Goal: Download file/media

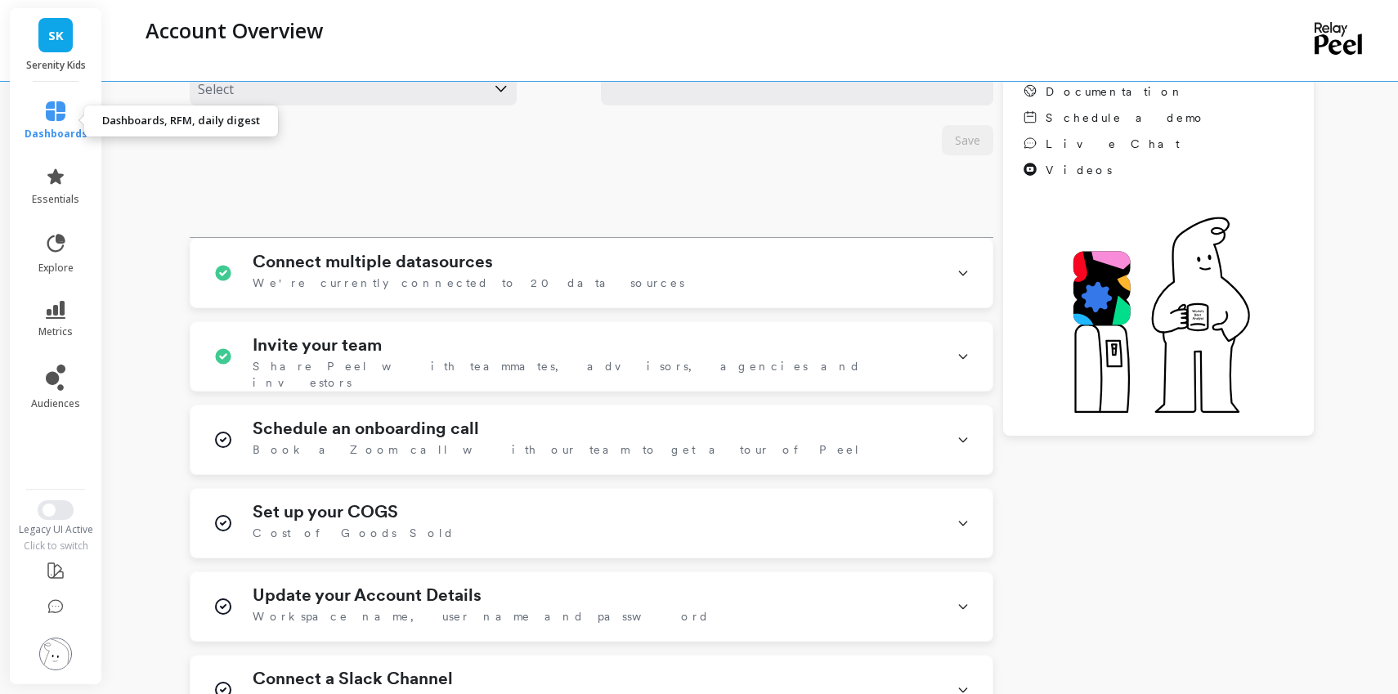
click at [65, 117] on icon at bounding box center [56, 111] width 20 height 20
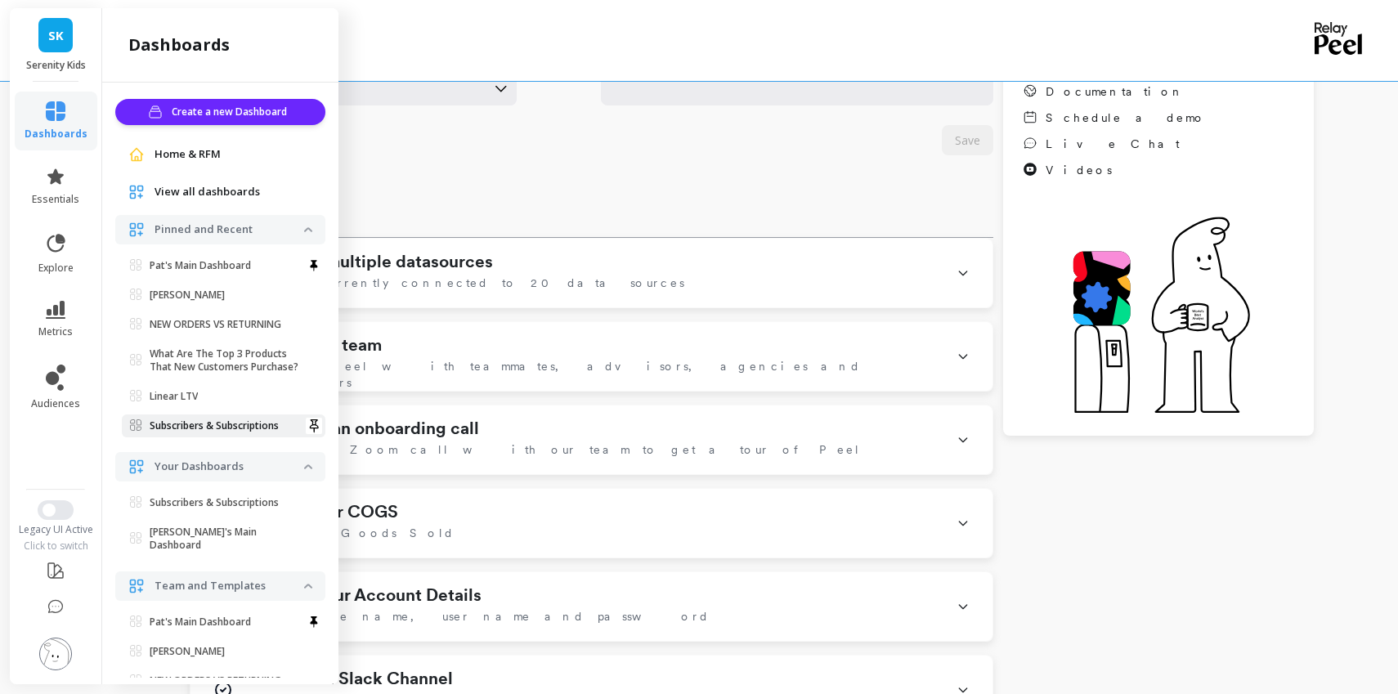
click at [244, 423] on p "Subscribers & Subscriptions" at bounding box center [214, 425] width 129 height 13
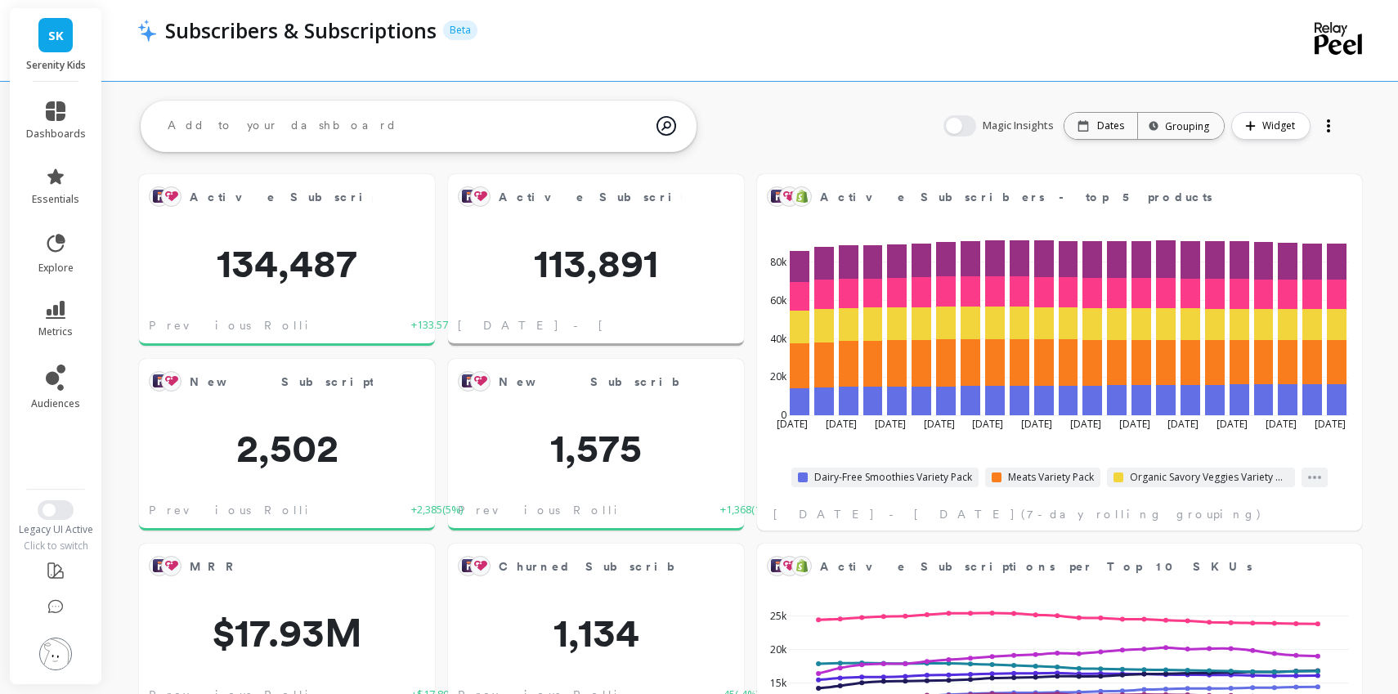
scroll to position [450, 571]
click at [618, 235] on div "Active Subscribers Edit Widget & Insights 113,891 Sep 1 - Sep 30, 2025" at bounding box center [596, 260] width 296 height 172
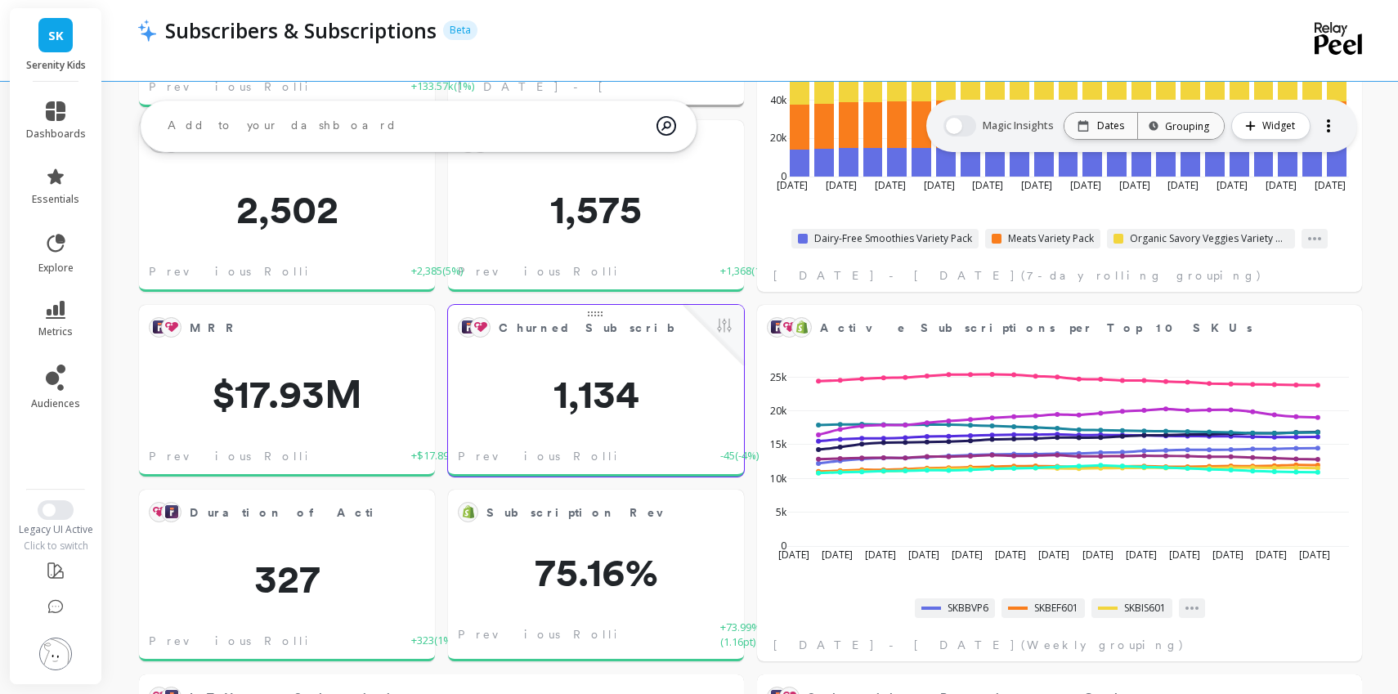
scroll to position [0, 0]
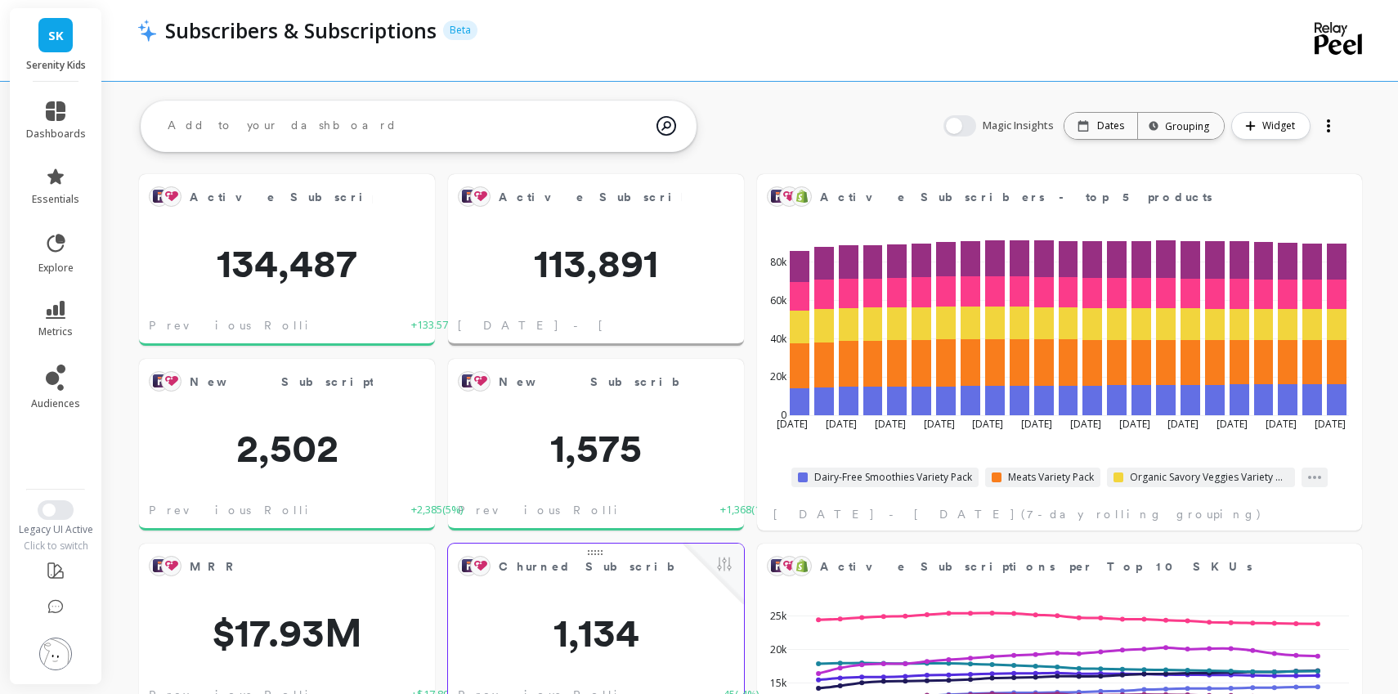
click at [615, 231] on div "Active Subscribers Edit Widget & Insights 113,891 Sep 1 - Sep 30, 2025" at bounding box center [596, 260] width 296 height 172
click at [608, 244] on span "113,891" at bounding box center [596, 263] width 296 height 39
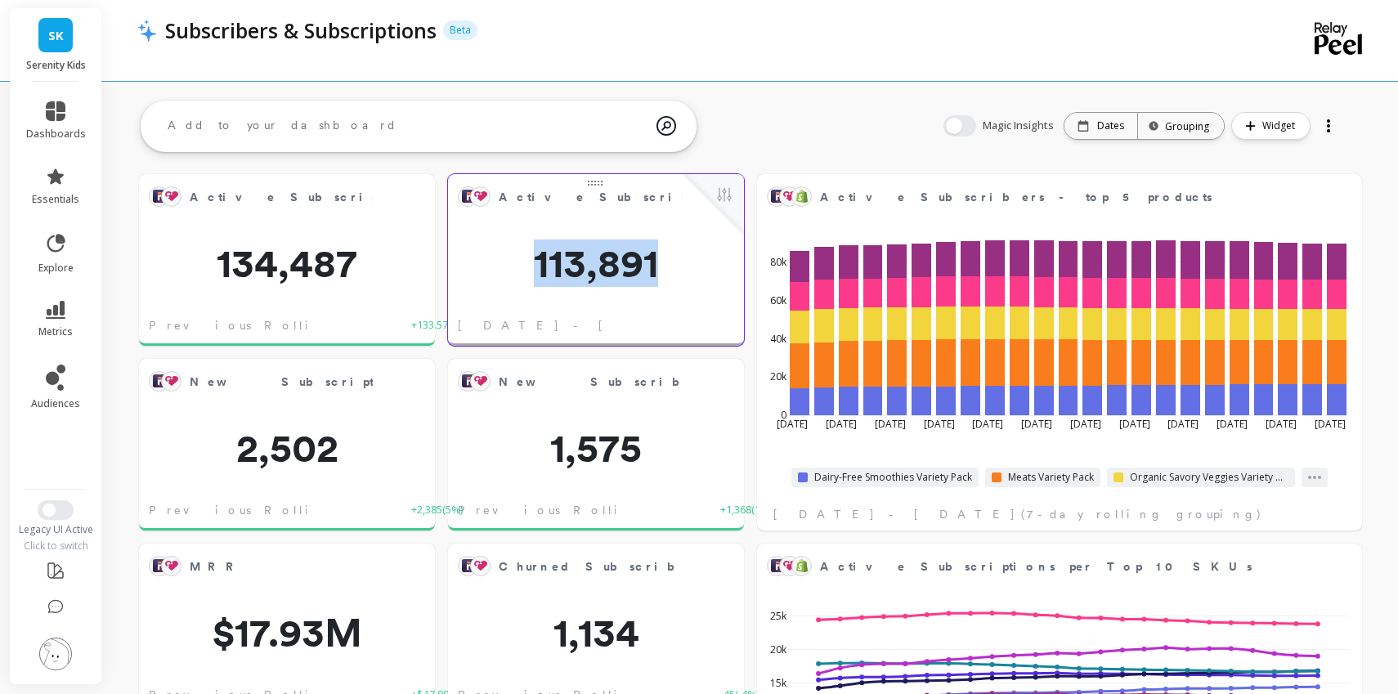
click at [608, 244] on span "113,891" at bounding box center [596, 263] width 296 height 39
click at [729, 199] on button at bounding box center [724, 196] width 20 height 23
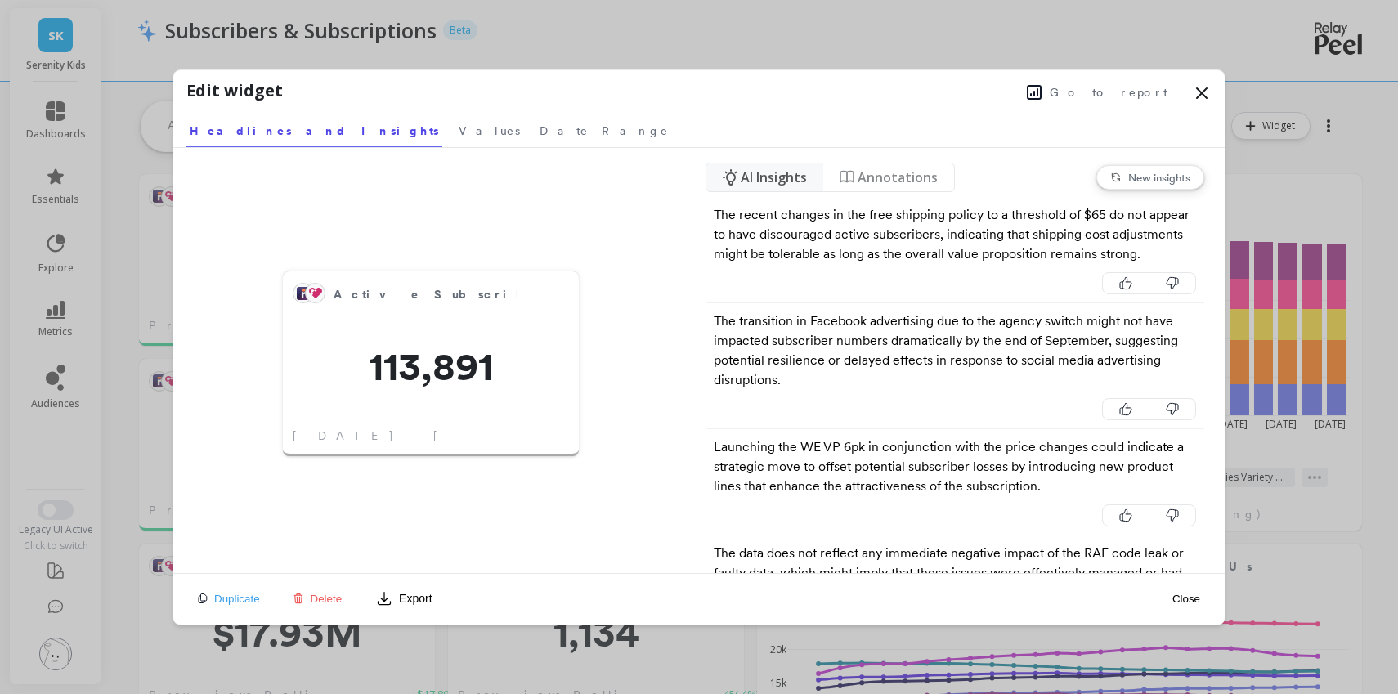
click at [1113, 89] on span "Go to report" at bounding box center [1109, 92] width 118 height 16
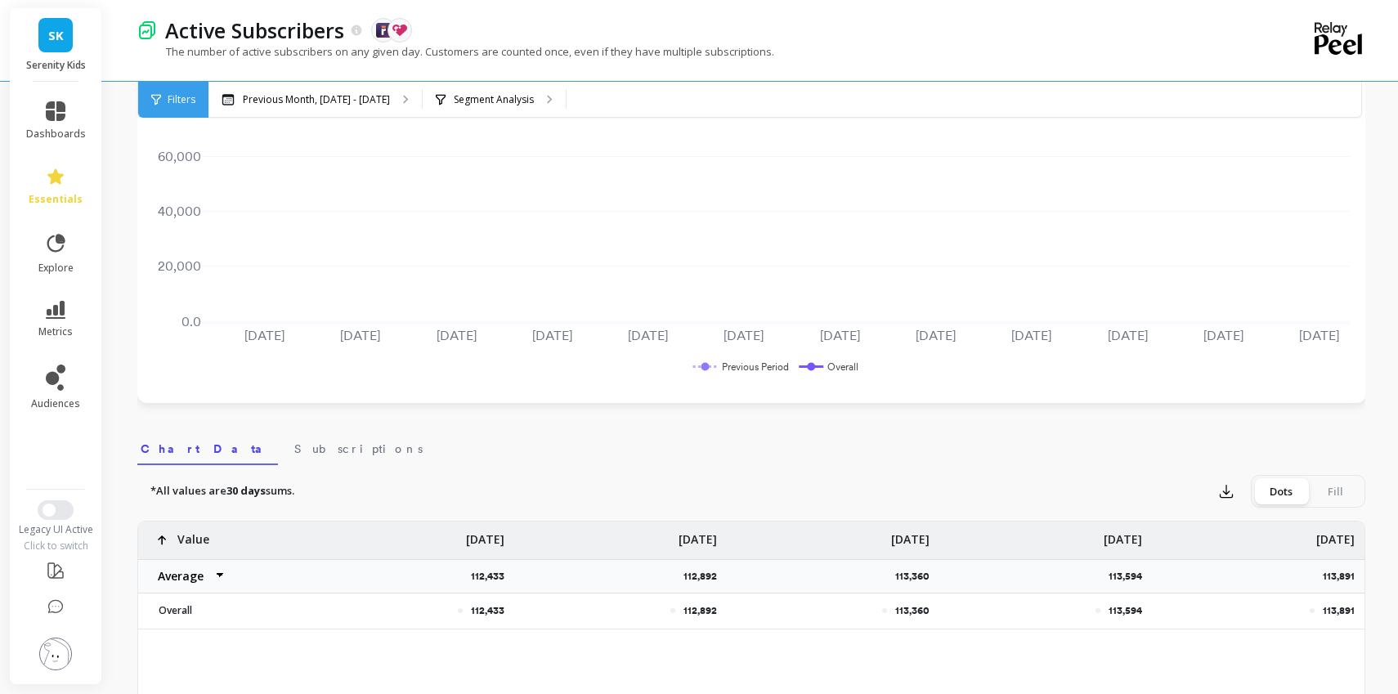
scroll to position [224, 0]
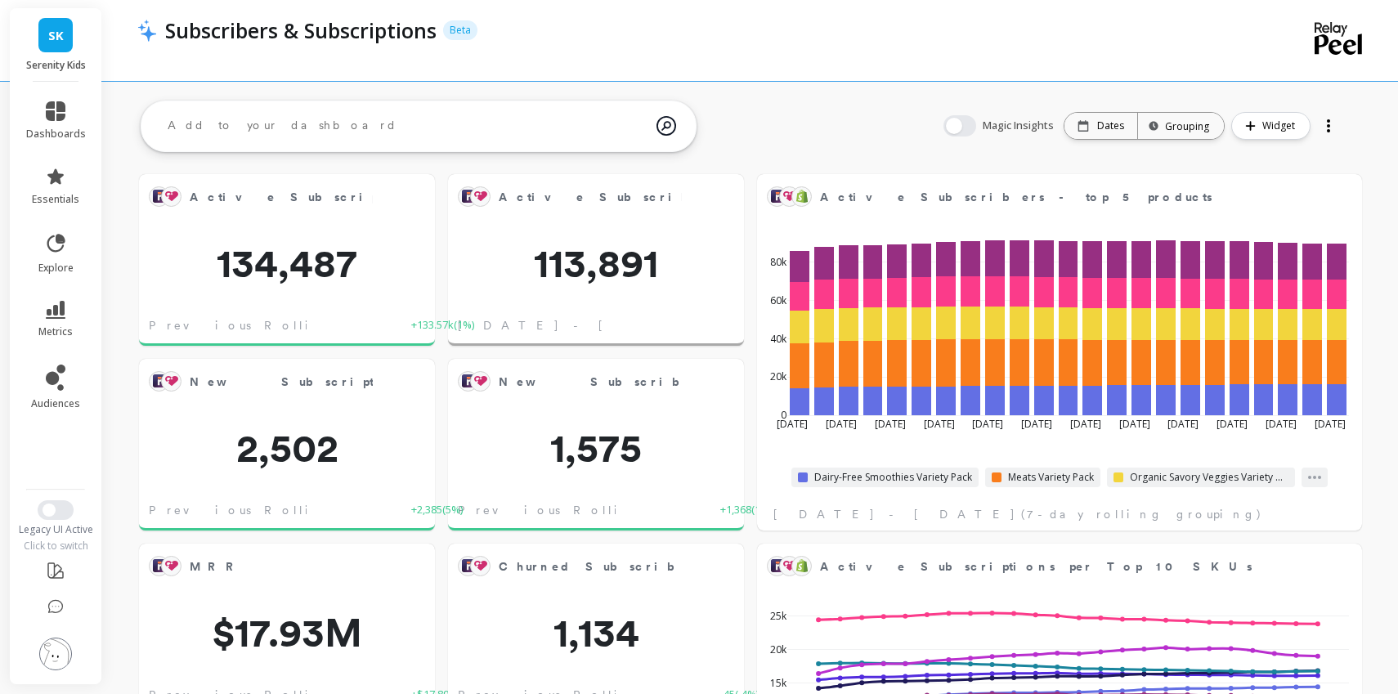
scroll to position [450, 571]
click at [608, 232] on div "Active Subscribers Edit Widget & Insights 113,891 Sep 1 - Sep 30, 2025" at bounding box center [596, 260] width 296 height 172
click at [719, 195] on button at bounding box center [724, 196] width 20 height 23
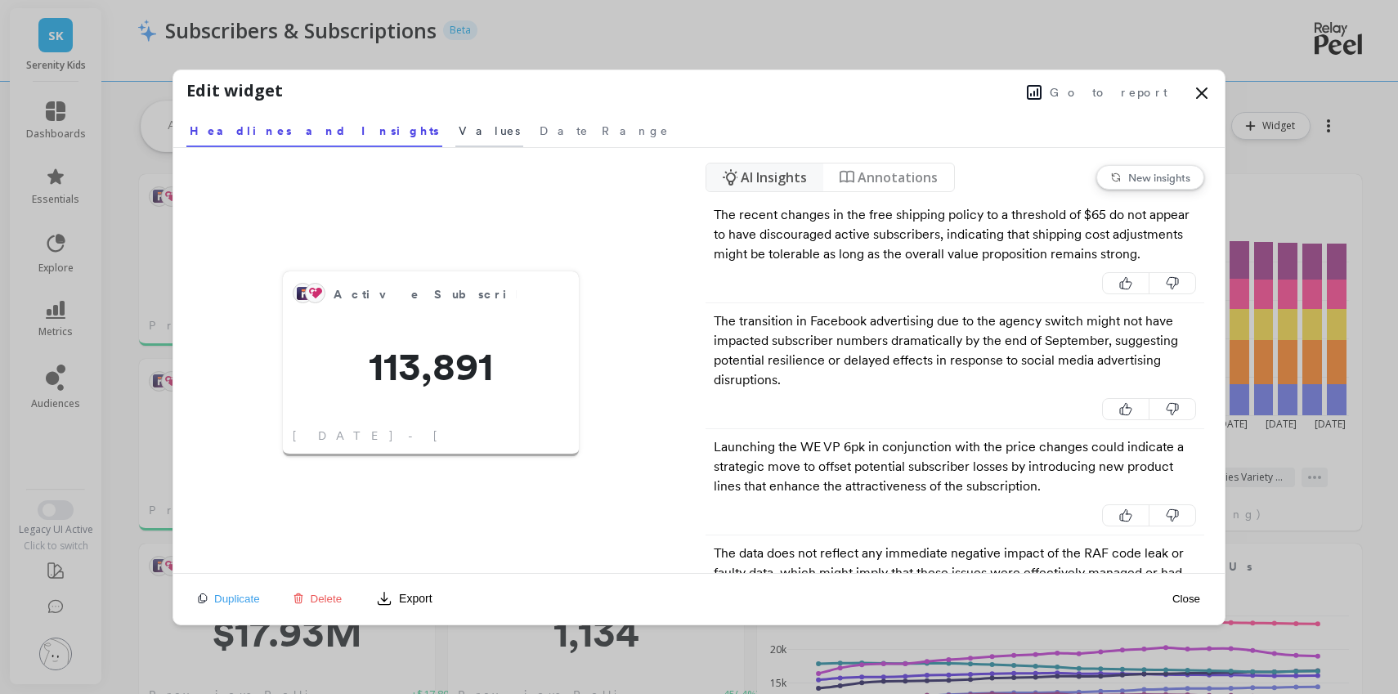
click at [459, 137] on span "Values" at bounding box center [489, 131] width 61 height 16
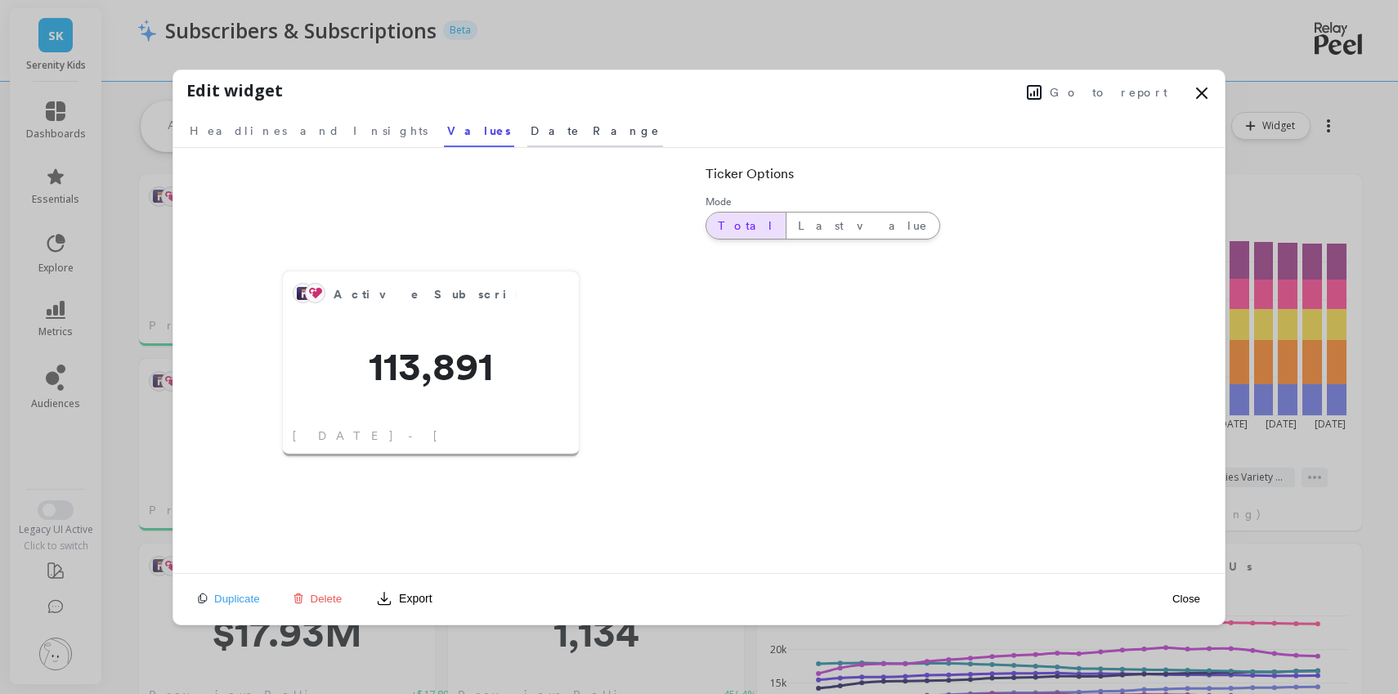
click at [531, 133] on span "Date Range" at bounding box center [595, 131] width 129 height 16
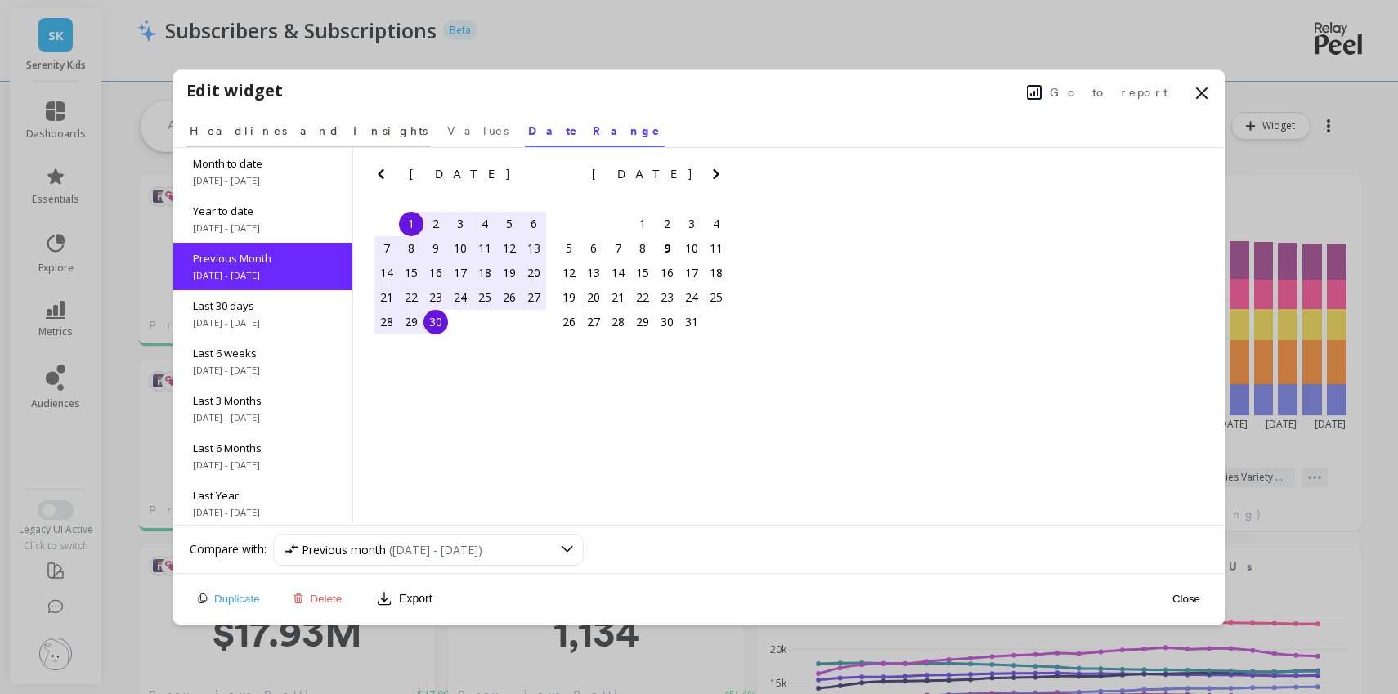
click at [282, 126] on span "Headlines and Insights" at bounding box center [309, 131] width 238 height 16
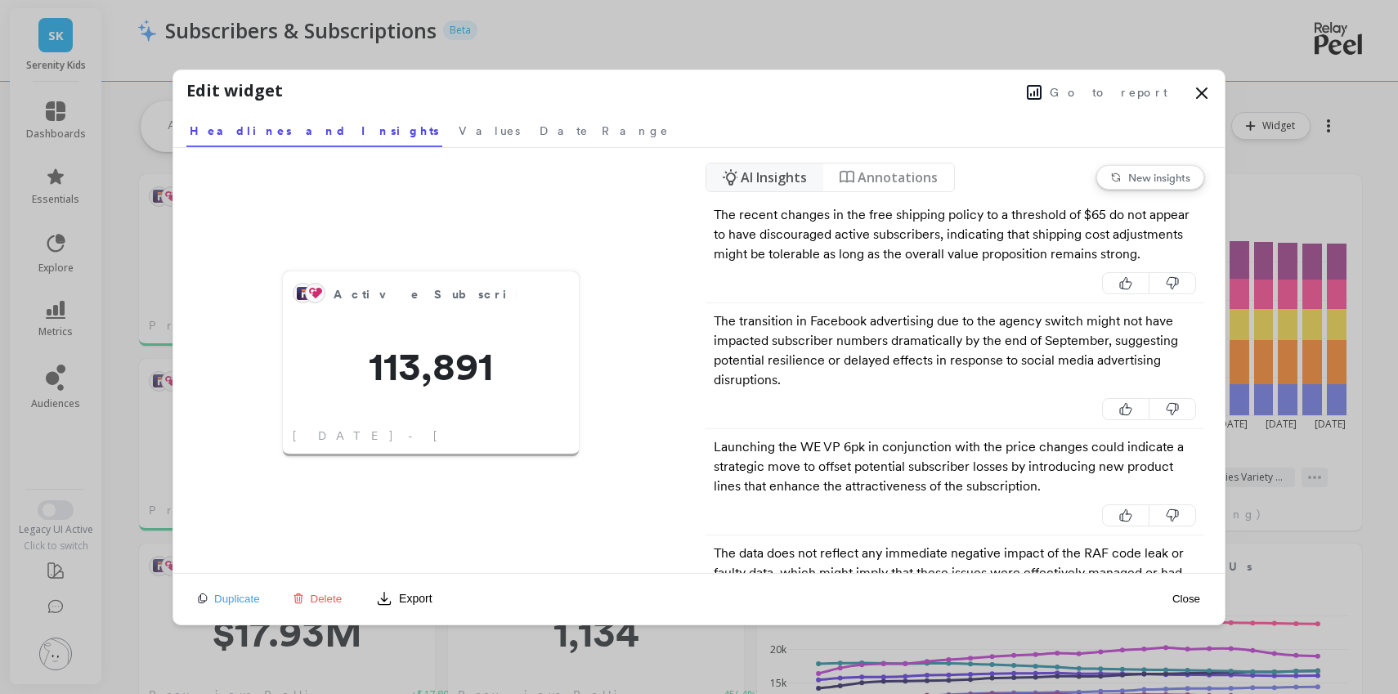
click at [1124, 92] on span "Go to report" at bounding box center [1109, 92] width 118 height 16
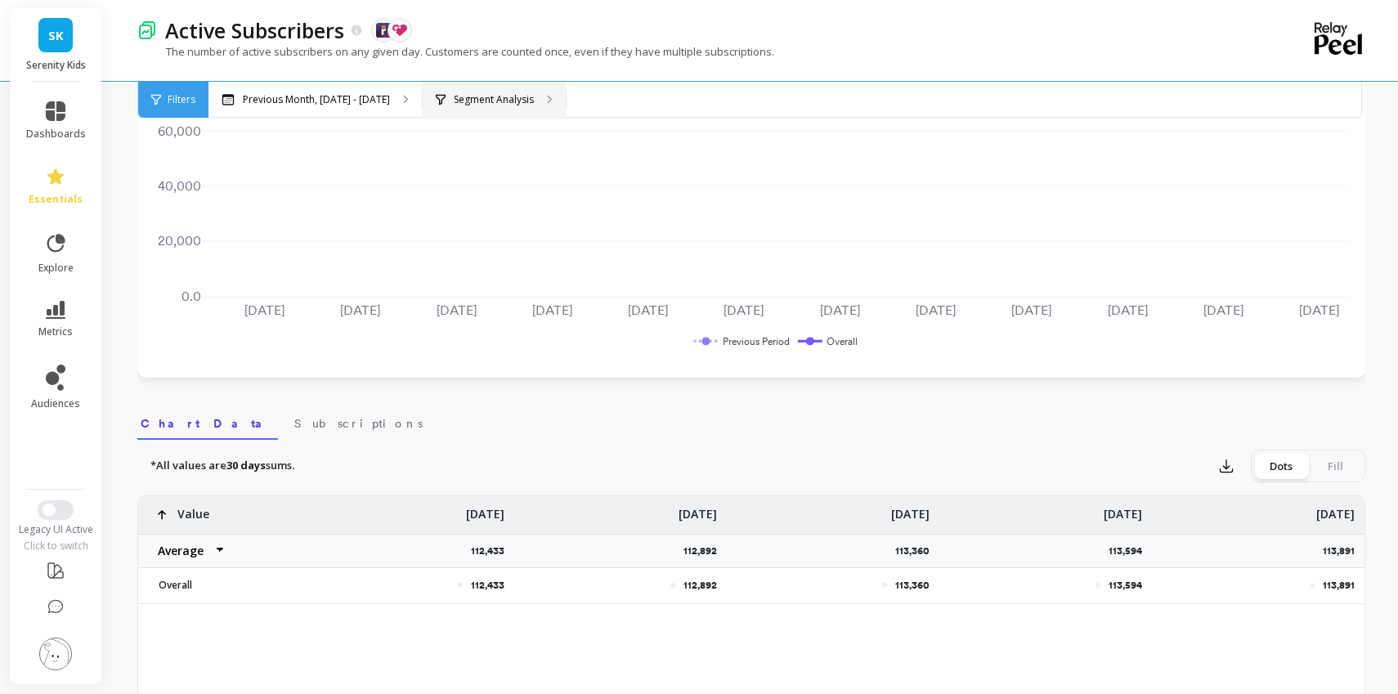
scroll to position [237, 0]
click at [294, 420] on span "Subscriptions" at bounding box center [358, 422] width 128 height 16
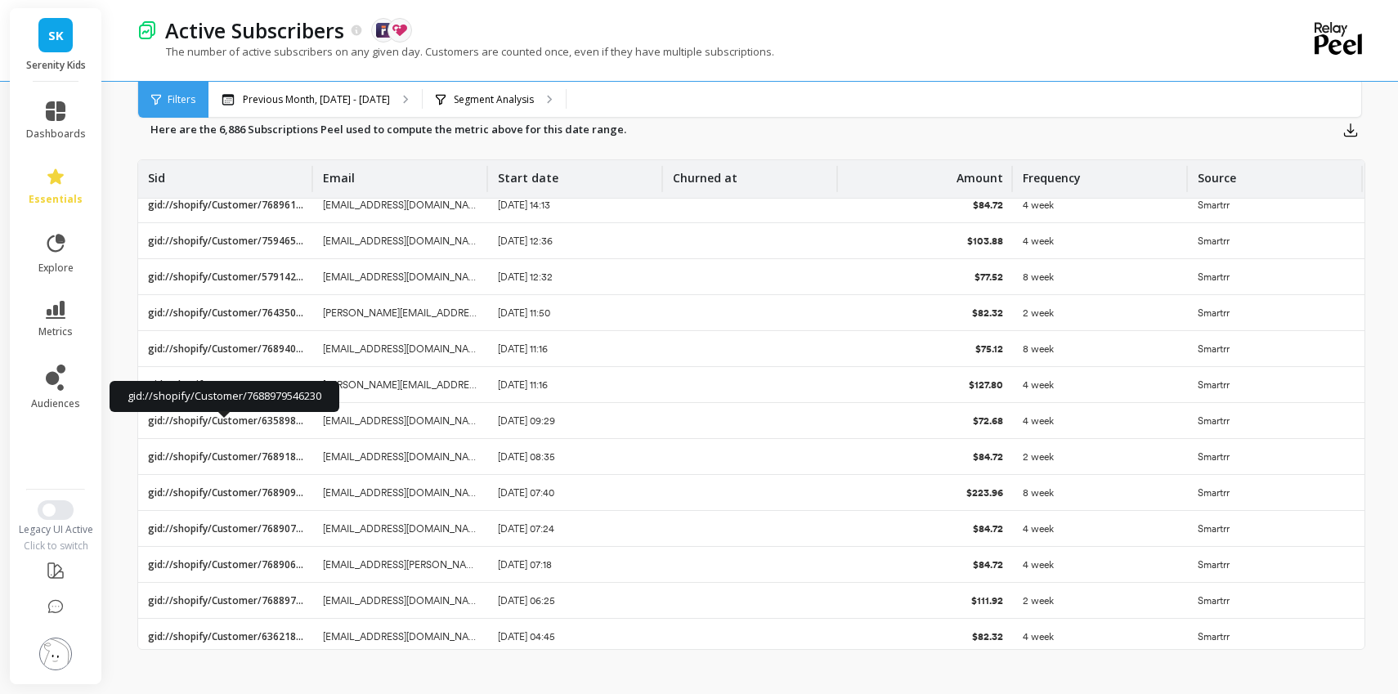
scroll to position [97, 0]
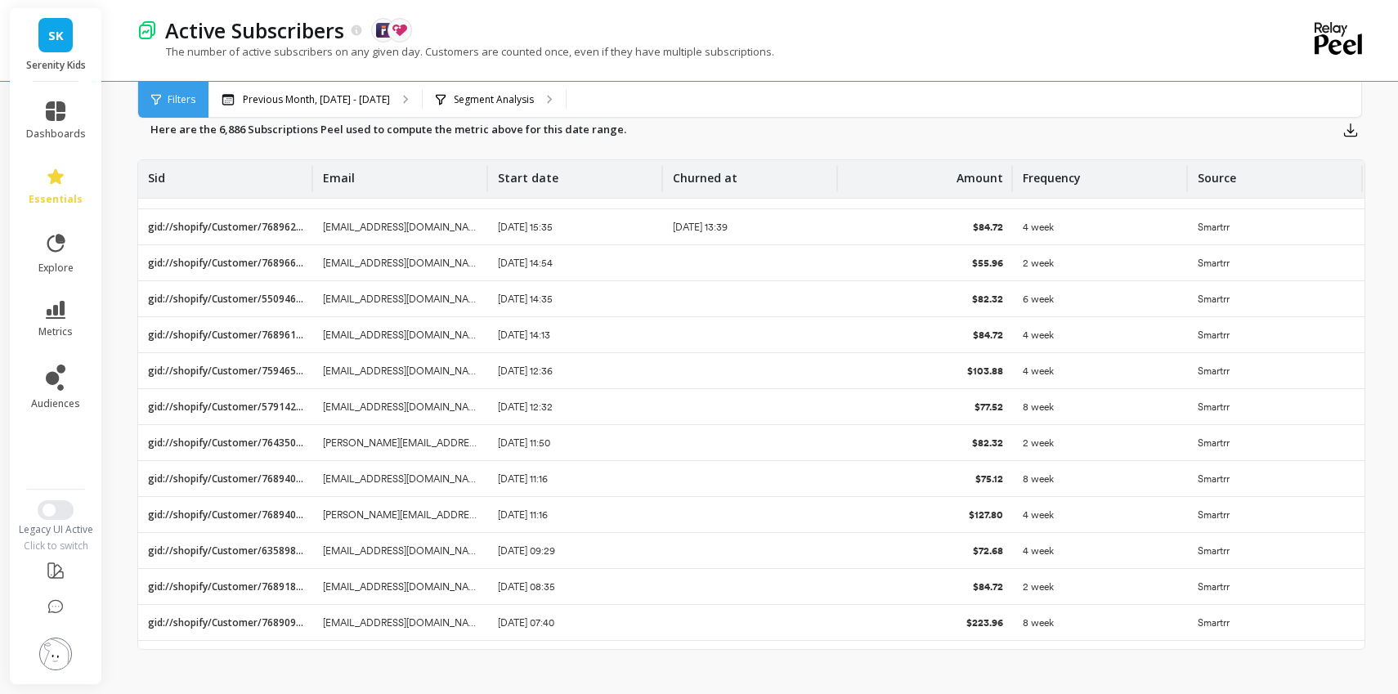
click at [264, 128] on label "Here are the 6,886 Subscriptions Peel used to compute the metric above for this…" at bounding box center [388, 130] width 476 height 16
click at [47, 185] on icon at bounding box center [56, 177] width 20 height 20
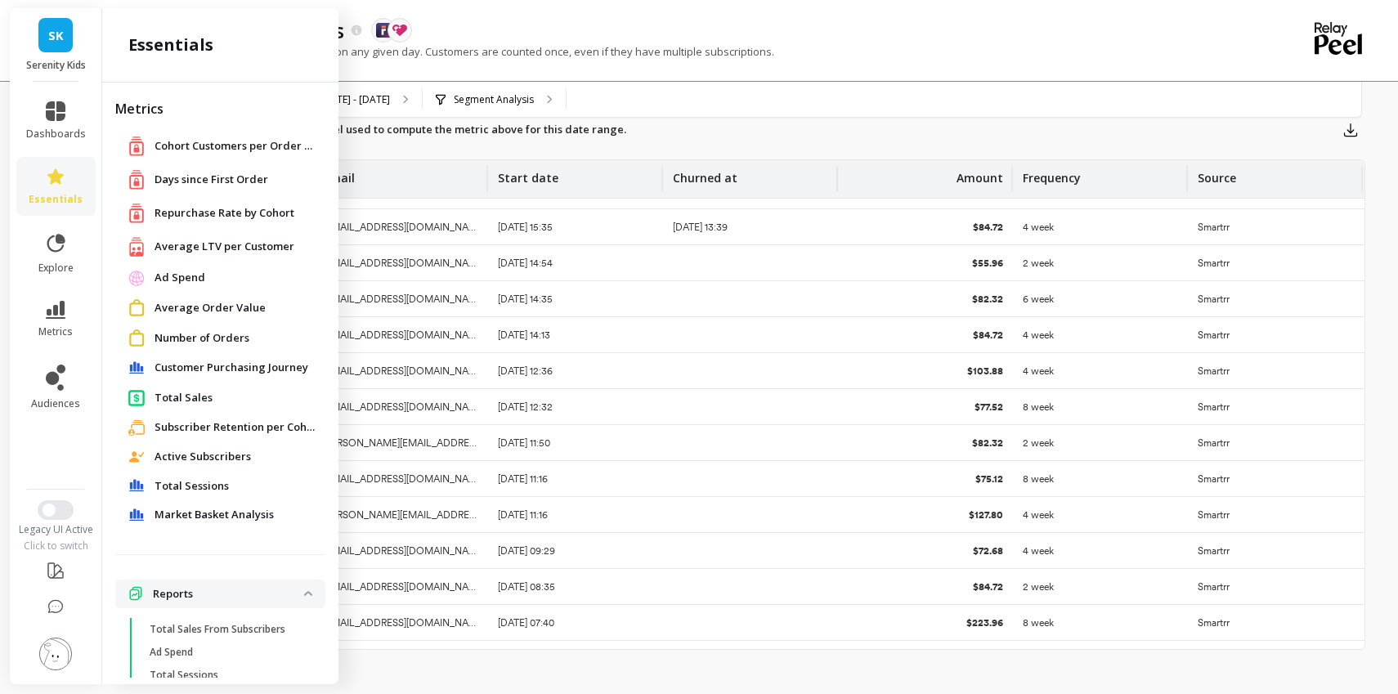
click at [226, 457] on span "Active Subscribers" at bounding box center [203, 457] width 96 height 16
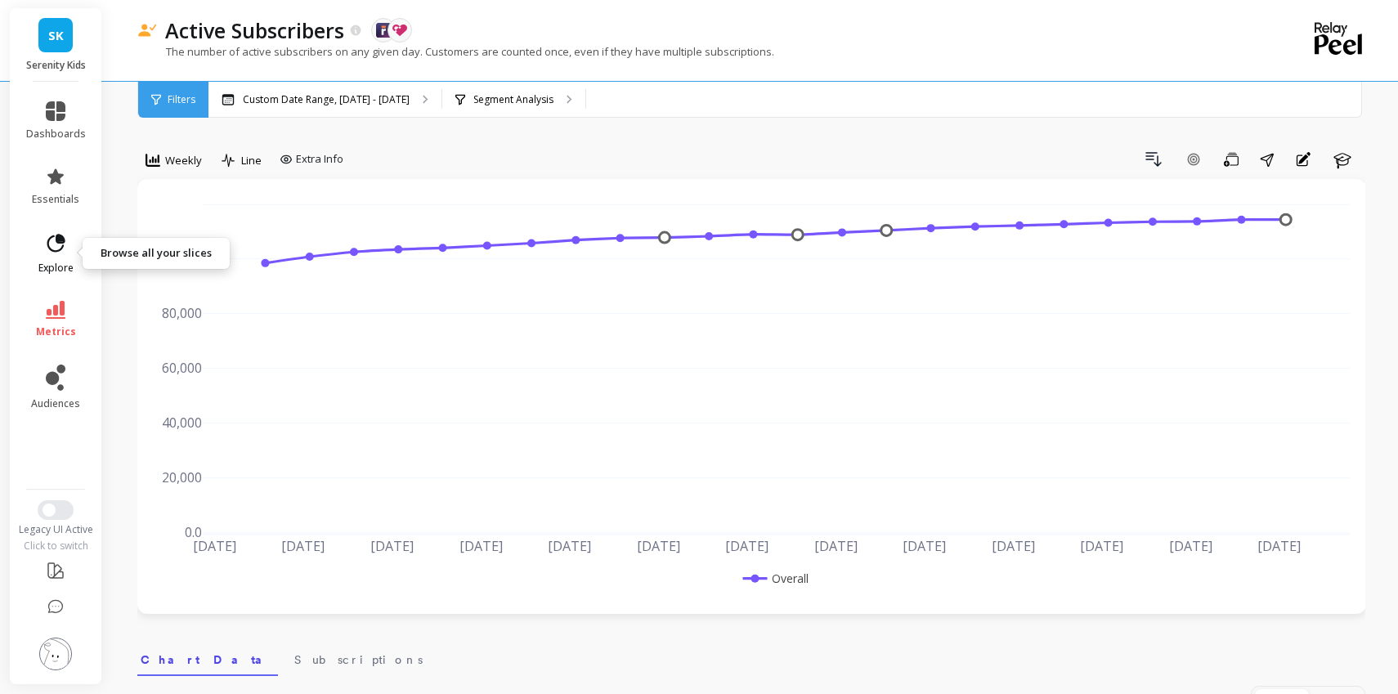
click at [50, 240] on icon at bounding box center [55, 243] width 23 height 23
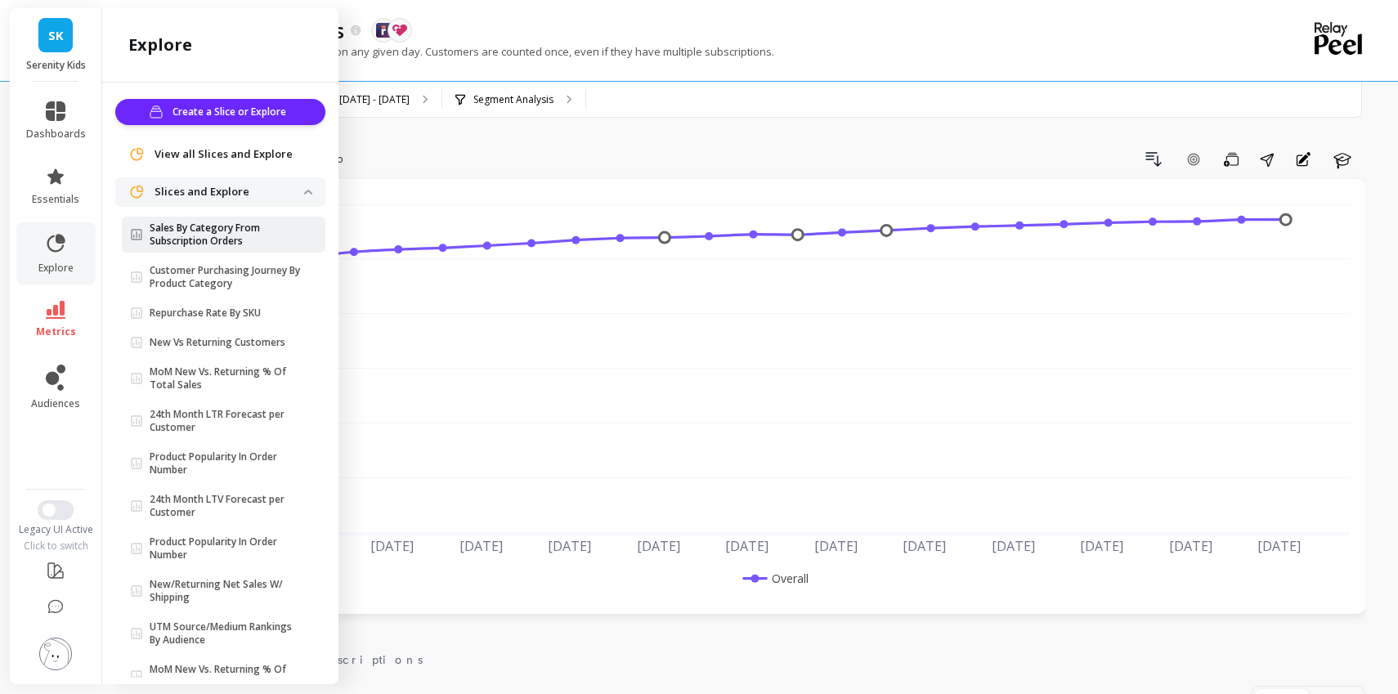
click at [195, 238] on p "Sales By Category From Subscription Orders" at bounding box center [227, 235] width 155 height 26
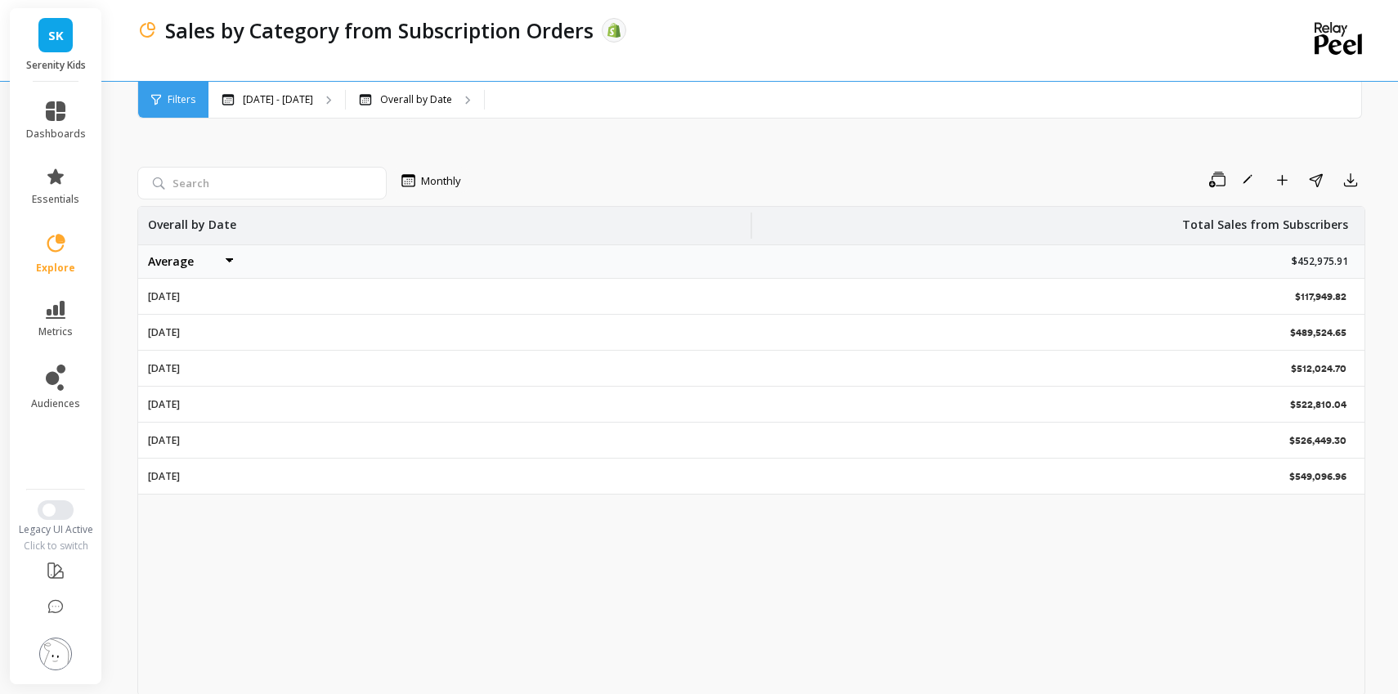
click at [230, 330] on div "[DATE]" at bounding box center [445, 332] width 614 height 35
click at [220, 334] on div "[DATE]" at bounding box center [445, 332] width 614 height 35
click at [396, 96] on p "Overall by Date" at bounding box center [416, 99] width 72 height 13
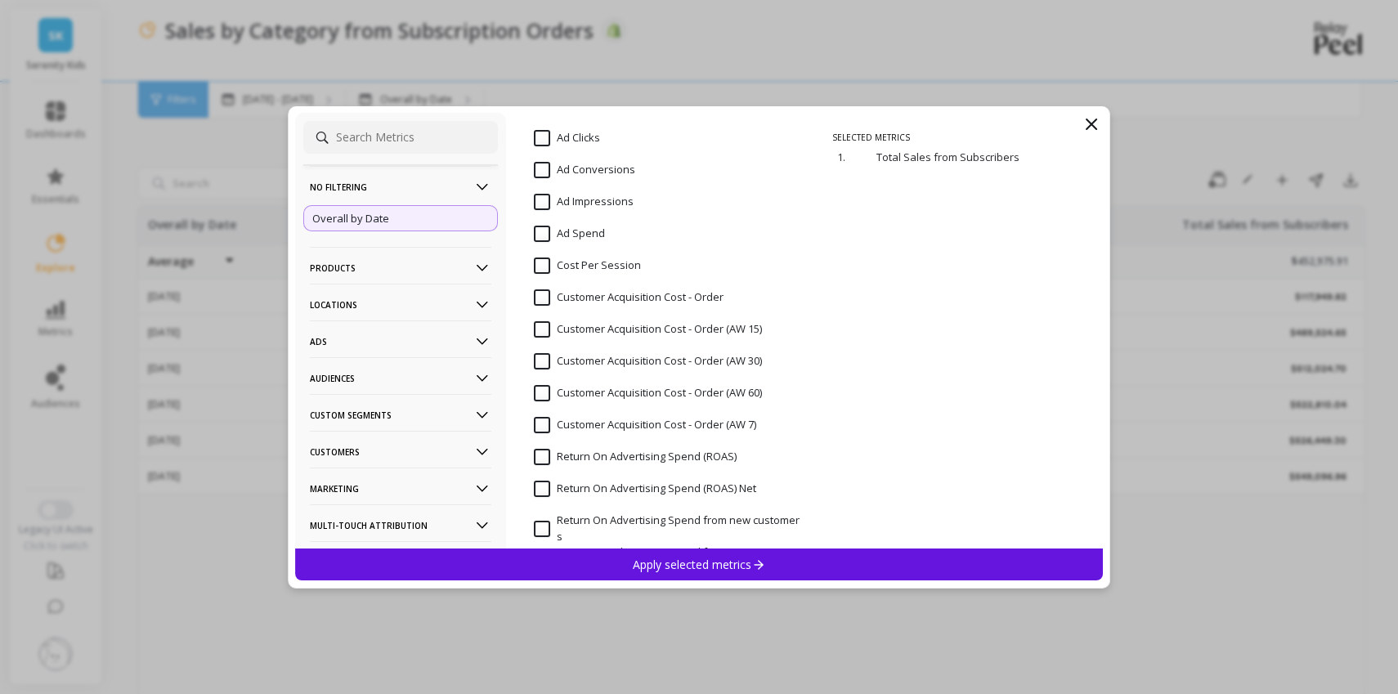
scroll to position [621, 0]
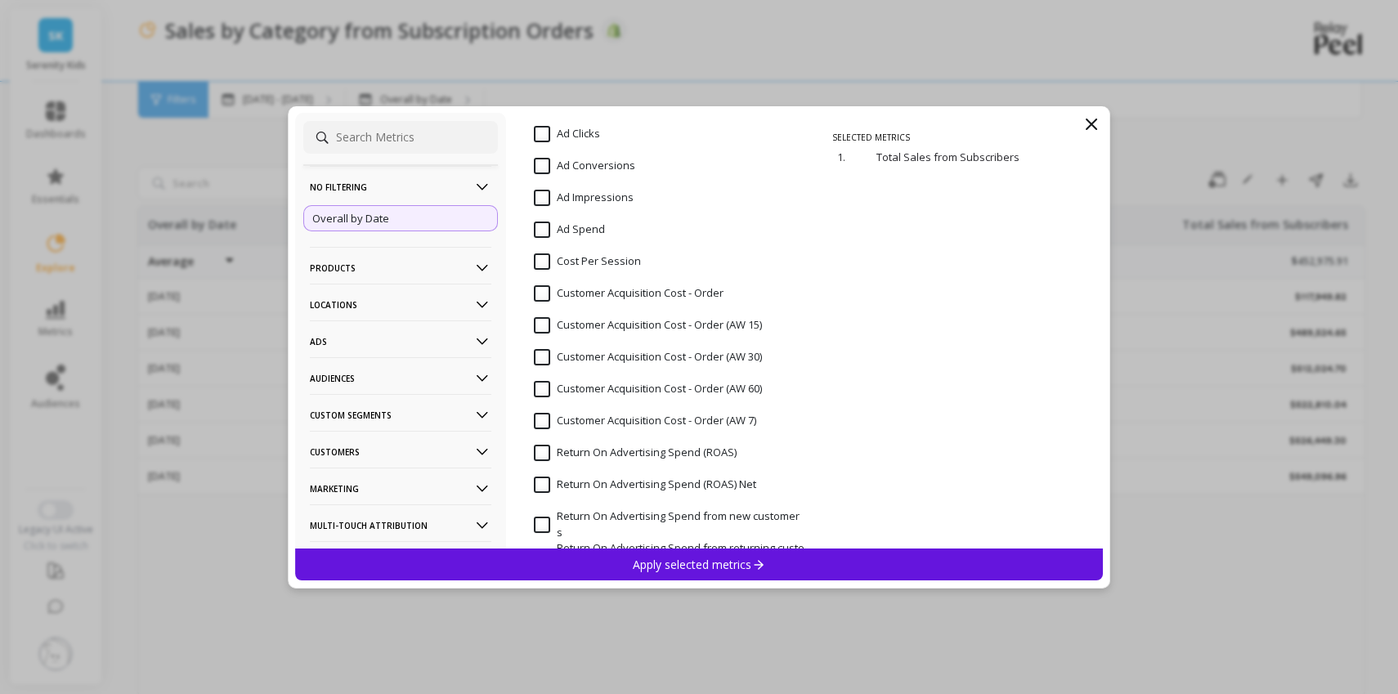
click at [480, 262] on icon at bounding box center [482, 268] width 18 height 18
click at [416, 406] on div "SKUs" at bounding box center [400, 414] width 195 height 26
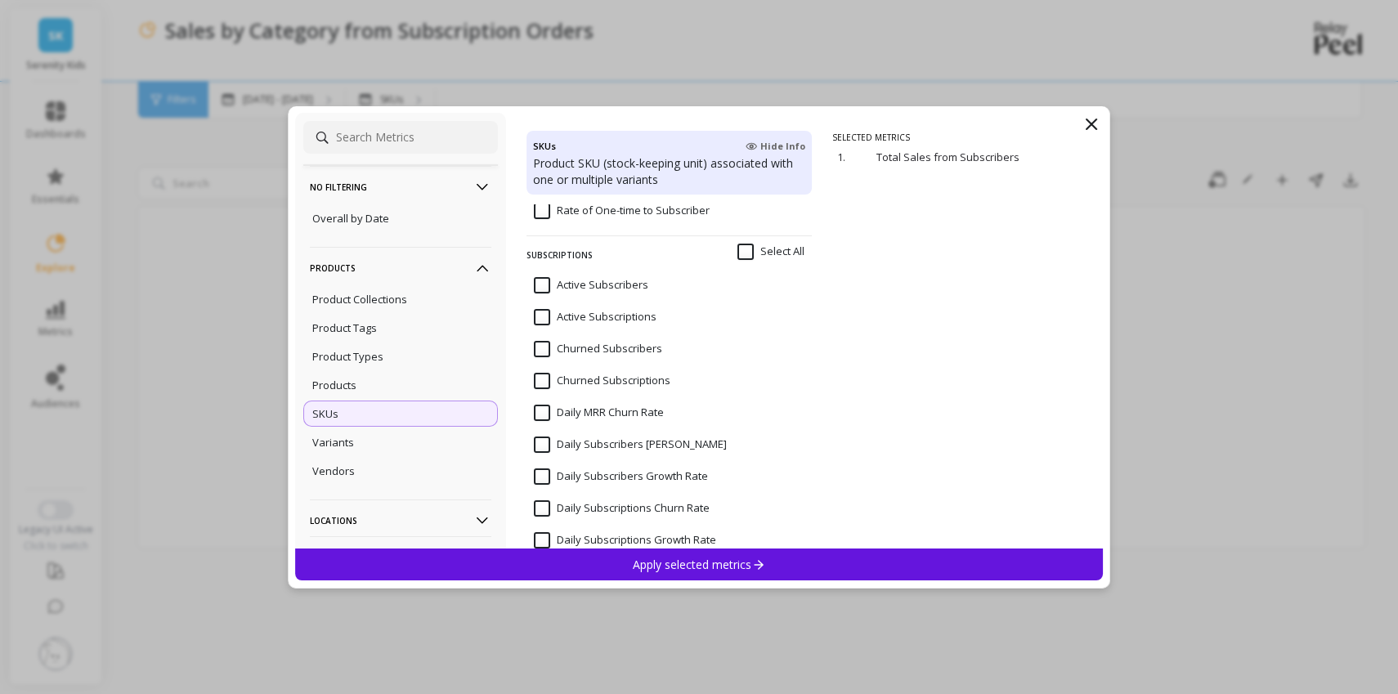
scroll to position [2774, 0]
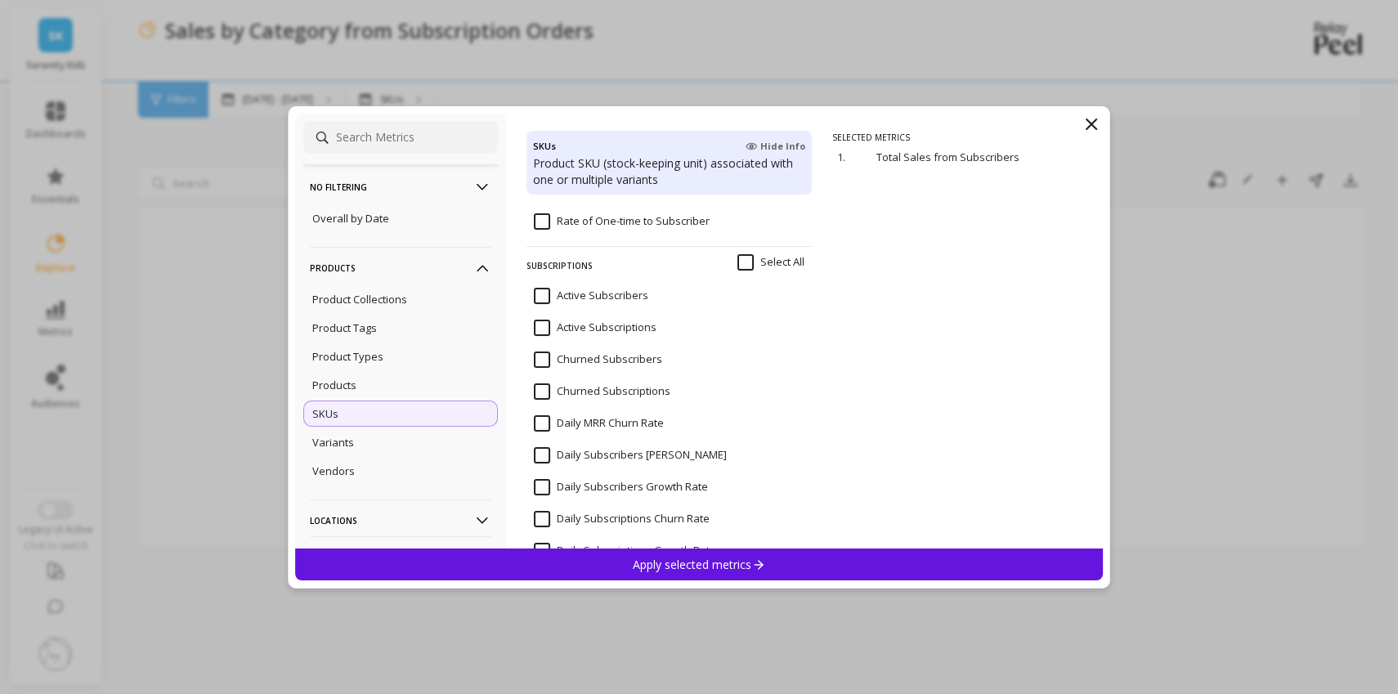
click at [545, 332] on input "Active Subscriptions" at bounding box center [595, 328] width 123 height 16
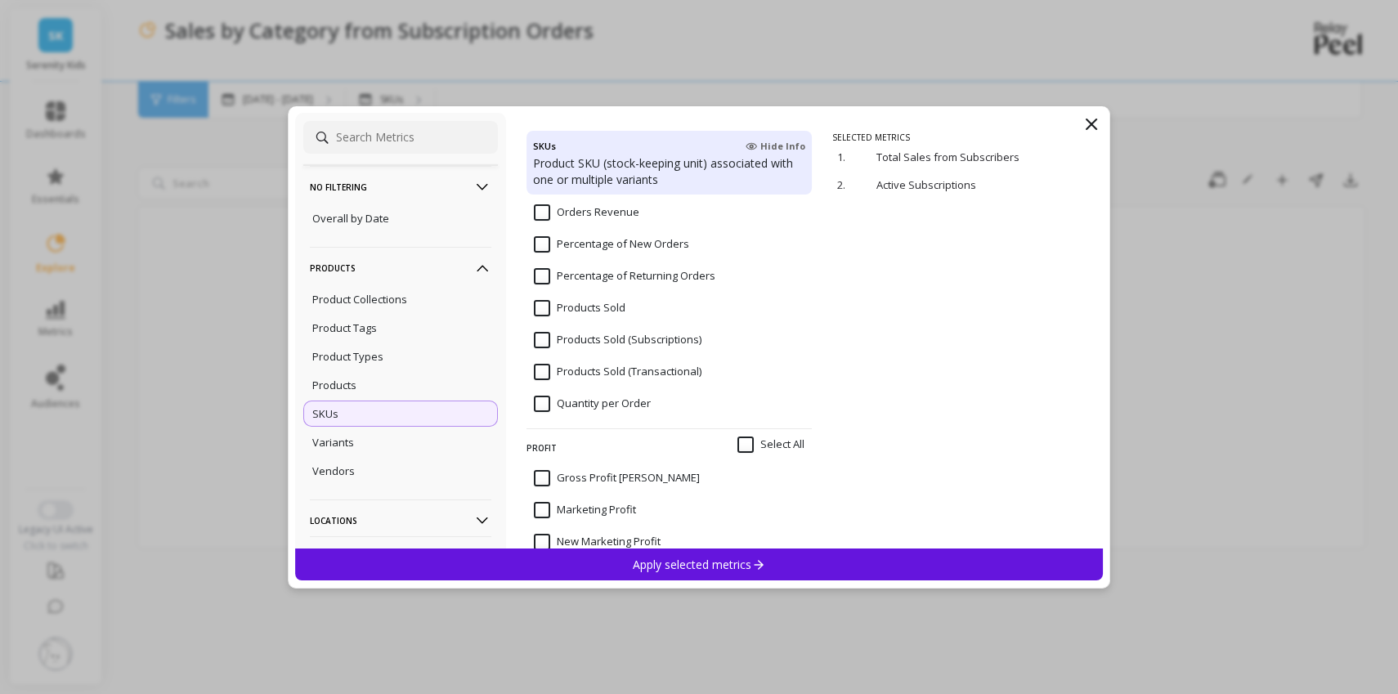
scroll to position [1206, 0]
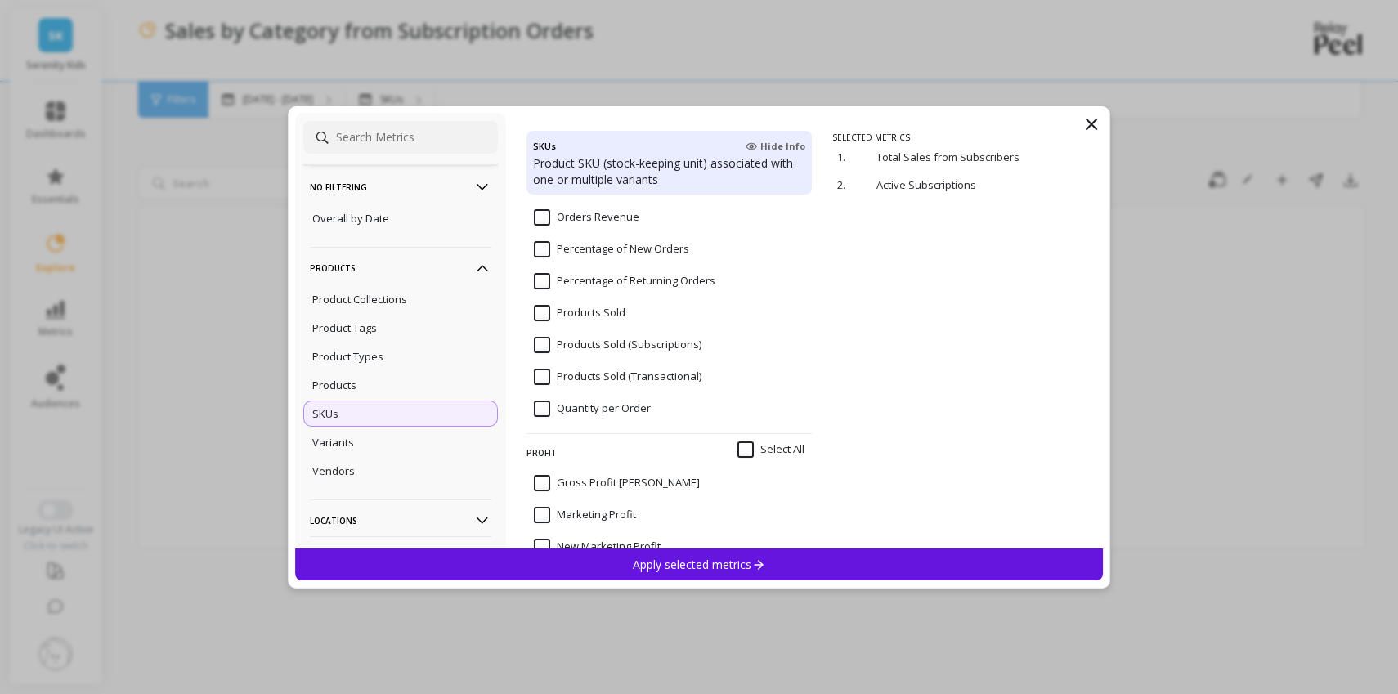
click at [541, 348] on input "Products Sold (Subscriptions)" at bounding box center [618, 345] width 168 height 16
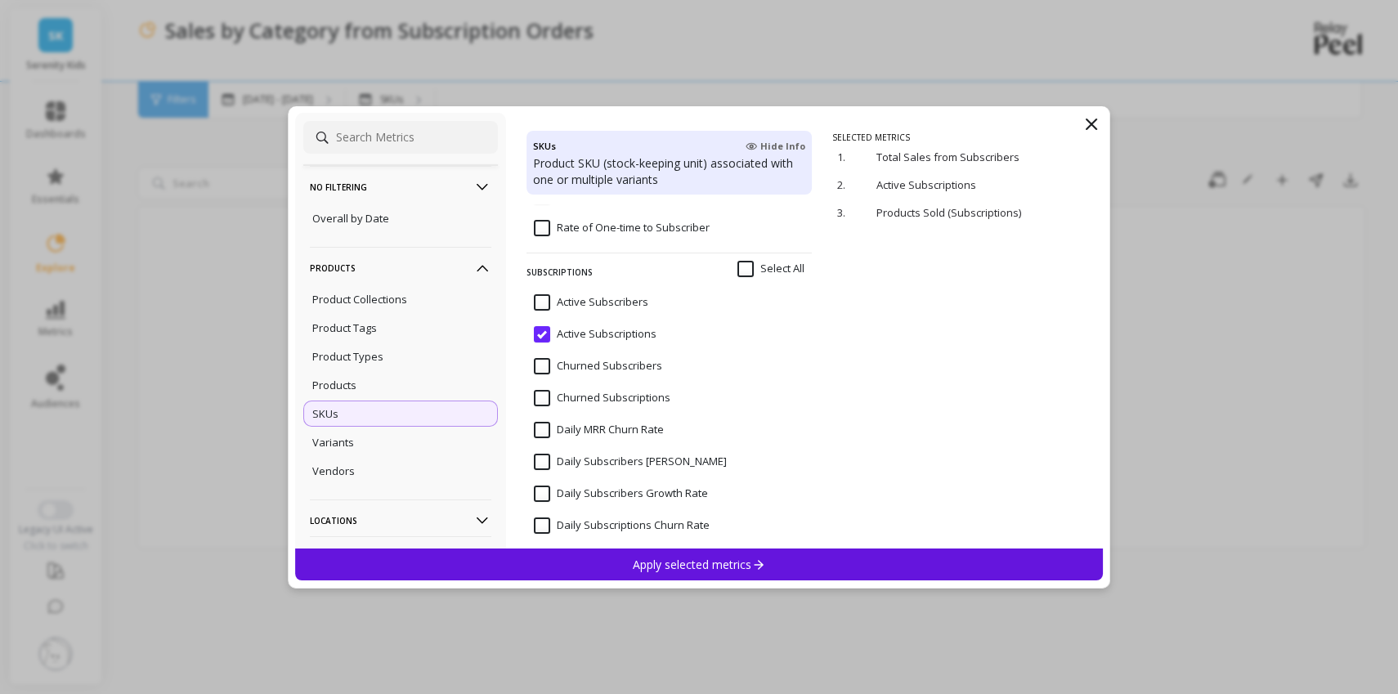
scroll to position [2772, 0]
click at [544, 334] on input "Active Subscriptions" at bounding box center [595, 330] width 123 height 16
click at [653, 571] on p "Apply selected metrics" at bounding box center [699, 565] width 132 height 16
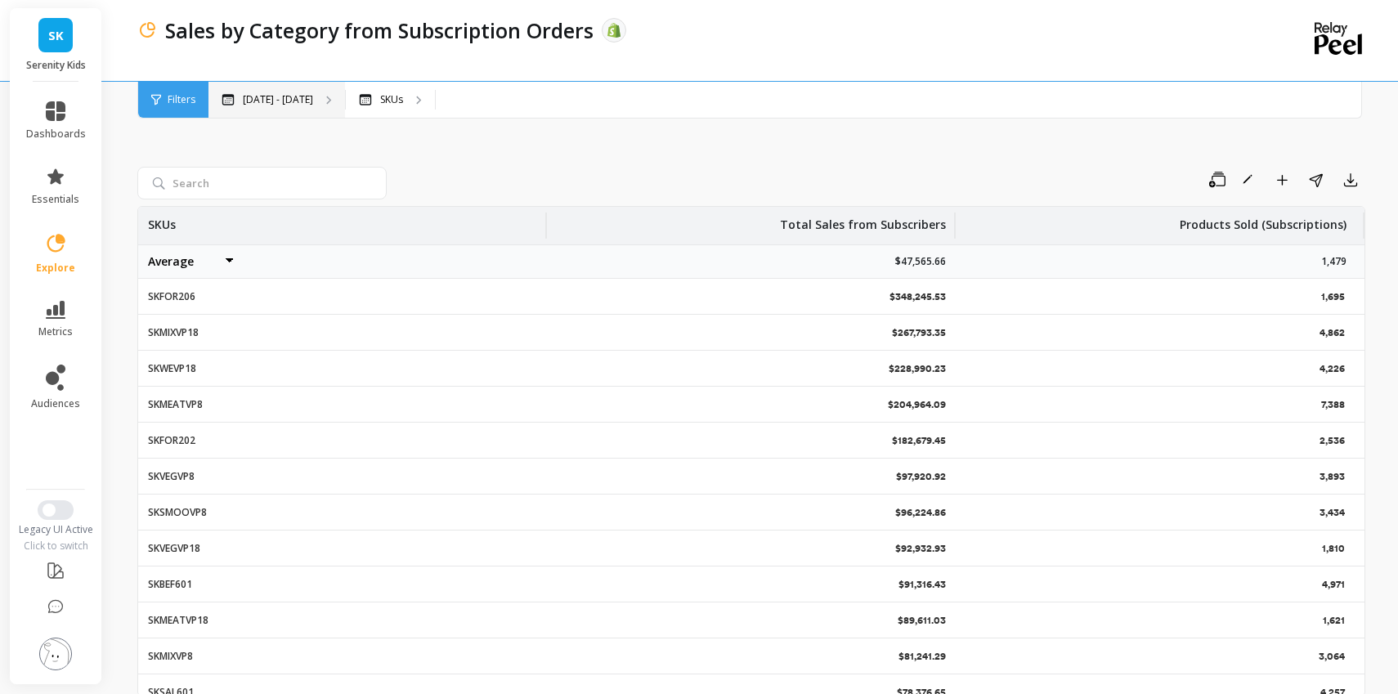
click at [298, 101] on p "[DATE] - [DATE]" at bounding box center [278, 99] width 70 height 13
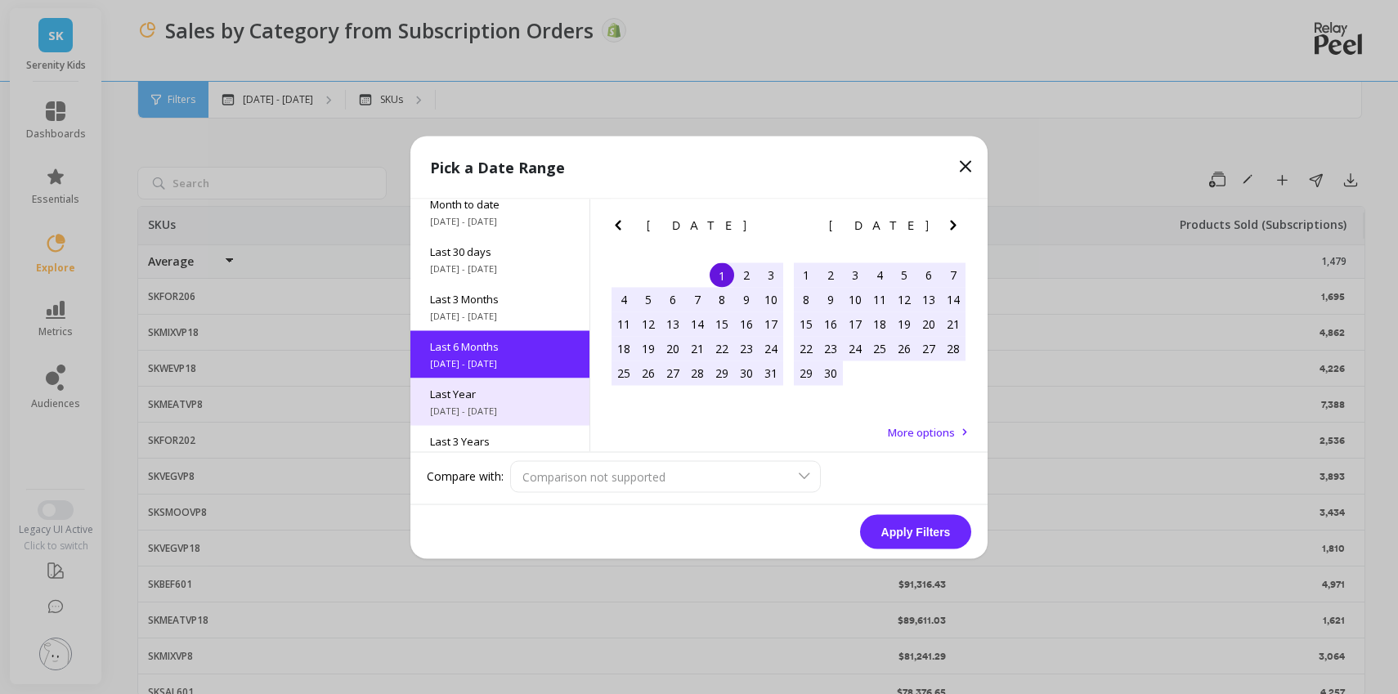
scroll to position [0, 0]
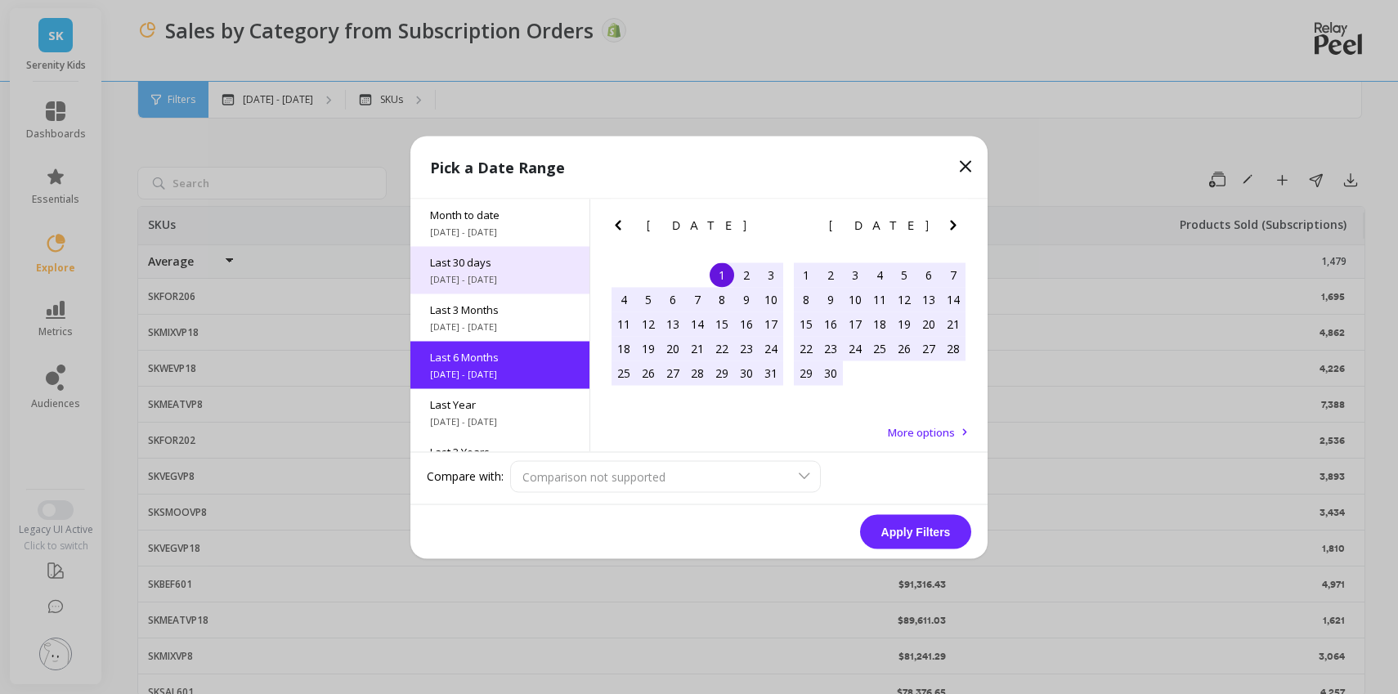
click at [480, 270] on div "Last 30 days 9/8/2025 - 10/8/2025" at bounding box center [499, 269] width 179 height 47
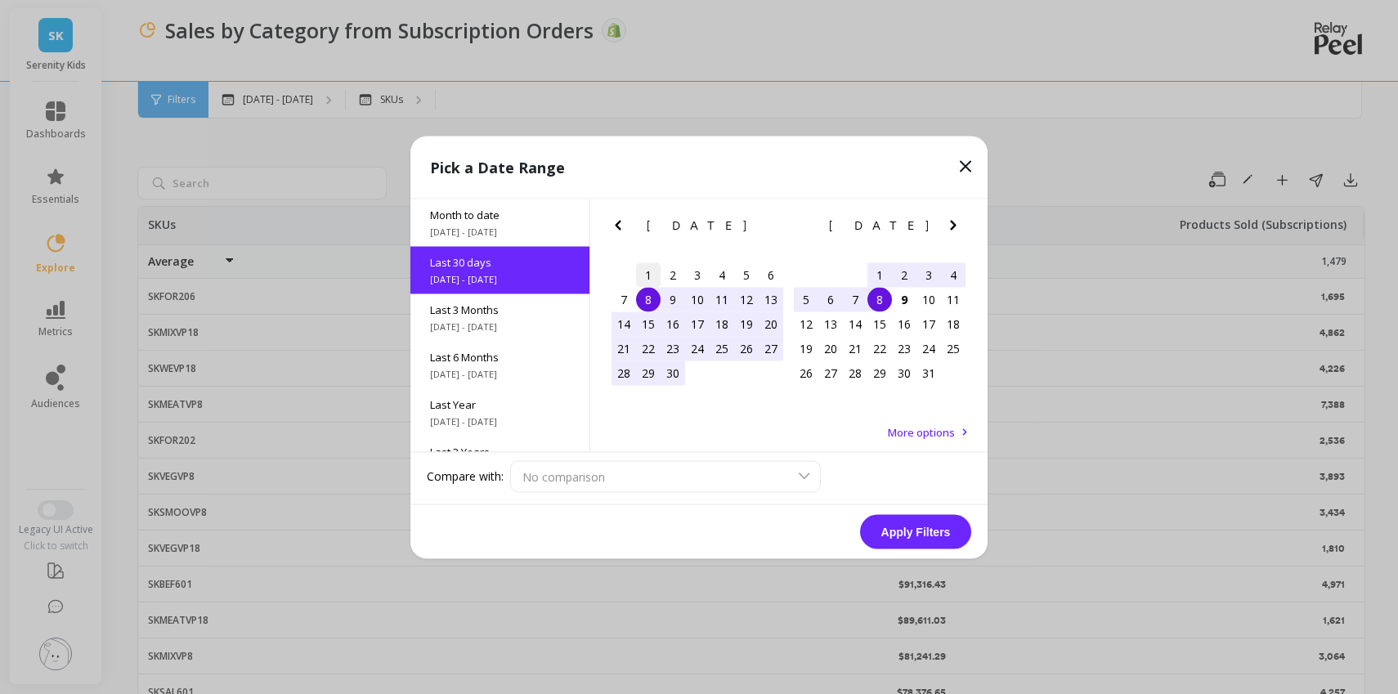
click at [647, 275] on div "1" at bounding box center [648, 274] width 25 height 25
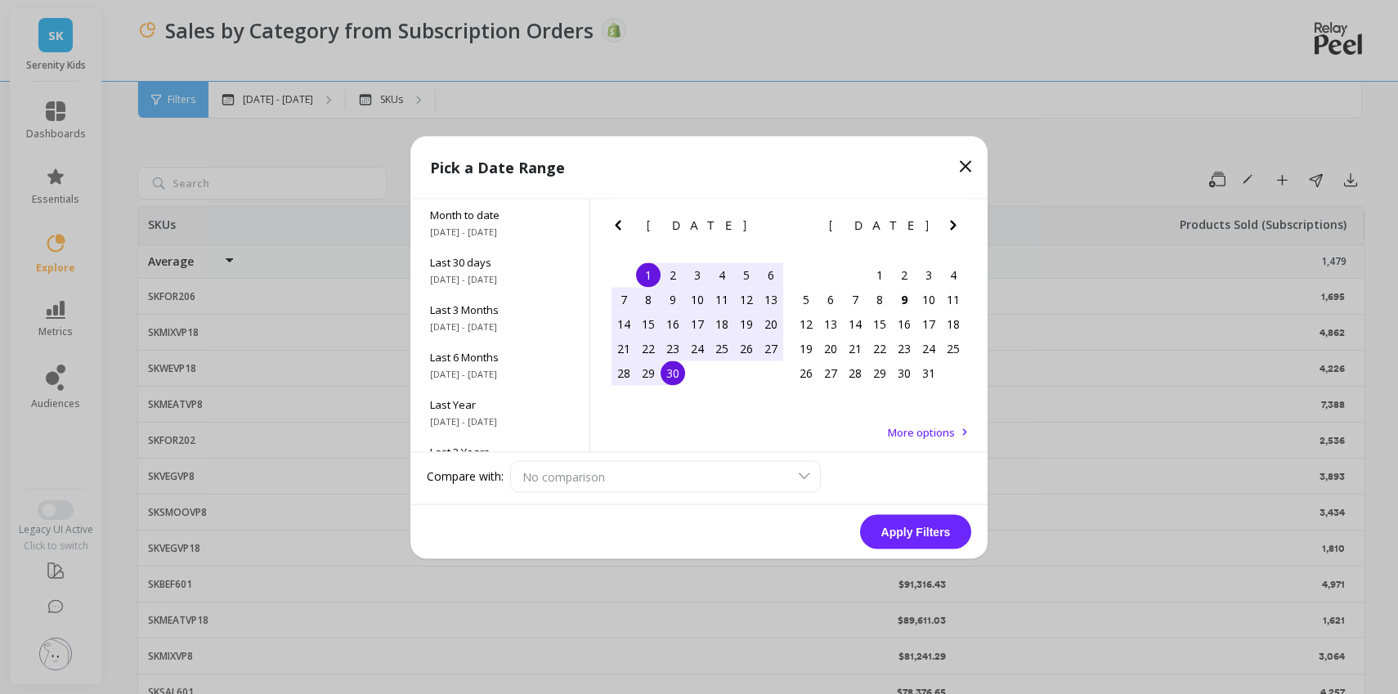
click at [682, 369] on div "30" at bounding box center [673, 373] width 25 height 25
click at [931, 532] on button "Apply Filters" at bounding box center [915, 531] width 111 height 34
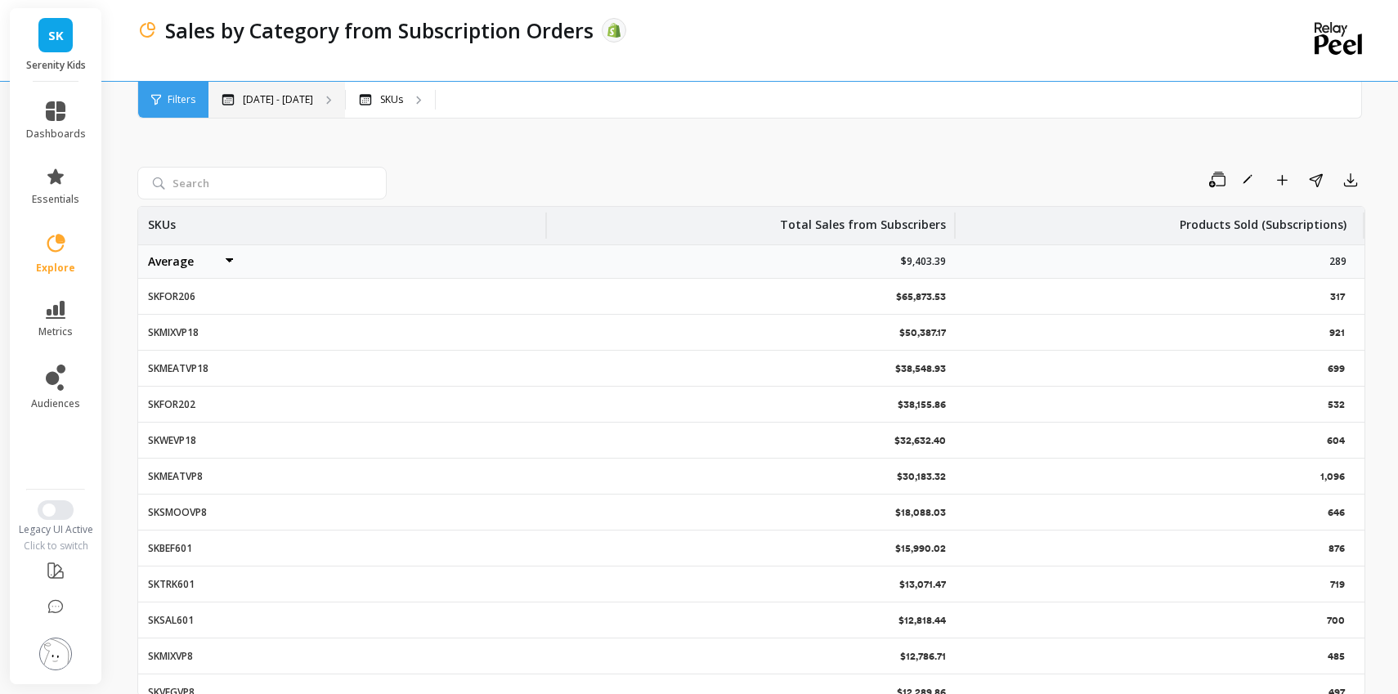
click at [308, 109] on div "[DATE] - [DATE]" at bounding box center [276, 100] width 137 height 36
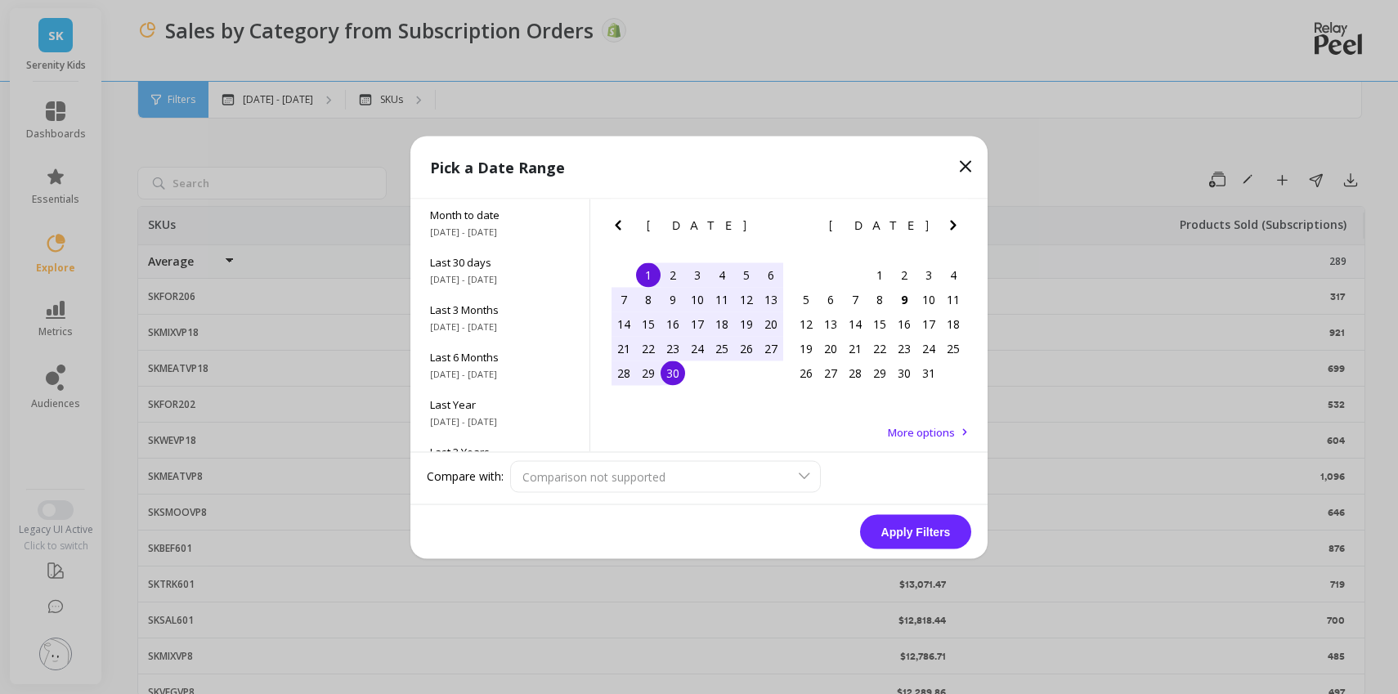
click at [754, 479] on div "Comparison not supported" at bounding box center [740, 476] width 461 height 32
click at [914, 543] on button "Apply Filters" at bounding box center [915, 531] width 111 height 34
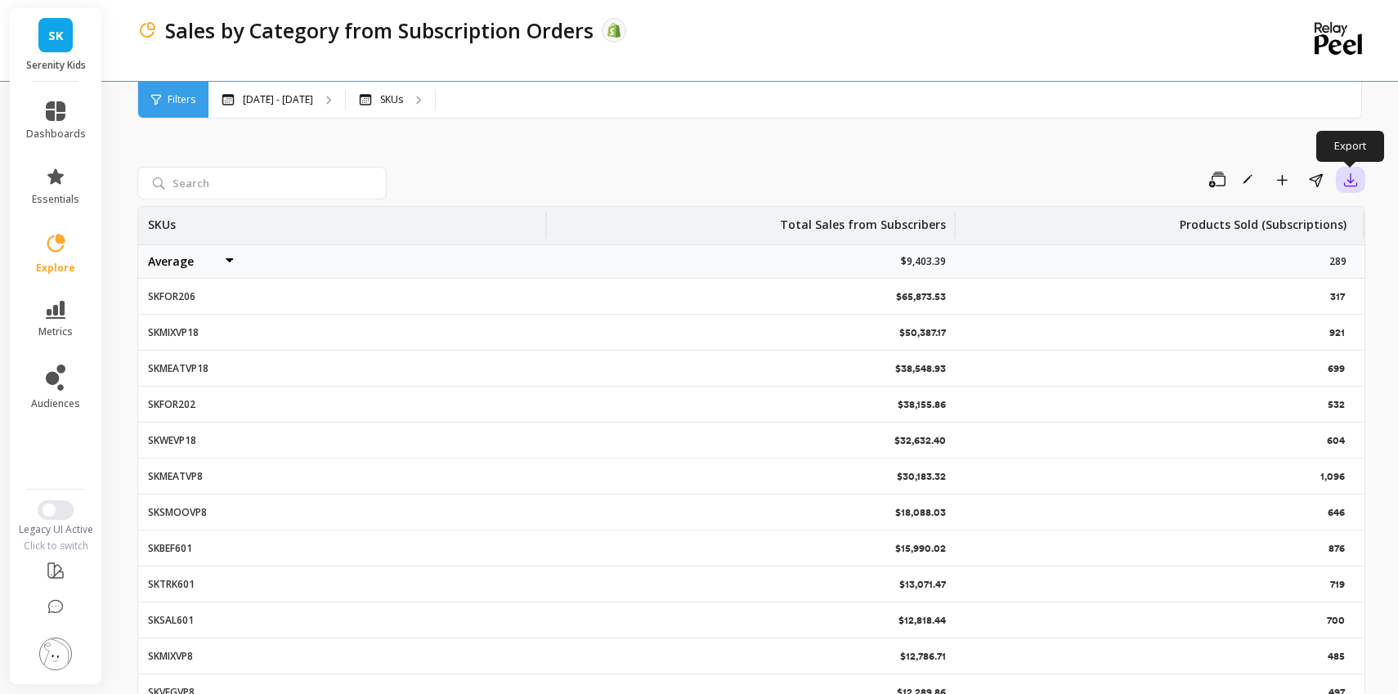
click at [1350, 186] on icon "button" at bounding box center [1351, 180] width 12 height 12
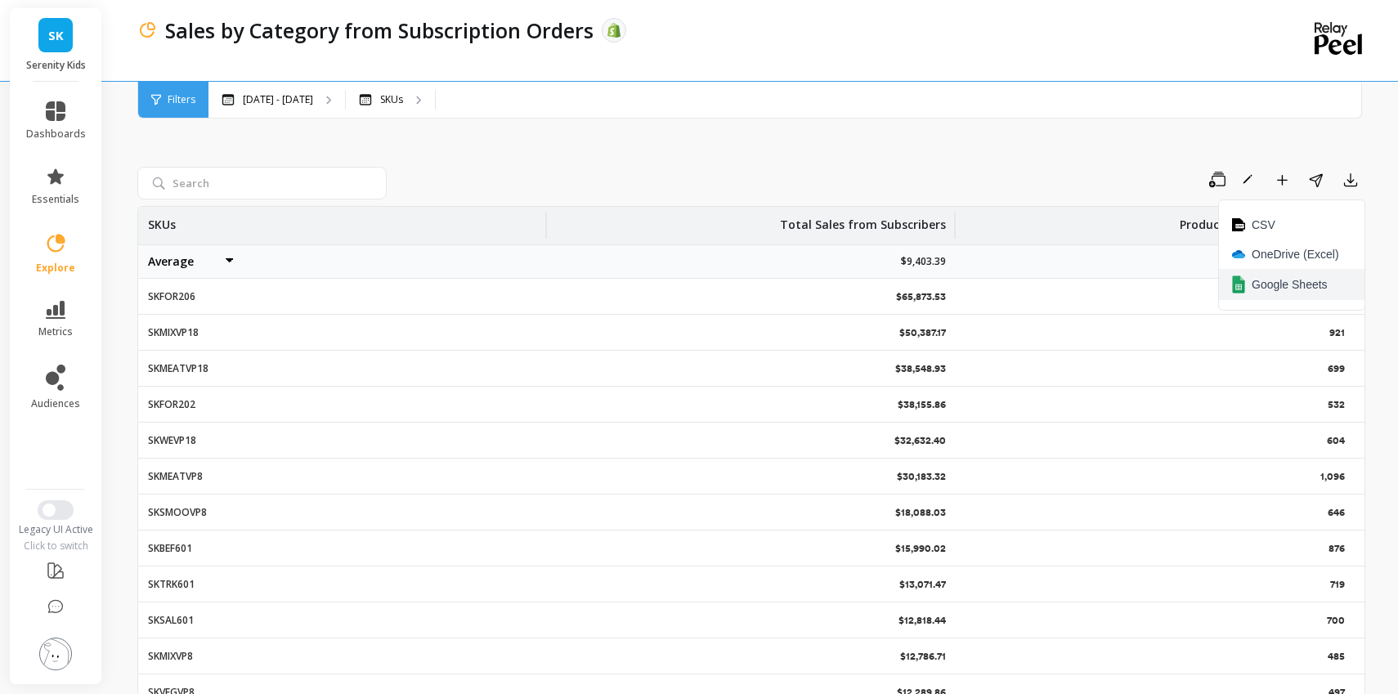
click at [1328, 277] on button "Google Sheets" at bounding box center [1292, 284] width 146 height 31
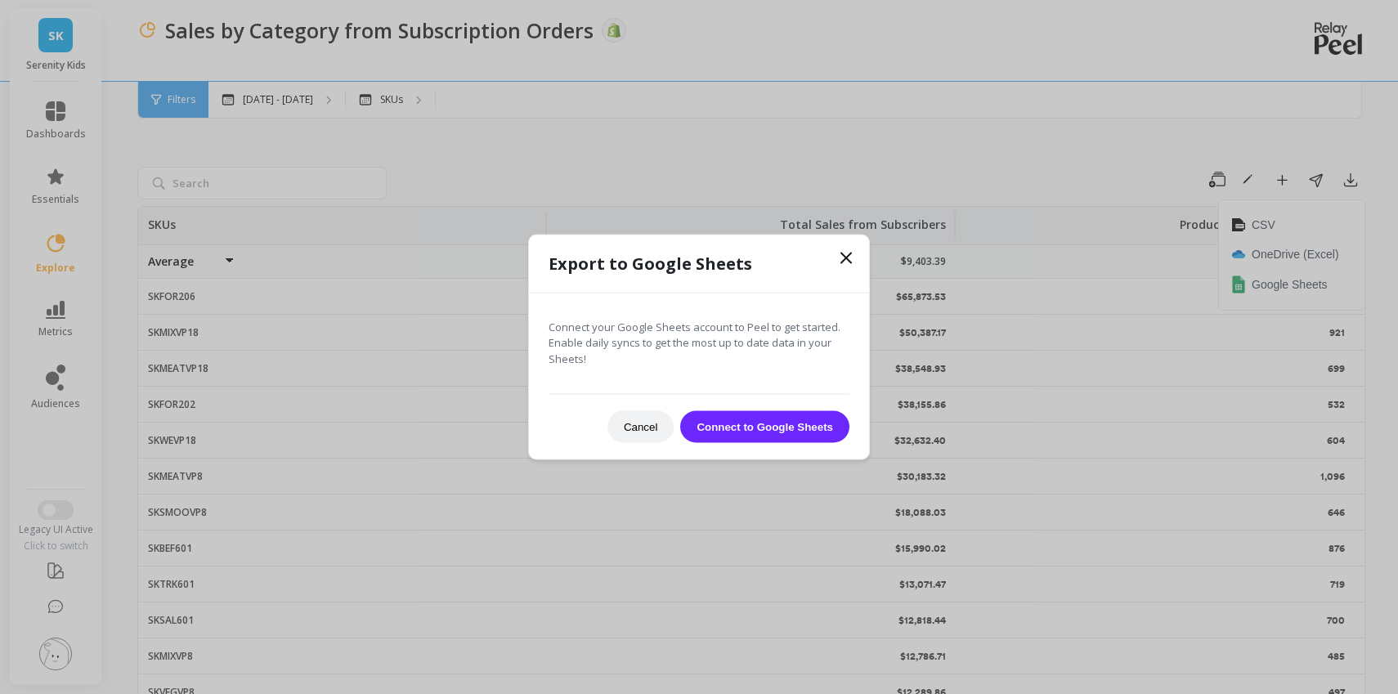
click at [800, 430] on button "Connect to Google Sheets" at bounding box center [764, 427] width 169 height 32
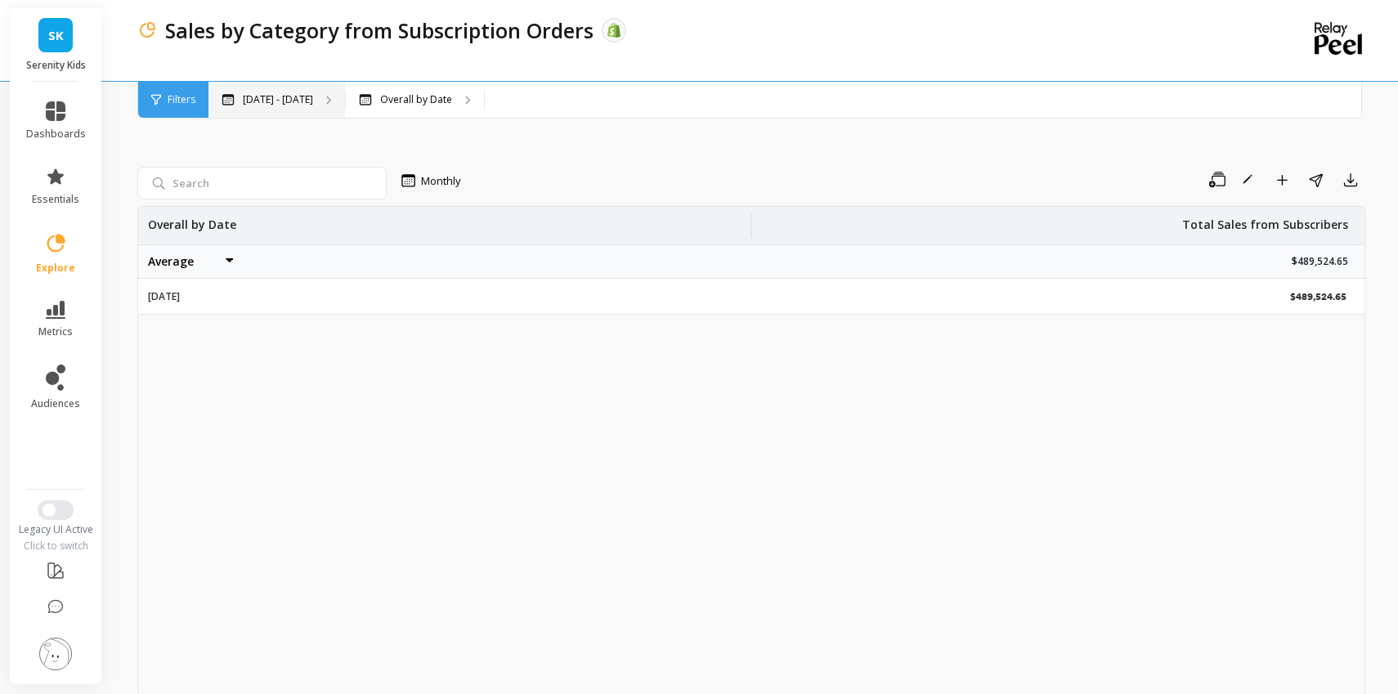
click at [301, 103] on p "[DATE] - [DATE]" at bounding box center [278, 99] width 70 height 13
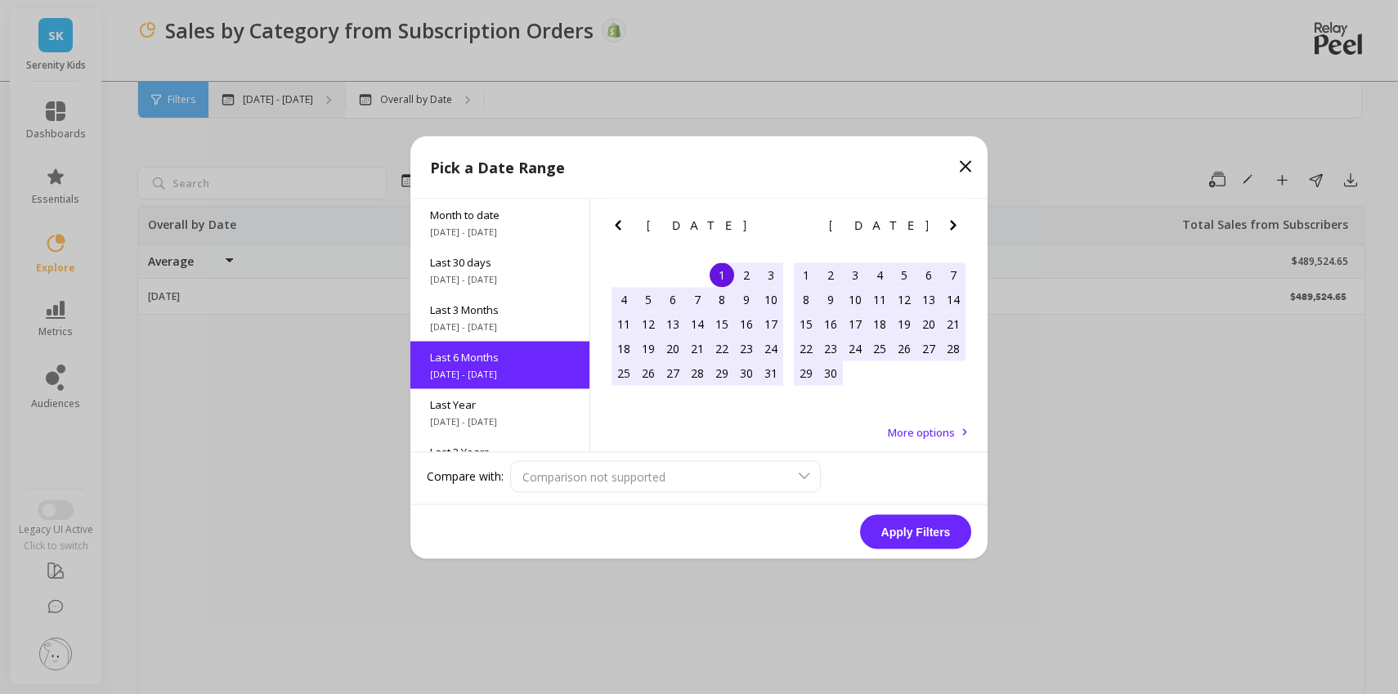
scroll to position [40, 0]
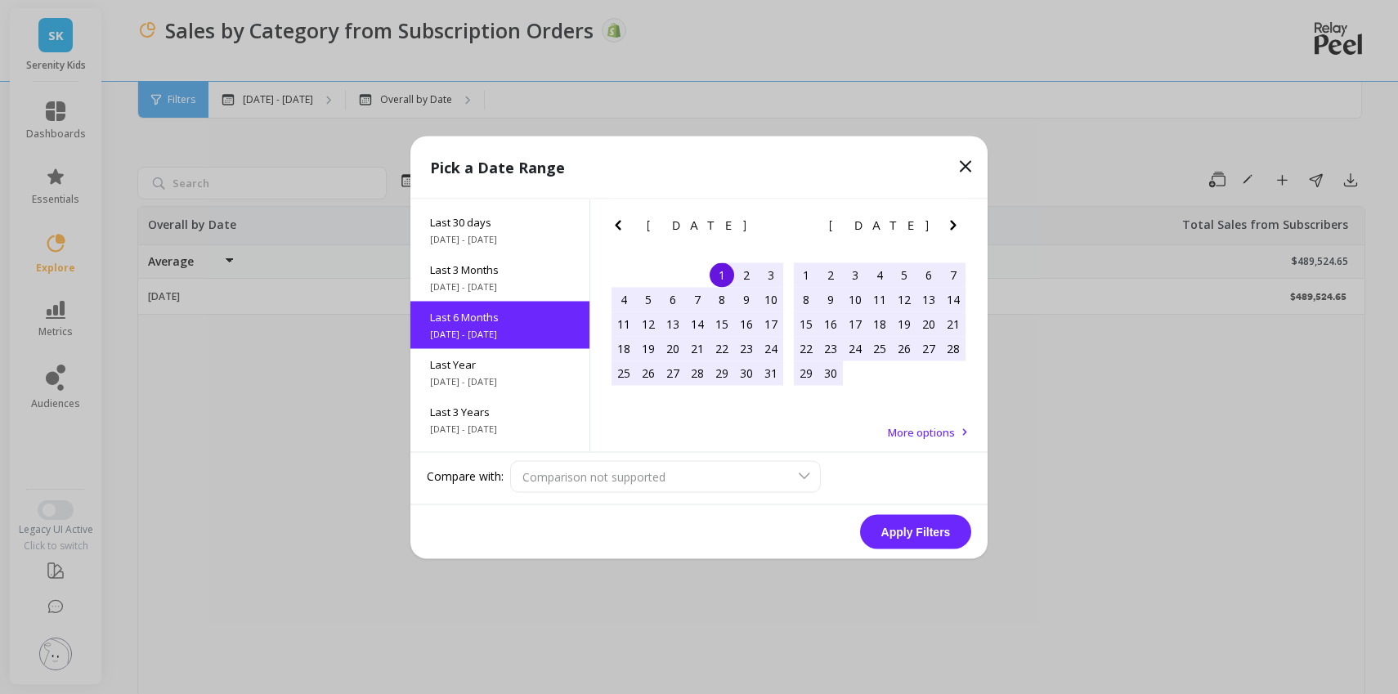
click at [294, 455] on div "Pick a Date Range Month to date [DATE] - [DATE] Last 30 days [DATE] - [DATE] La…" at bounding box center [699, 347] width 1398 height 694
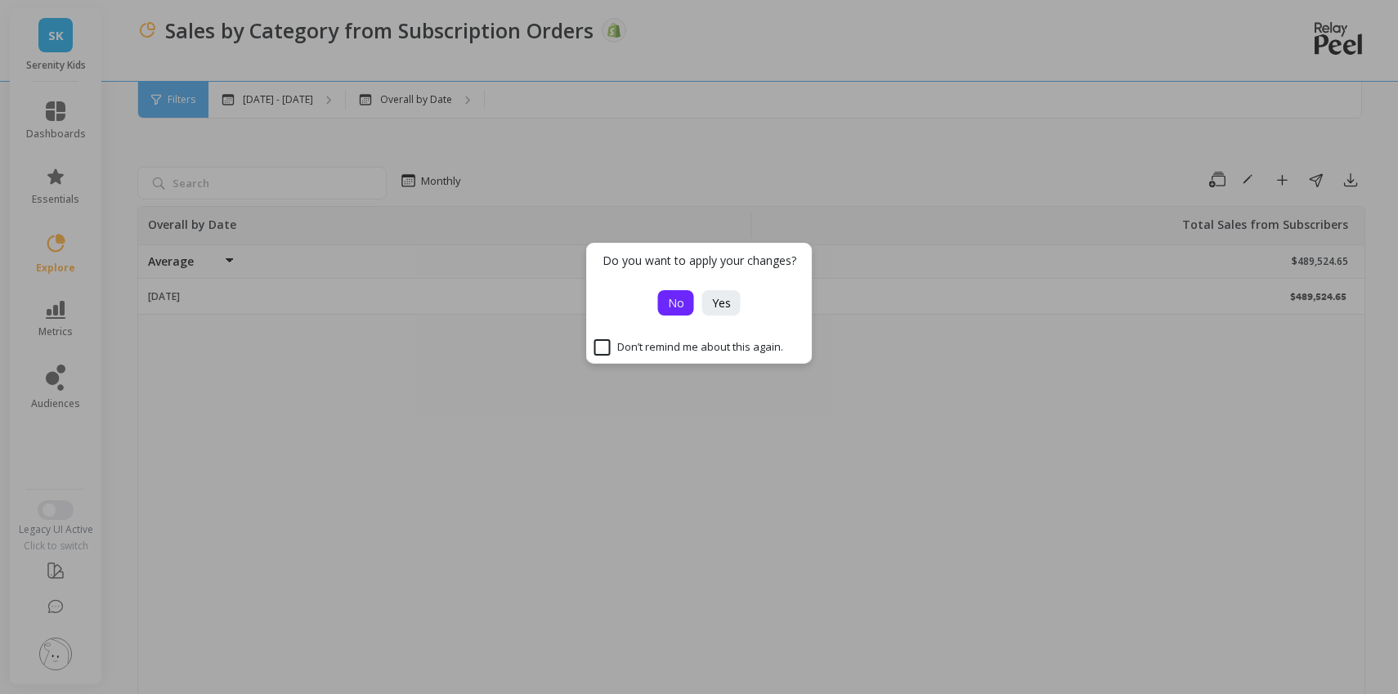
click at [675, 312] on button "No" at bounding box center [676, 302] width 36 height 25
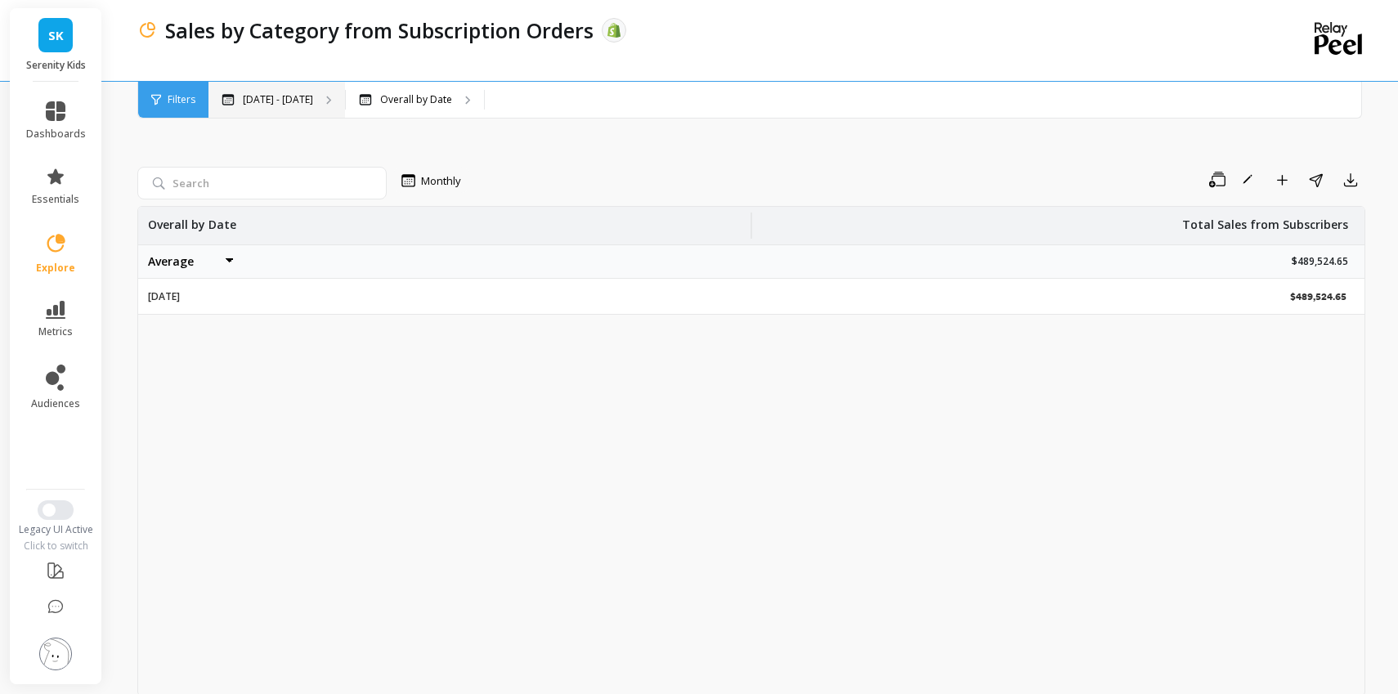
click at [288, 95] on p "[DATE] - [DATE]" at bounding box center [278, 99] width 70 height 13
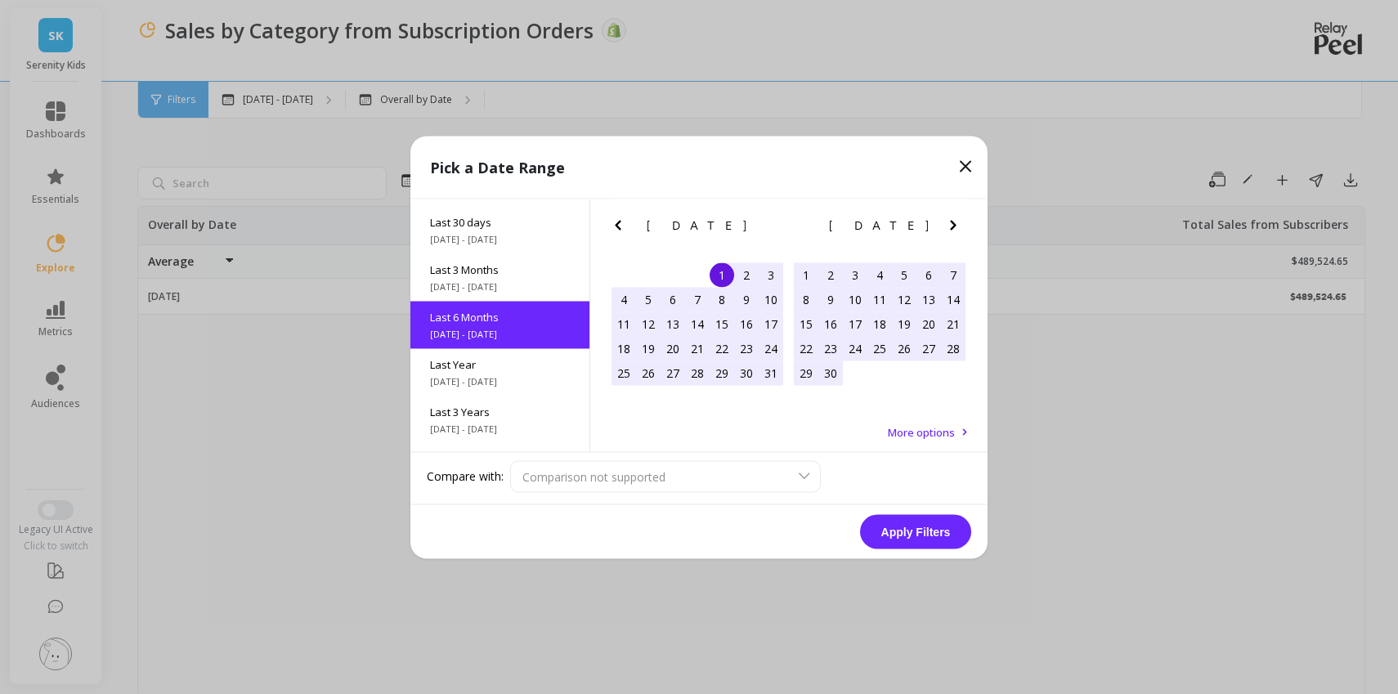
click at [335, 424] on div "Pick a Date Range Month to date [DATE] - [DATE] Last 30 days [DATE] - [DATE] La…" at bounding box center [699, 347] width 1398 height 694
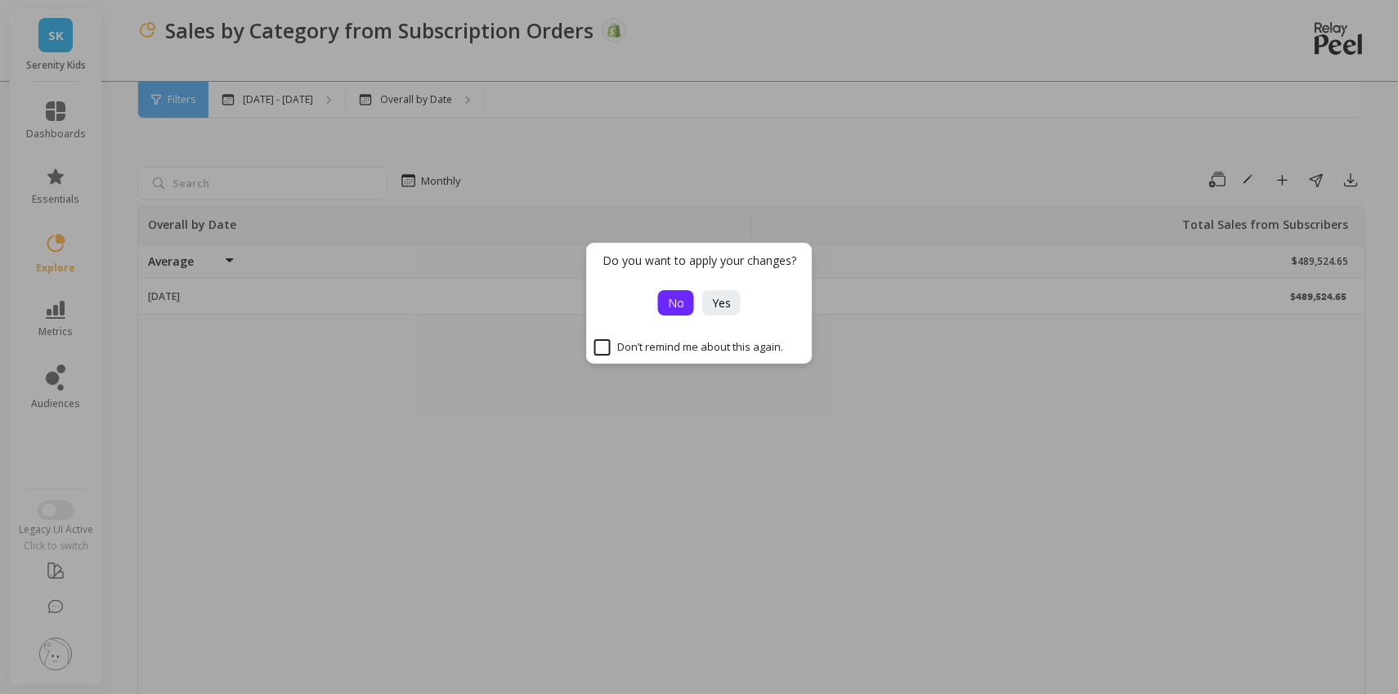
click at [680, 311] on button "No" at bounding box center [676, 302] width 36 height 25
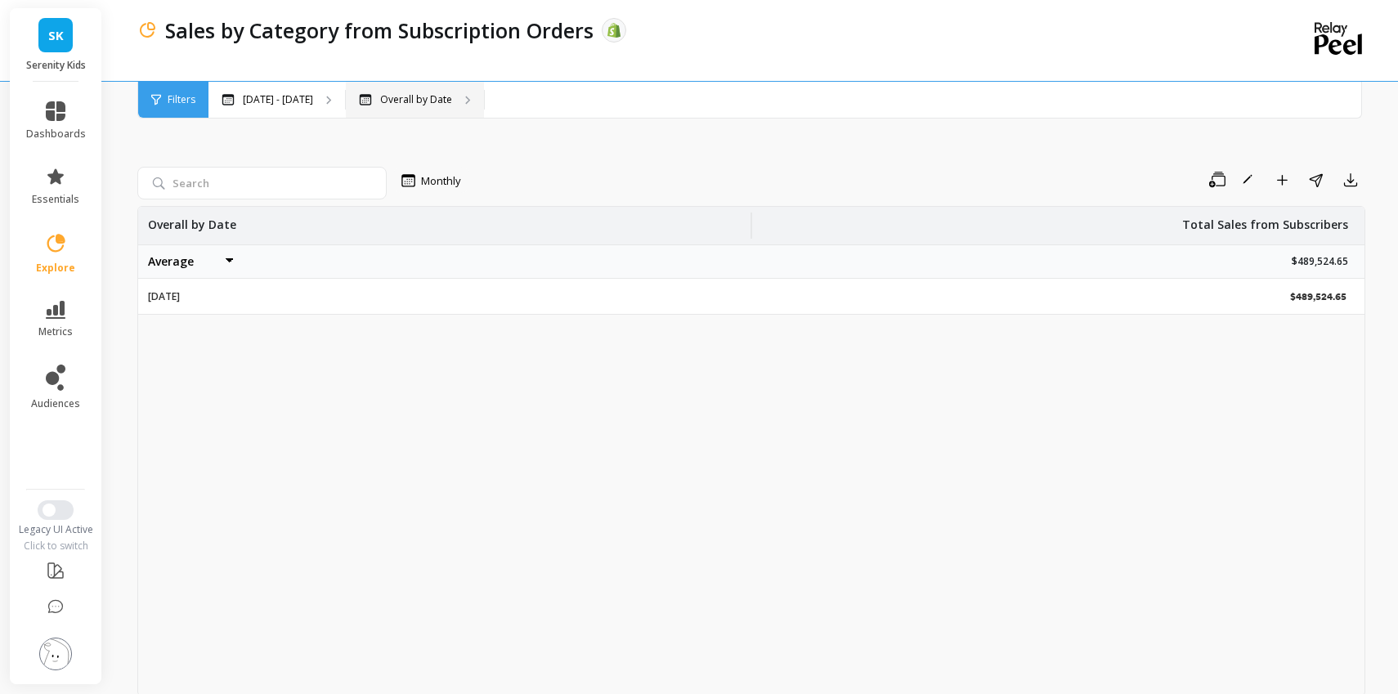
click at [404, 102] on p "Overall by Date" at bounding box center [416, 99] width 72 height 13
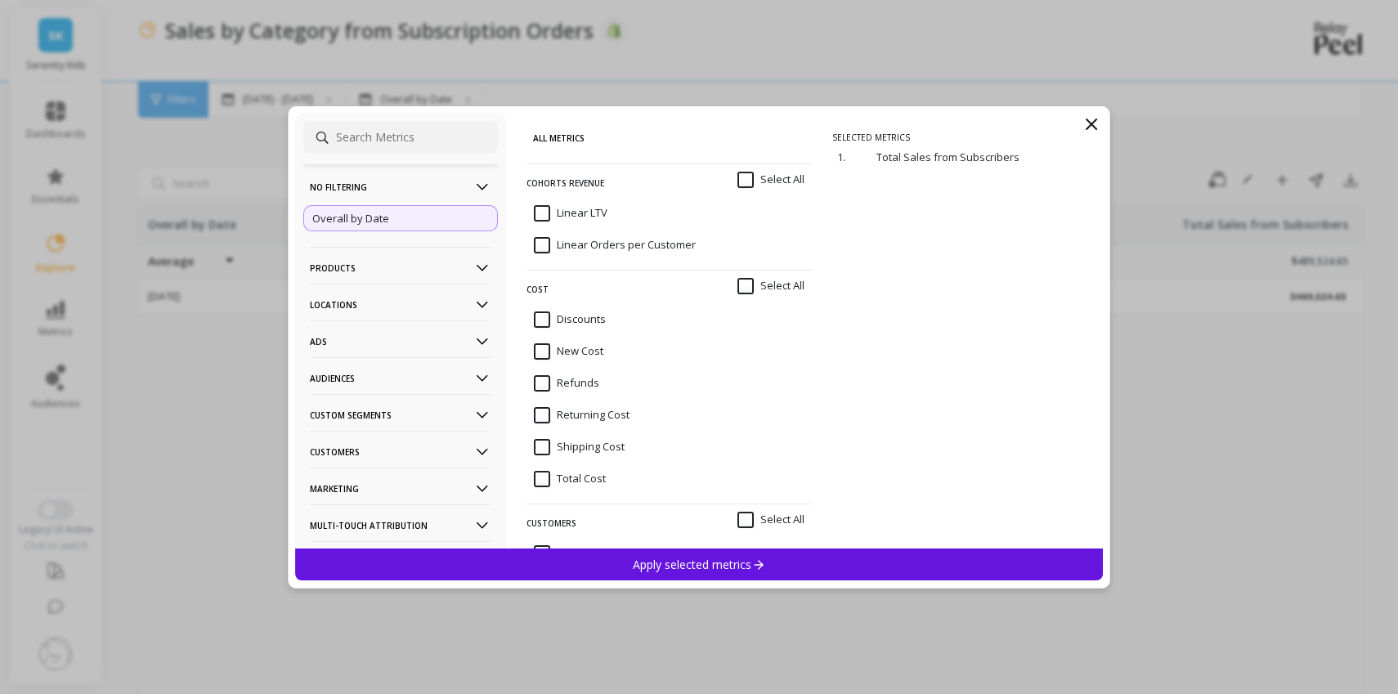
click at [1095, 128] on icon at bounding box center [1091, 124] width 10 height 10
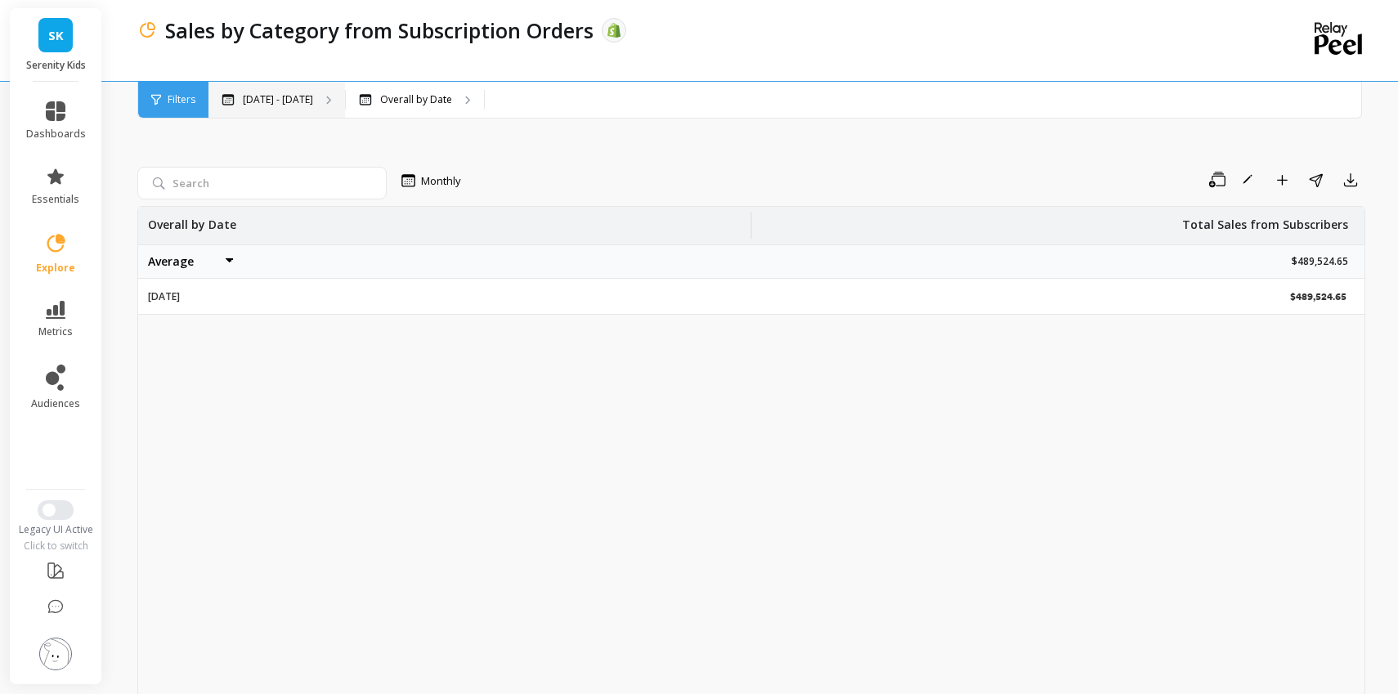
click at [284, 105] on p "[DATE] - [DATE]" at bounding box center [278, 99] width 70 height 13
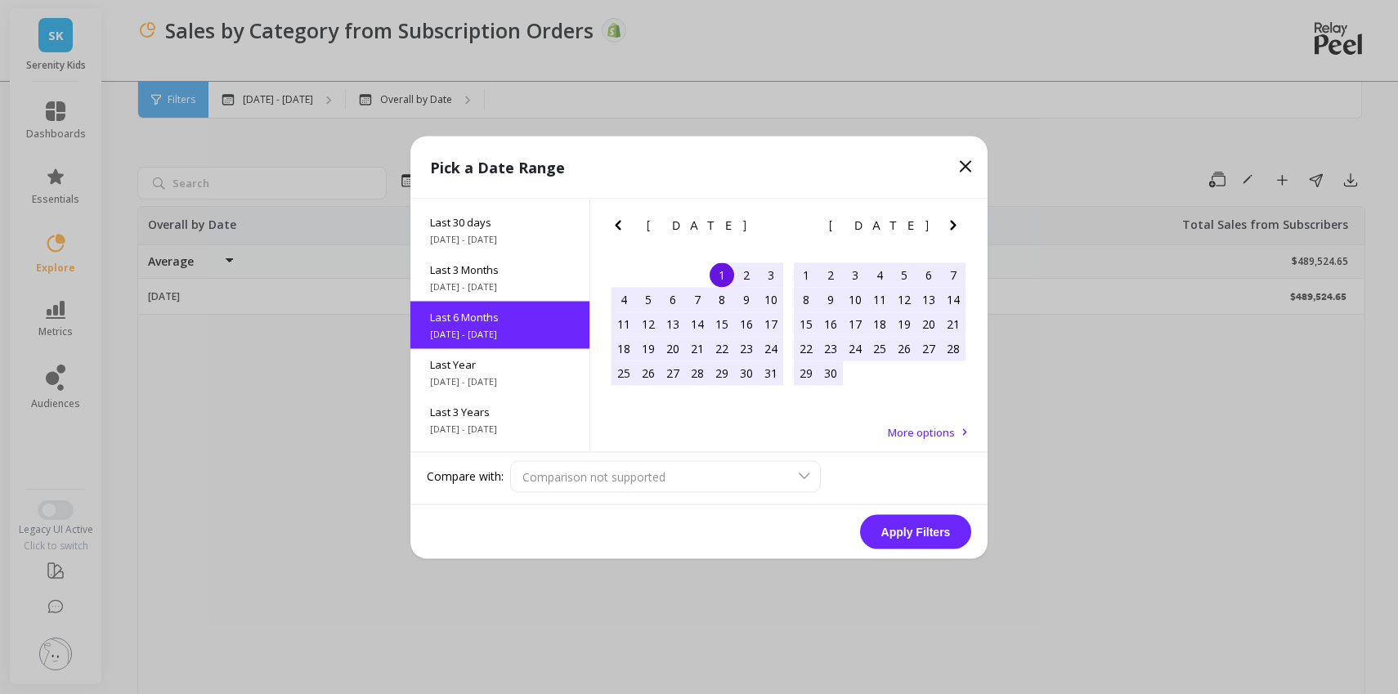
click at [950, 232] on icon "Next Month" at bounding box center [953, 225] width 20 height 20
click at [858, 270] on div "1" at bounding box center [855, 274] width 25 height 25
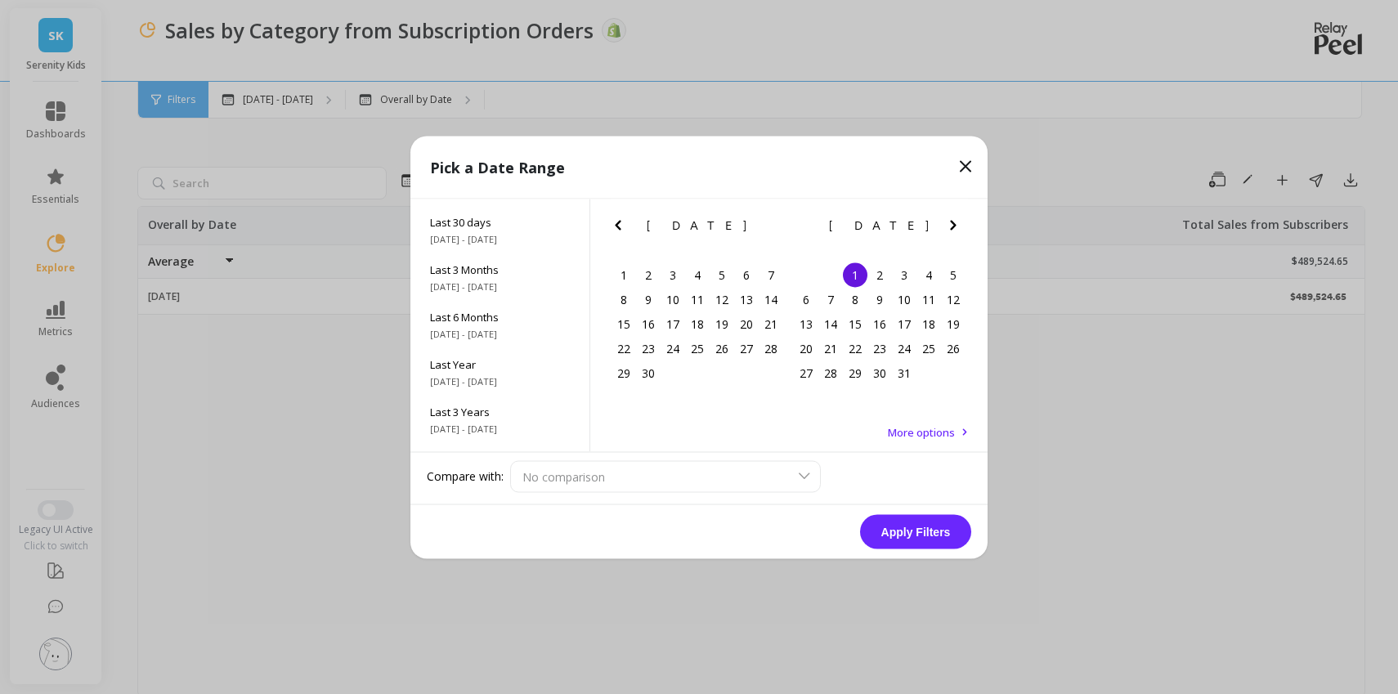
click at [954, 223] on icon "Next Month" at bounding box center [953, 225] width 6 height 10
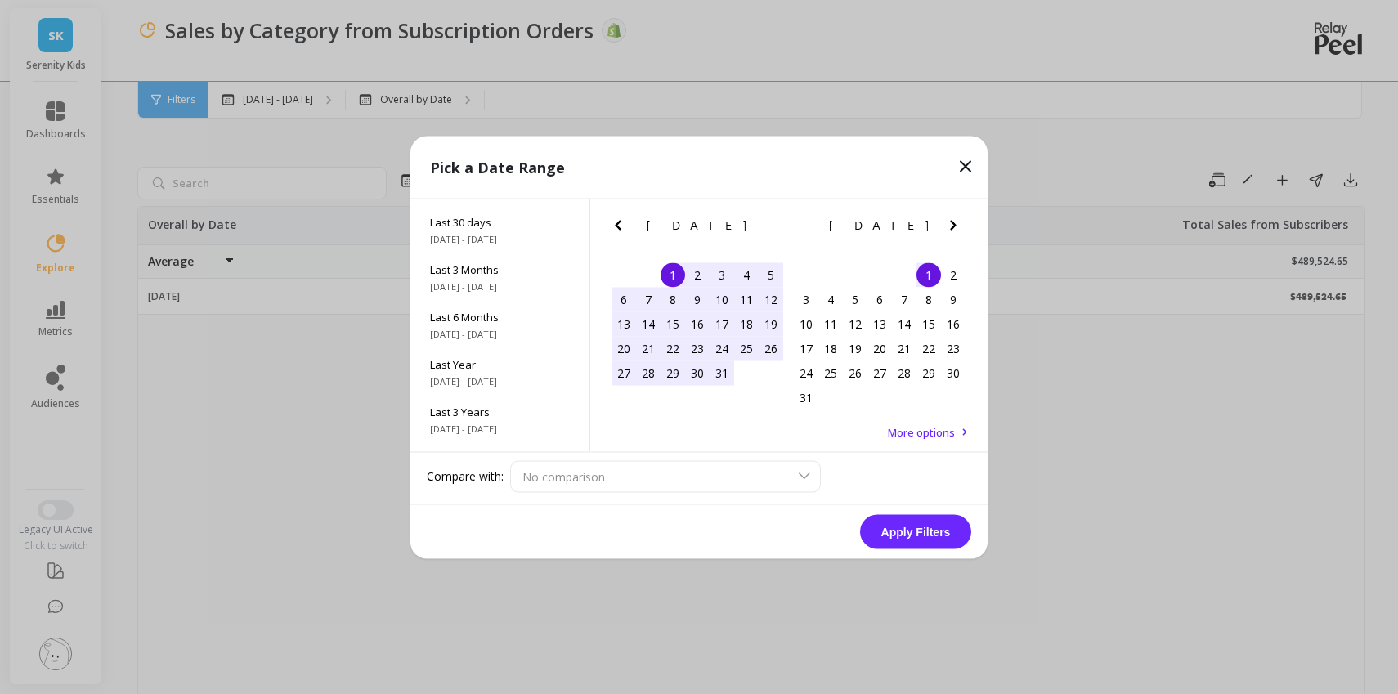
click at [954, 223] on icon "Next Month" at bounding box center [953, 225] width 6 height 10
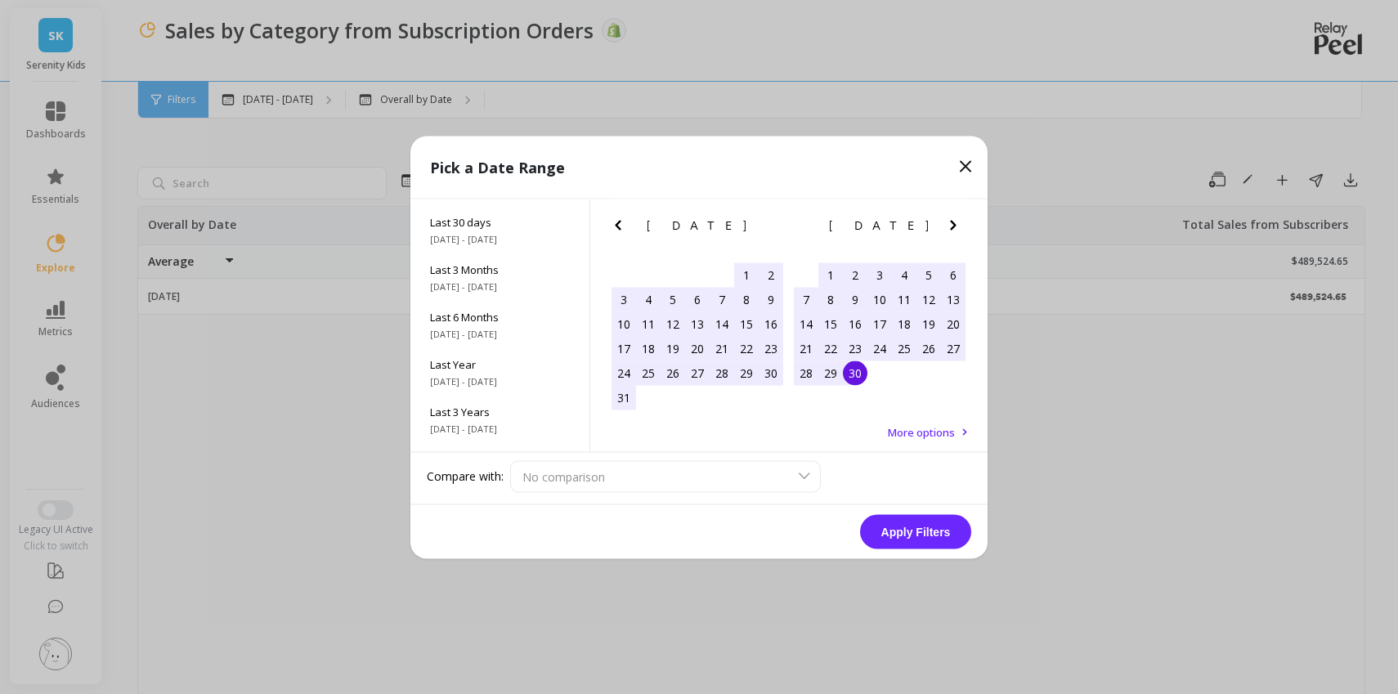
click at [854, 374] on div "30" at bounding box center [855, 373] width 25 height 25
click at [937, 538] on button "Apply Filters" at bounding box center [915, 531] width 111 height 34
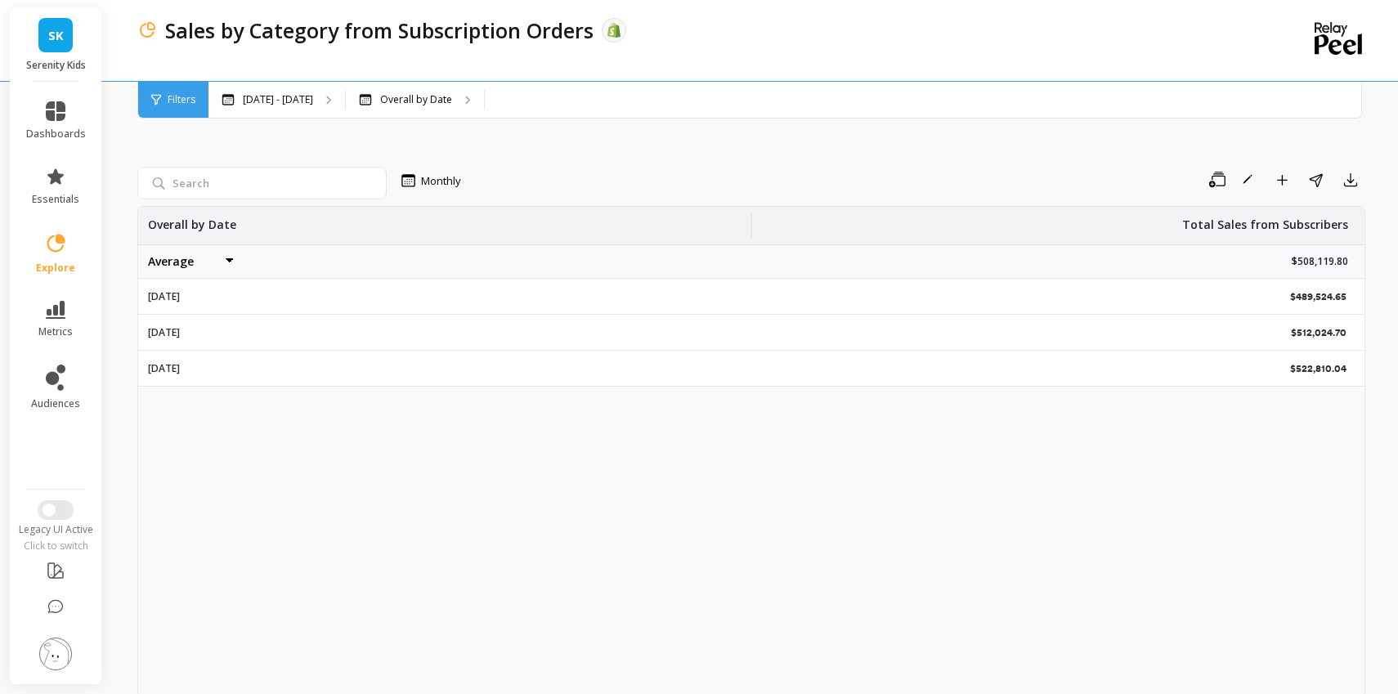
click at [200, 102] on div "Filters" at bounding box center [173, 100] width 70 height 36
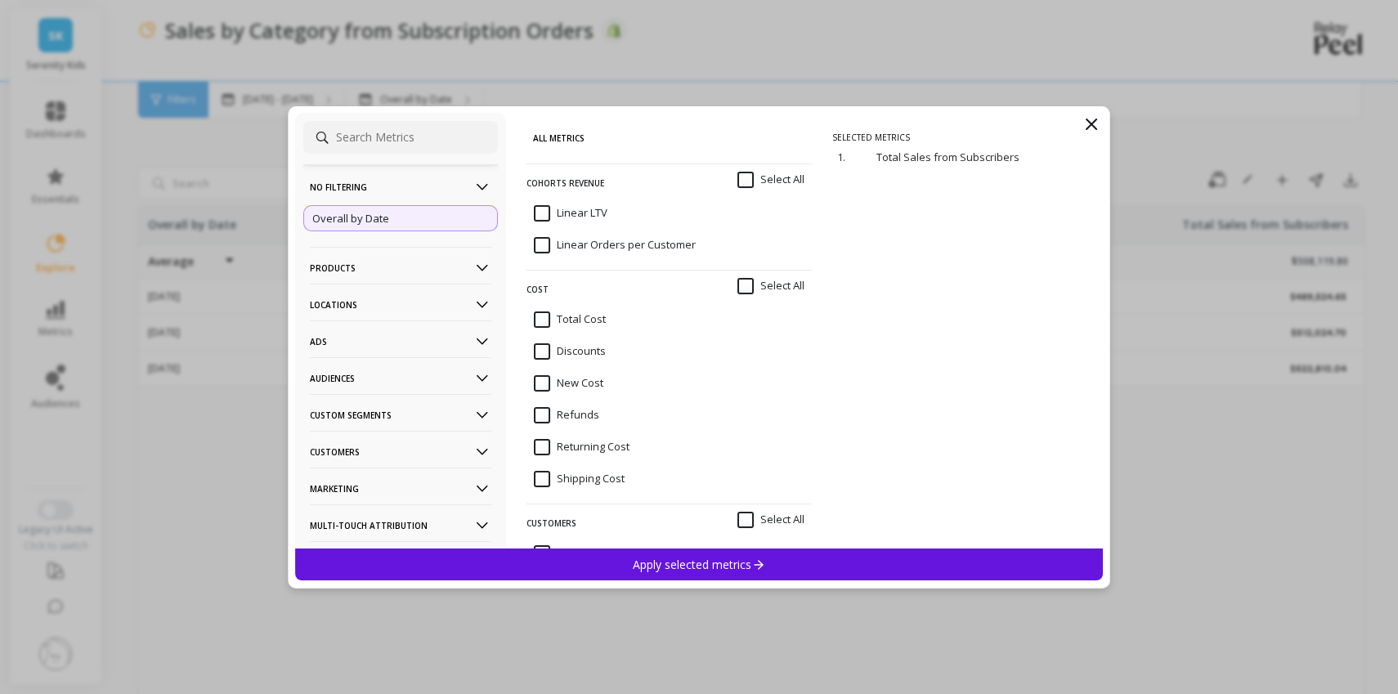
click at [437, 271] on p "Products" at bounding box center [400, 268] width 181 height 42
click at [440, 401] on div "SKUs" at bounding box center [400, 414] width 195 height 26
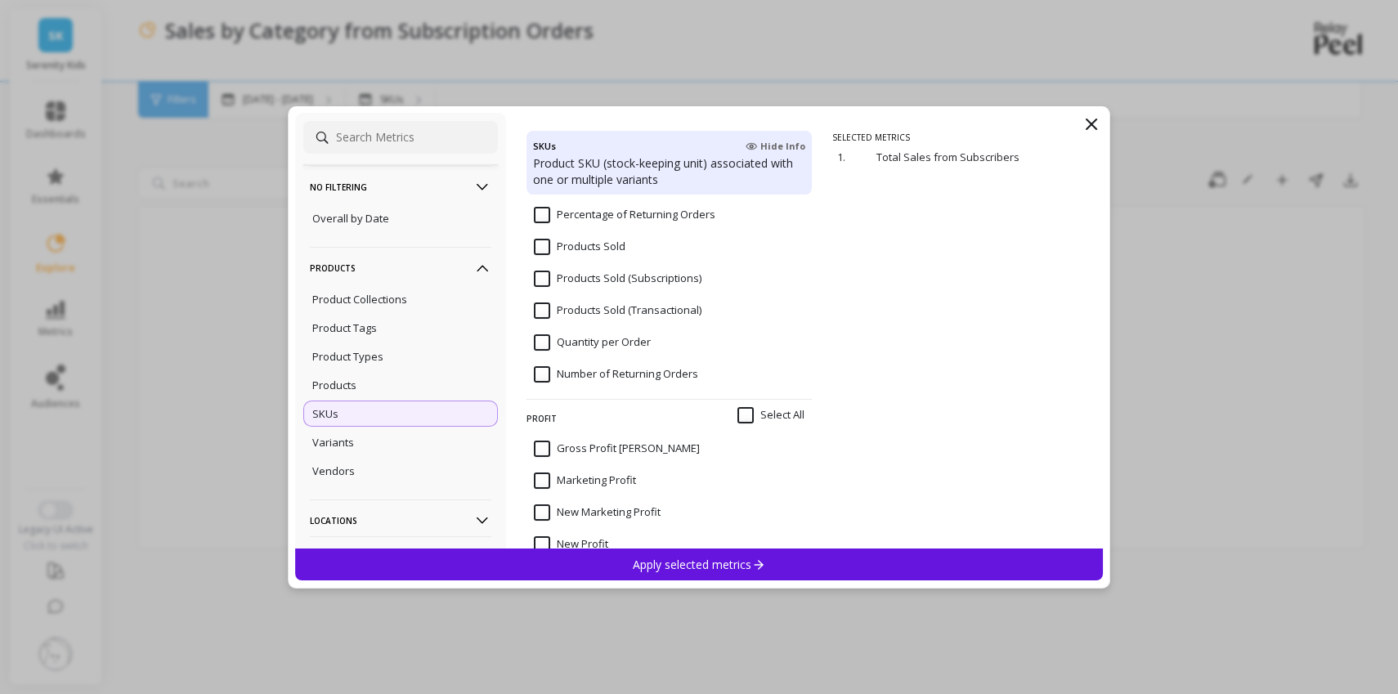
scroll to position [1239, 0]
click at [539, 284] on input "Products Sold (Subscriptions)" at bounding box center [618, 279] width 168 height 16
click at [718, 567] on p "Apply selected metrics" at bounding box center [699, 565] width 132 height 16
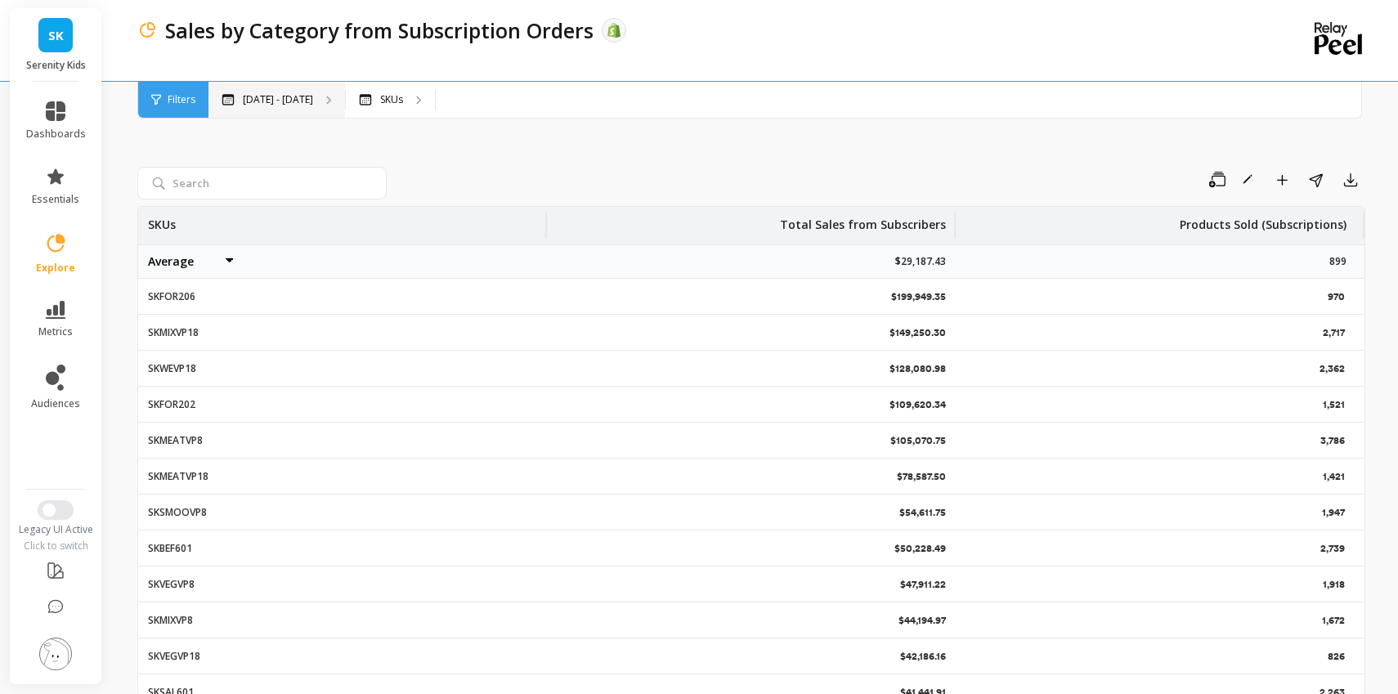
click at [267, 98] on p "[DATE] - [DATE]" at bounding box center [278, 99] width 70 height 13
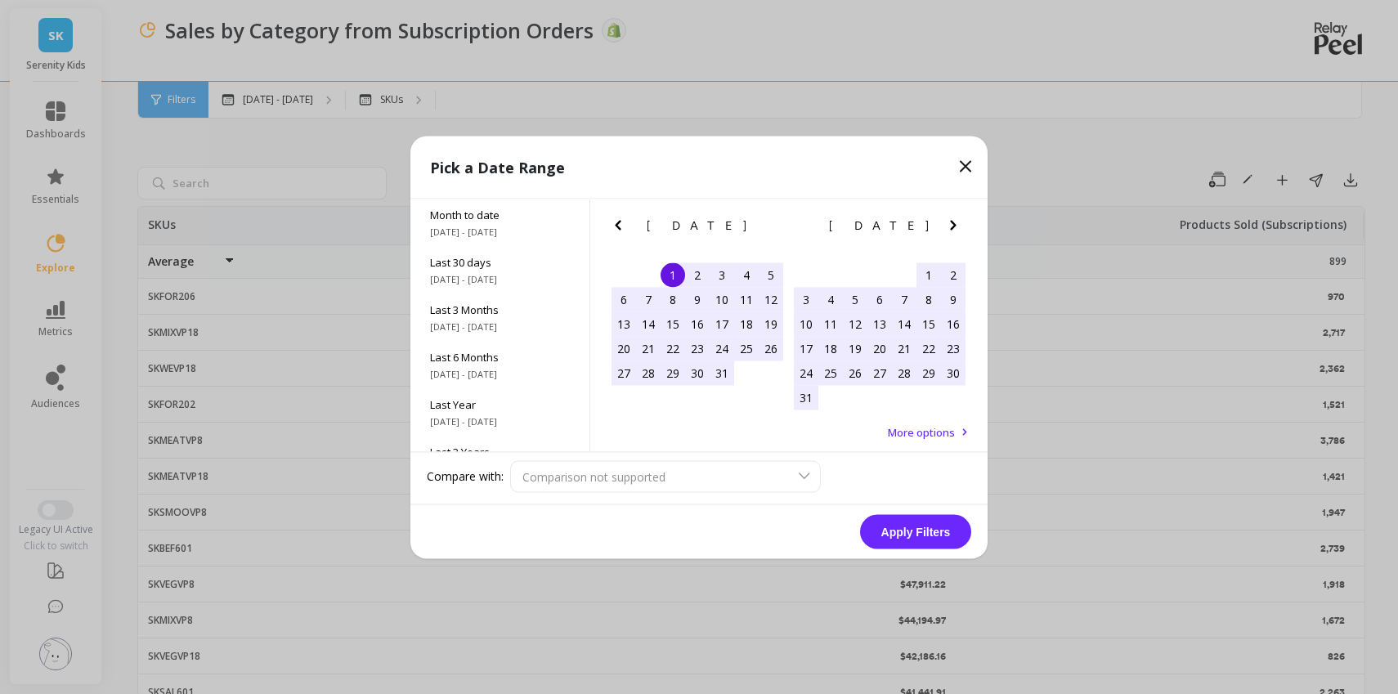
click at [950, 229] on icon "Next Month" at bounding box center [953, 225] width 6 height 10
click at [830, 270] on div "1" at bounding box center [830, 274] width 25 height 25
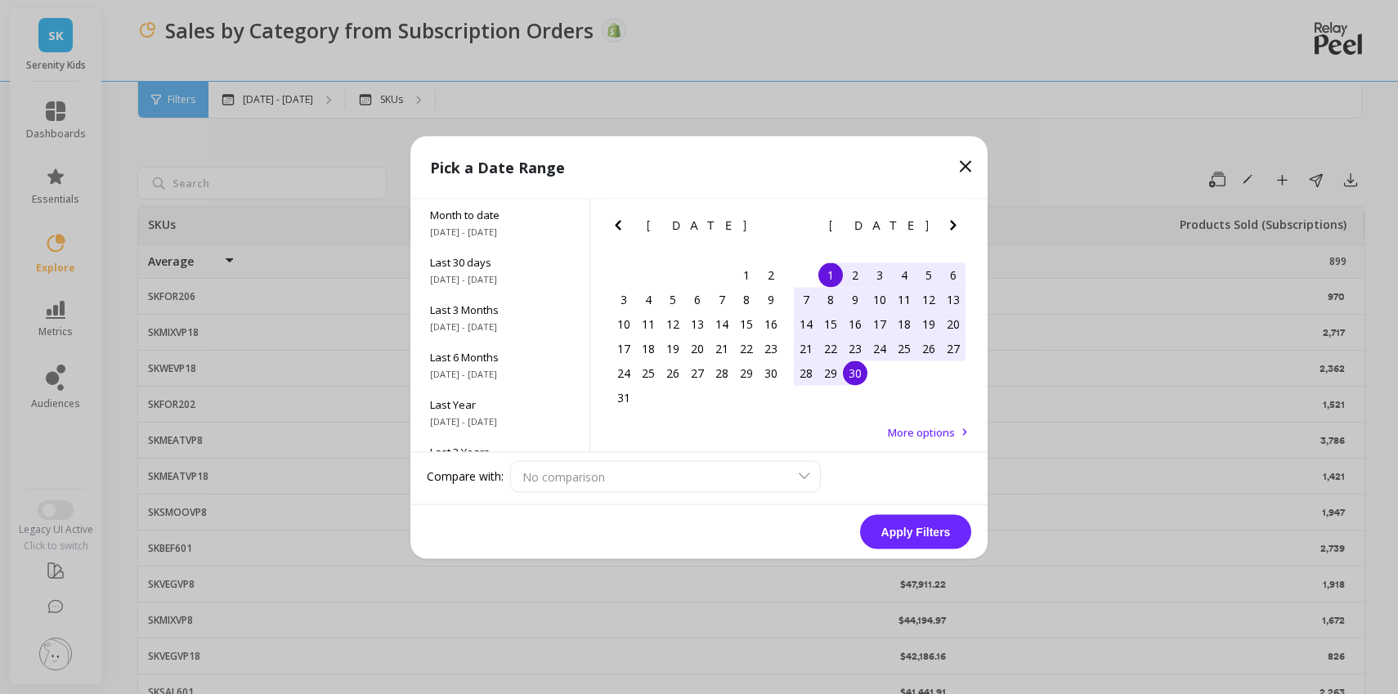
click at [858, 370] on div "30" at bounding box center [855, 373] width 25 height 25
click at [947, 529] on button "Apply Filters" at bounding box center [915, 531] width 111 height 34
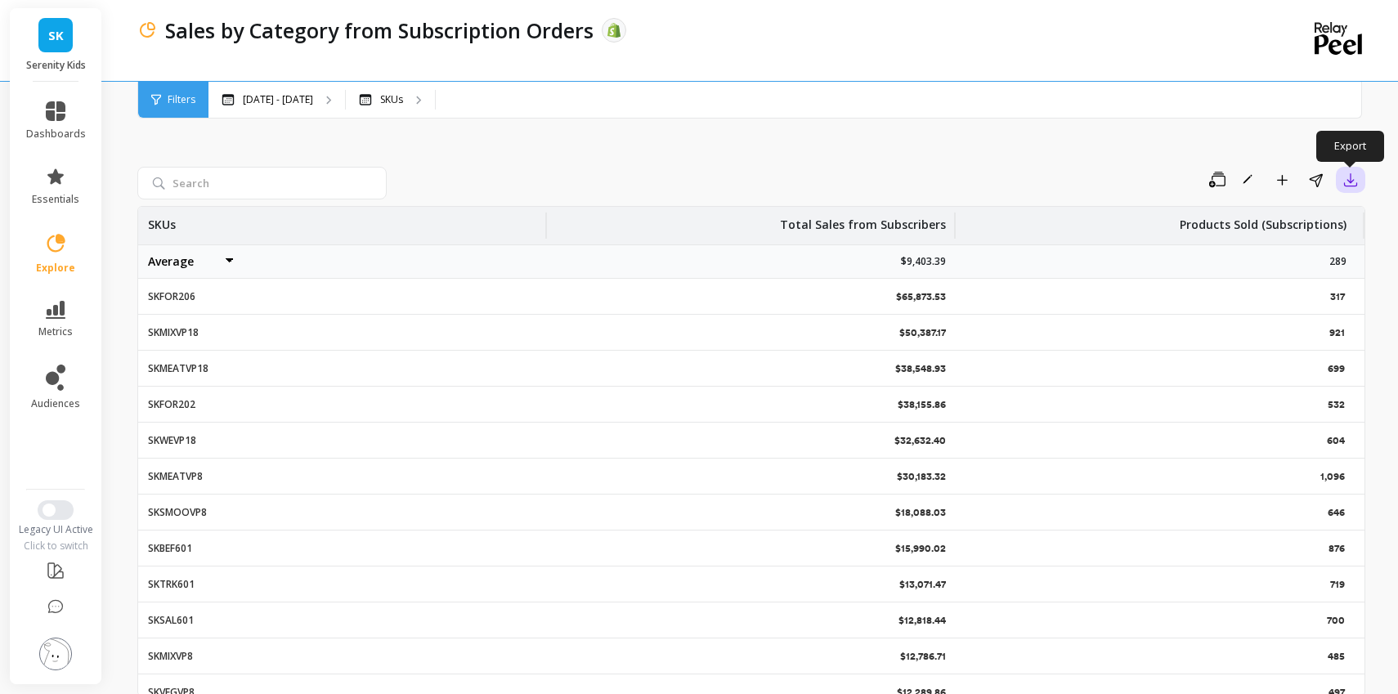
click at [1350, 190] on button "button" at bounding box center [1350, 180] width 29 height 26
click at [1327, 225] on button "CSV" at bounding box center [1292, 224] width 146 height 29
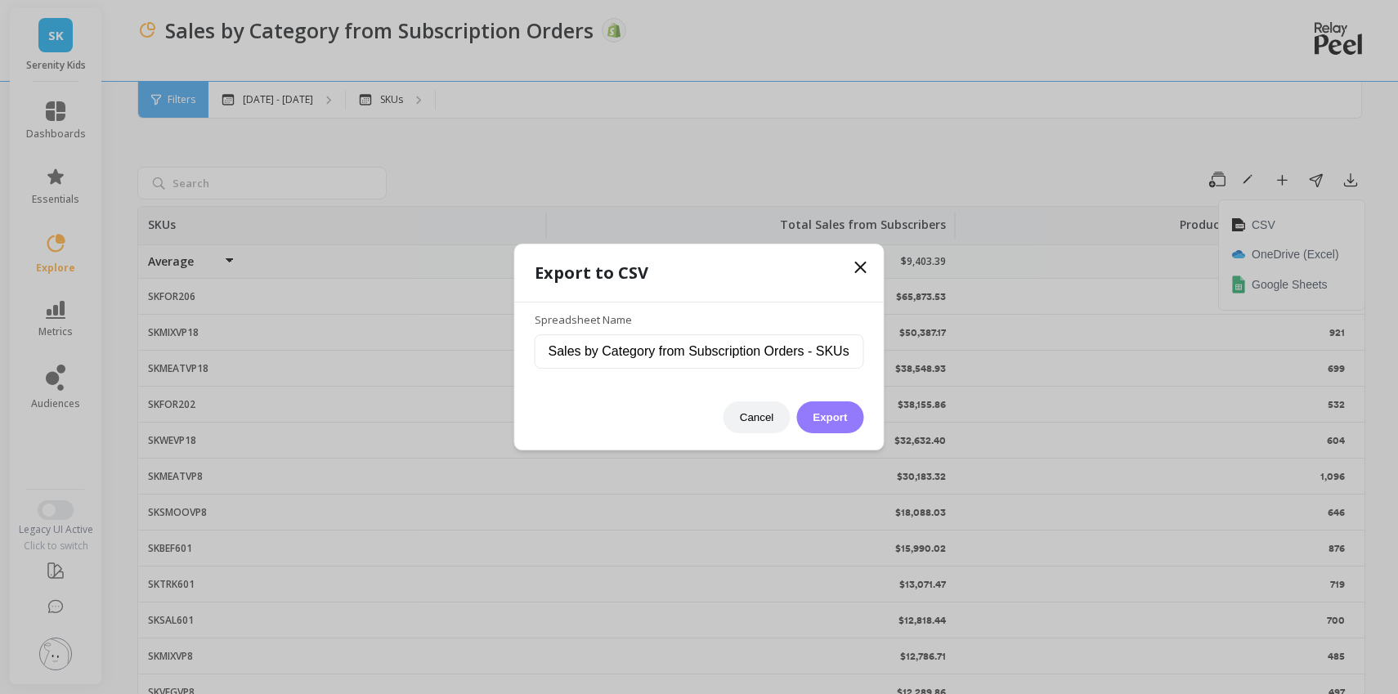
click at [836, 415] on button "Export" at bounding box center [829, 417] width 67 height 32
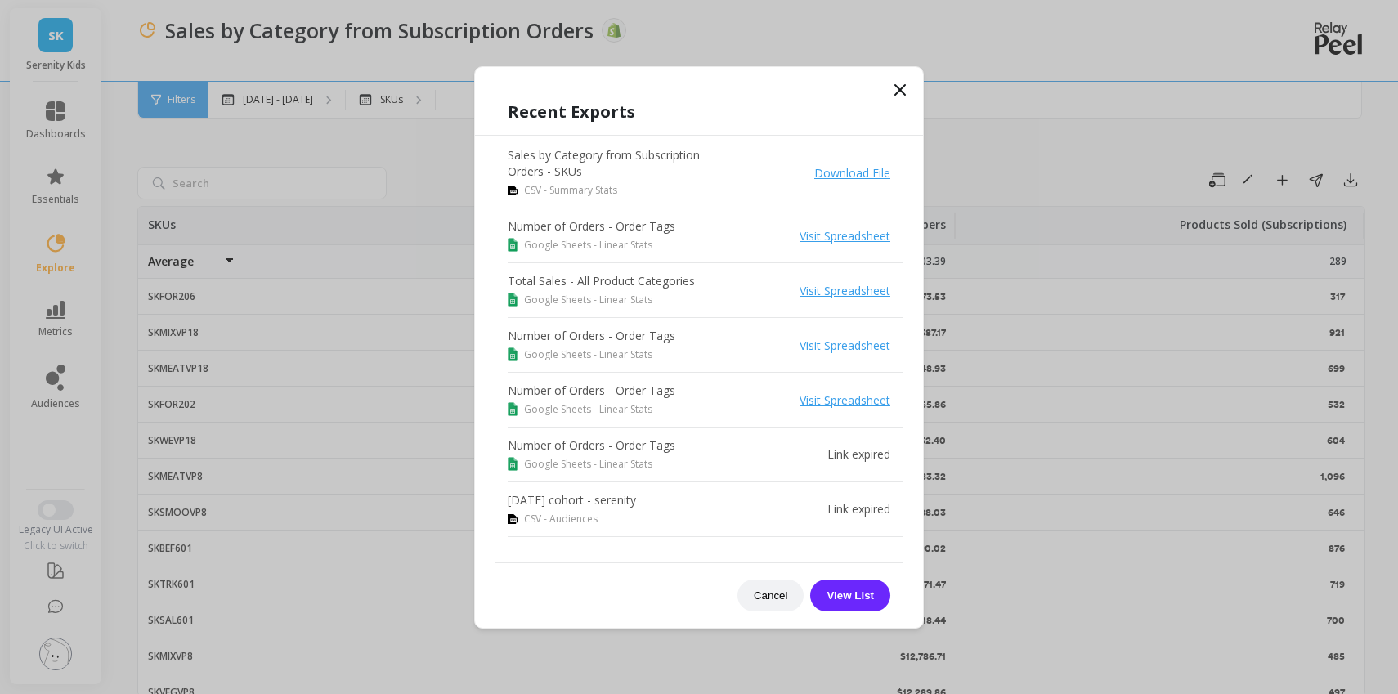
click at [849, 177] on link "Download File" at bounding box center [852, 173] width 76 height 16
click at [772, 598] on button "Cancel" at bounding box center [770, 596] width 67 height 32
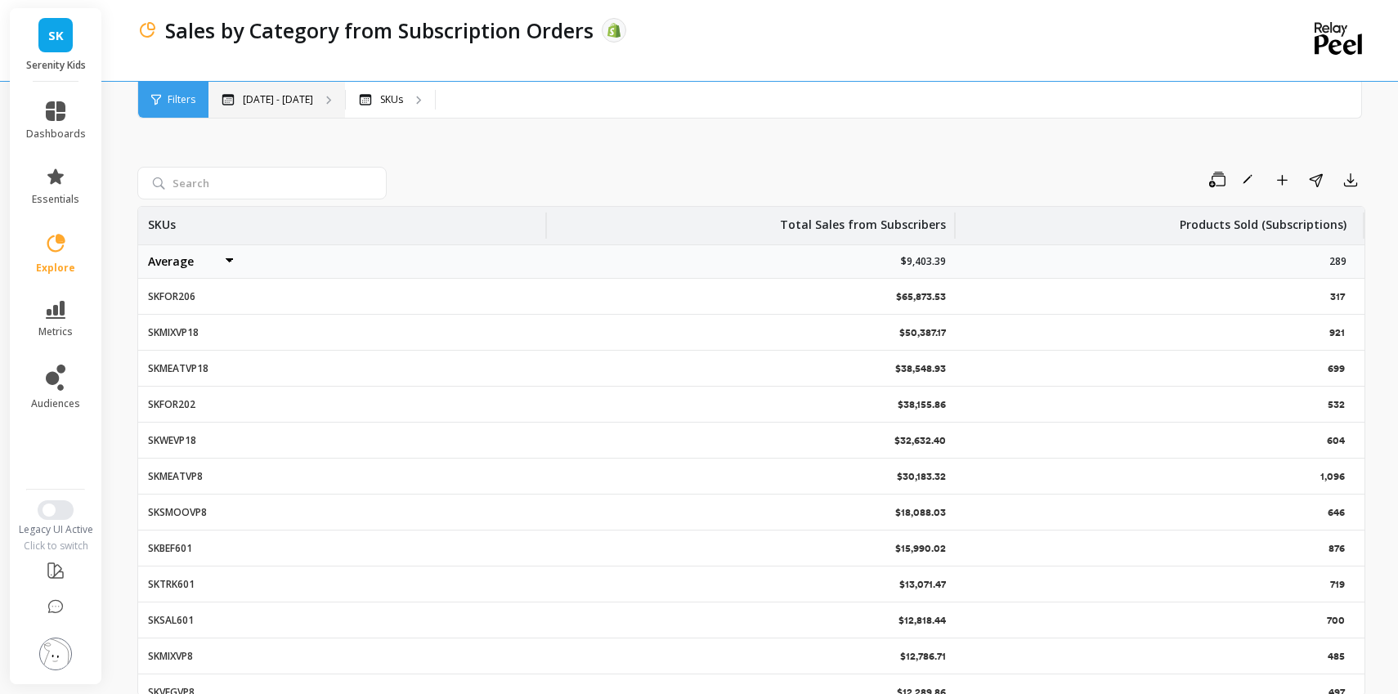
click at [284, 107] on div "[DATE] - [DATE]" at bounding box center [276, 100] width 137 height 36
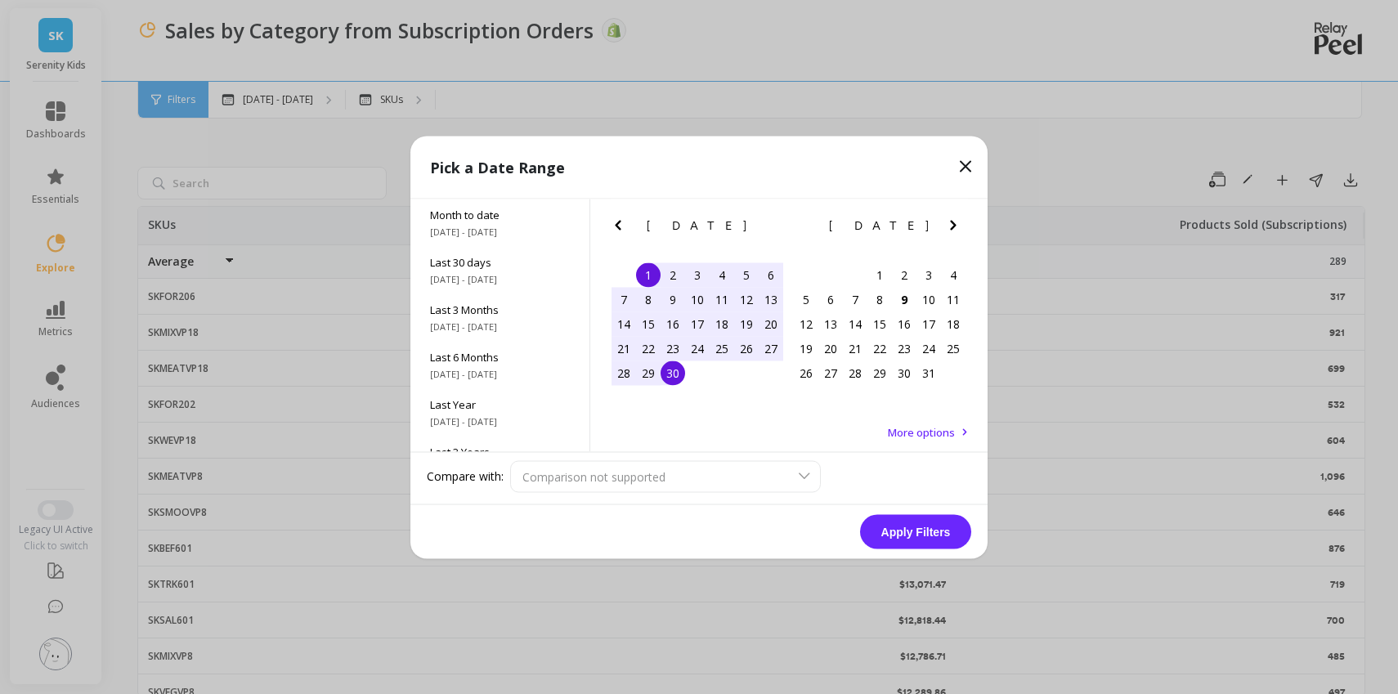
click at [620, 229] on icon "Previous Month" at bounding box center [618, 225] width 6 height 10
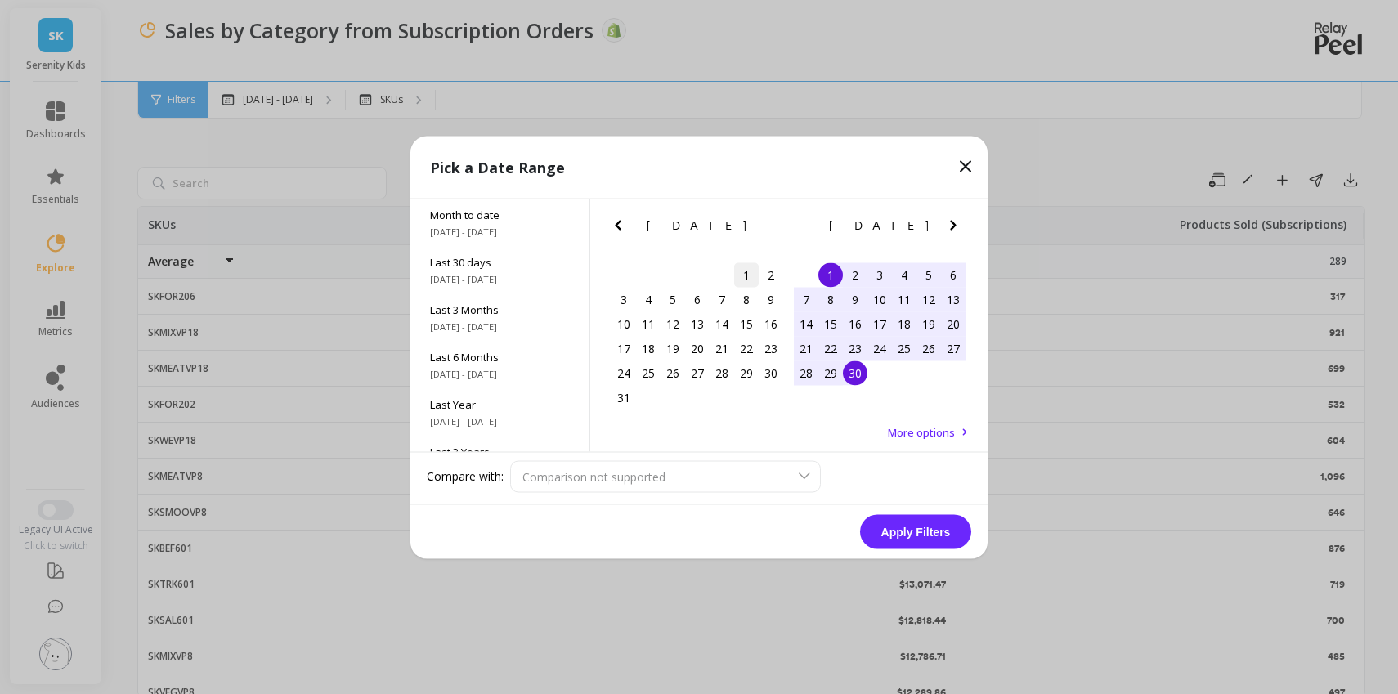
click at [740, 280] on div "1" at bounding box center [746, 274] width 25 height 25
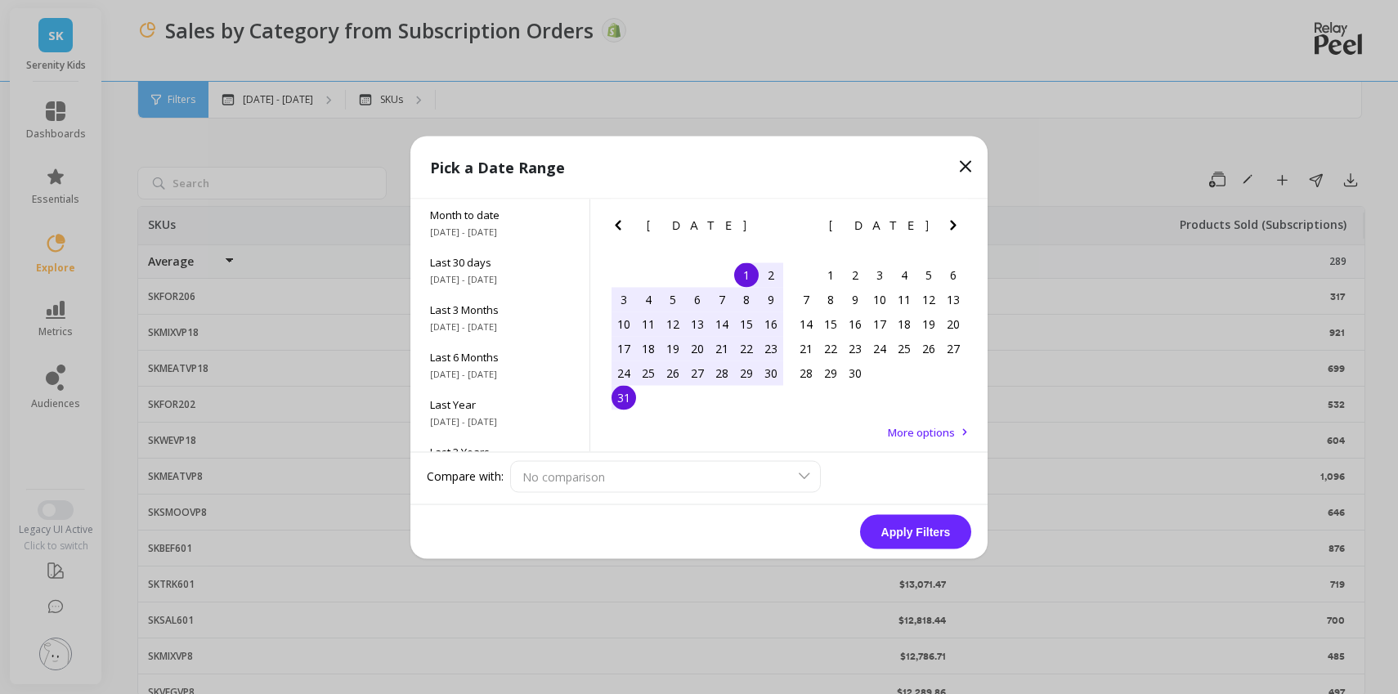
click at [629, 393] on div "31" at bounding box center [623, 397] width 25 height 25
click at [920, 536] on button "Apply Filters" at bounding box center [915, 531] width 111 height 34
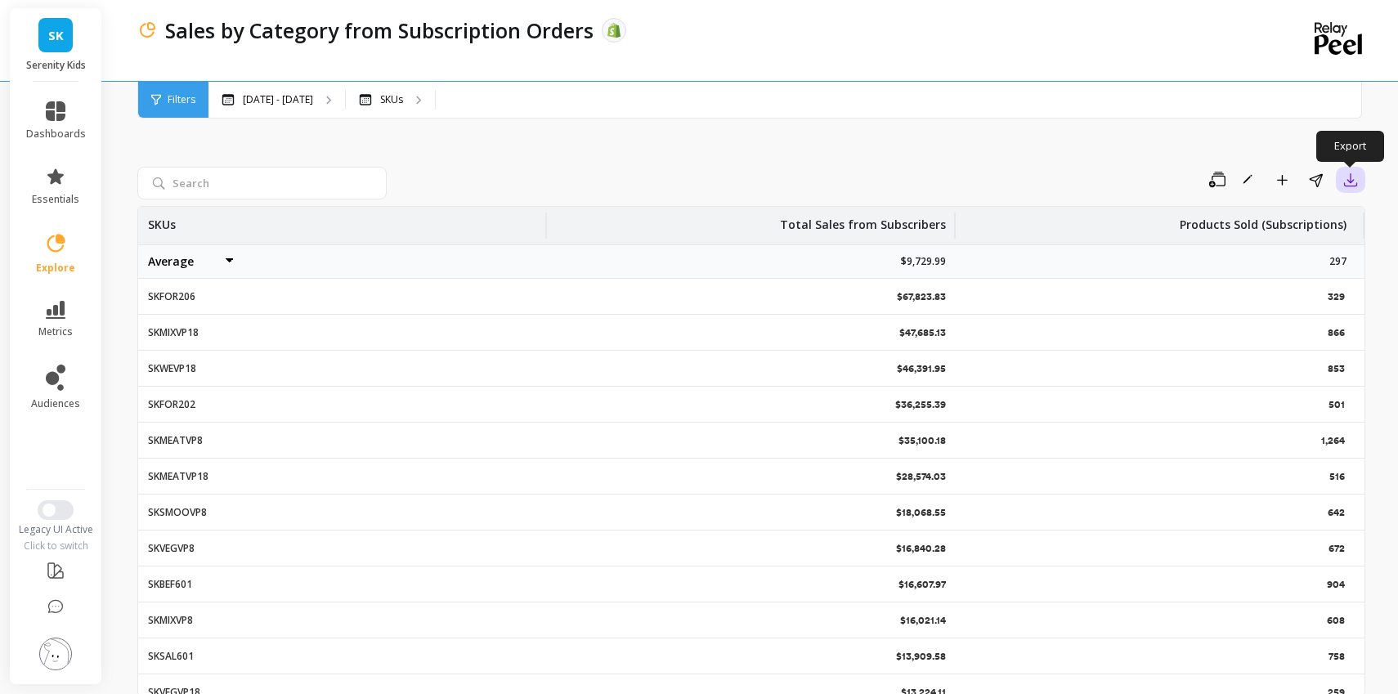
click at [1344, 180] on icon "button" at bounding box center [1350, 180] width 16 height 16
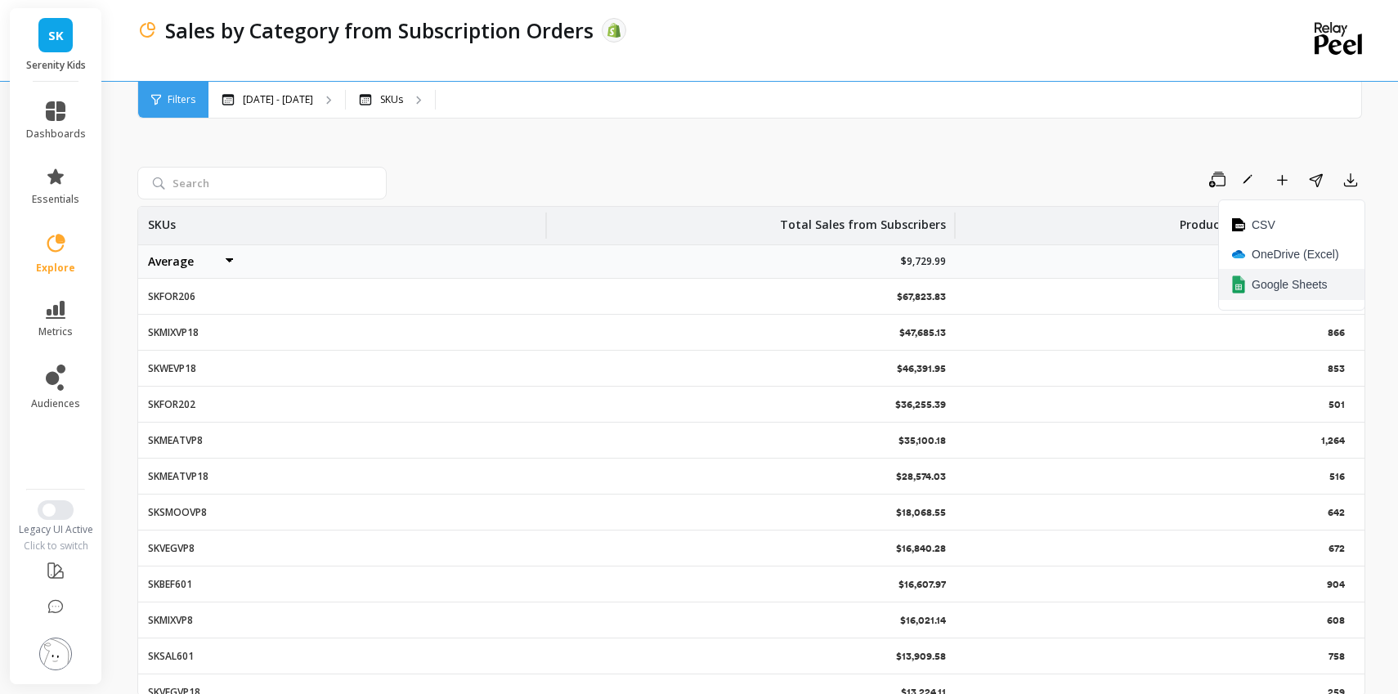
click at [1301, 279] on span "Google Sheets" at bounding box center [1290, 284] width 76 height 16
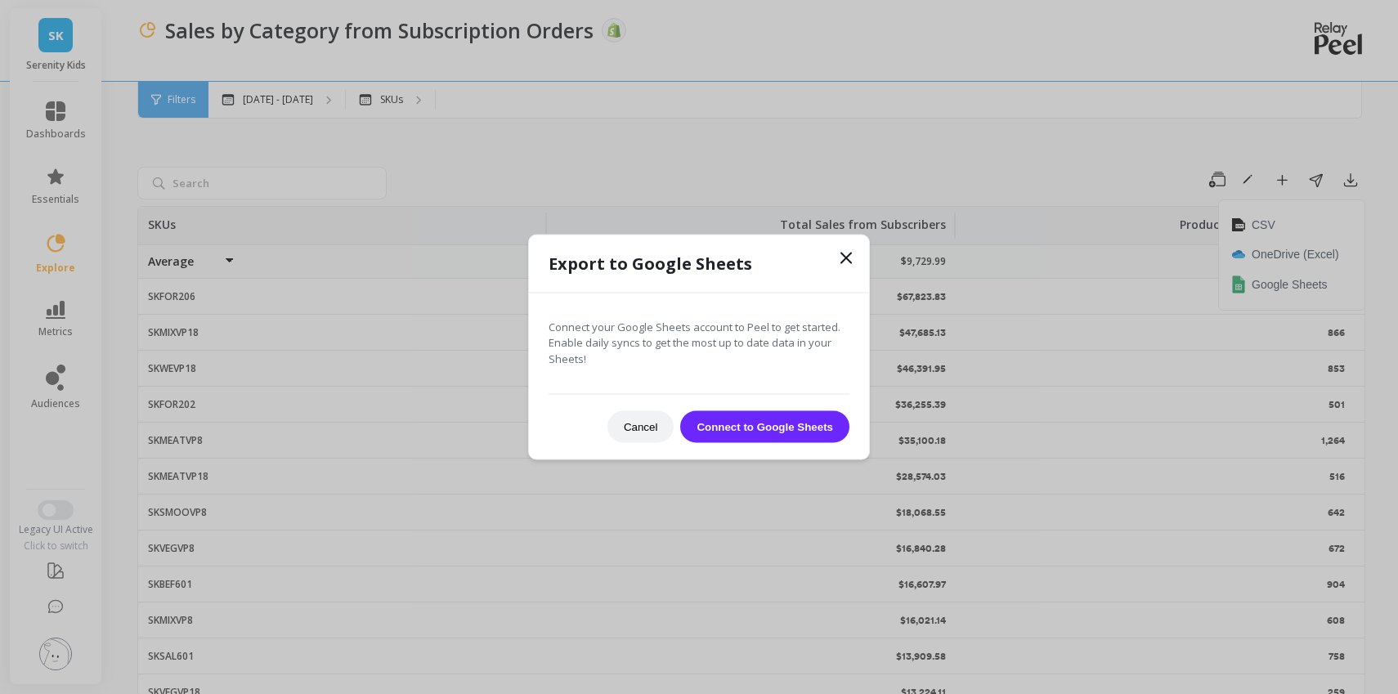
click at [840, 264] on icon at bounding box center [846, 258] width 20 height 20
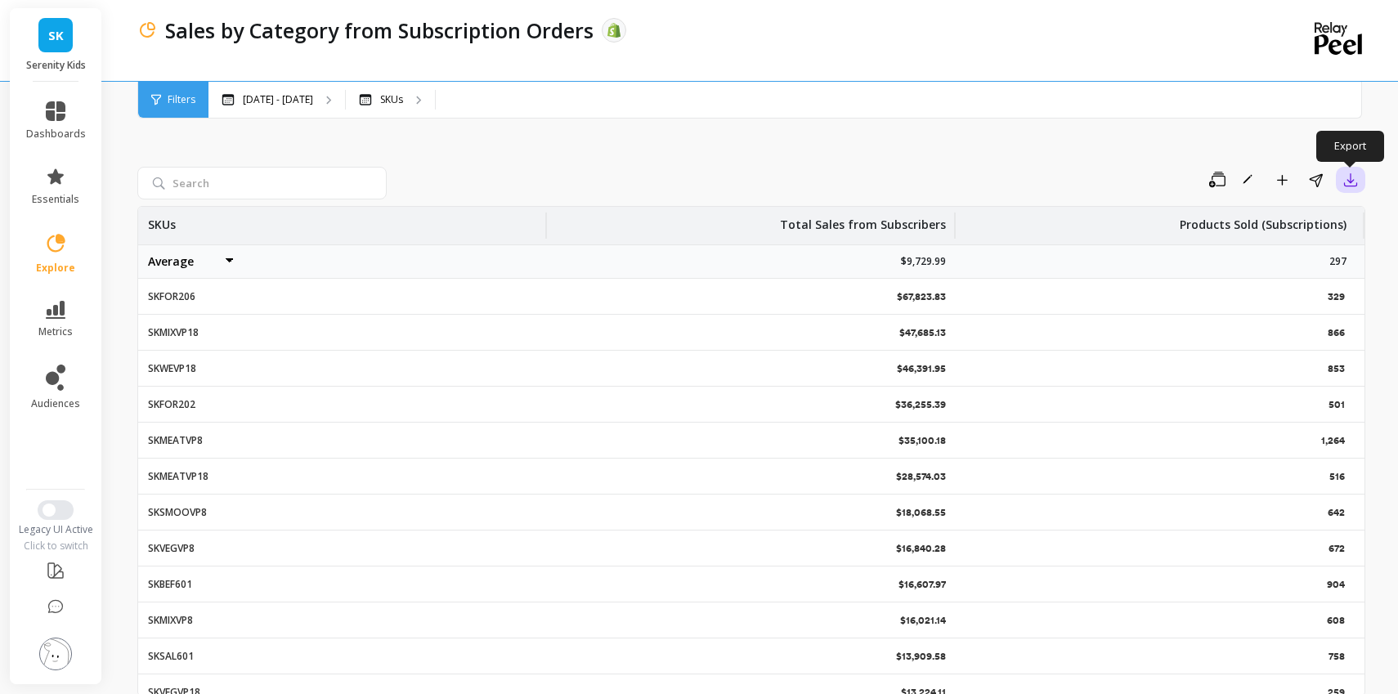
click at [1348, 183] on icon "button" at bounding box center [1350, 180] width 16 height 16
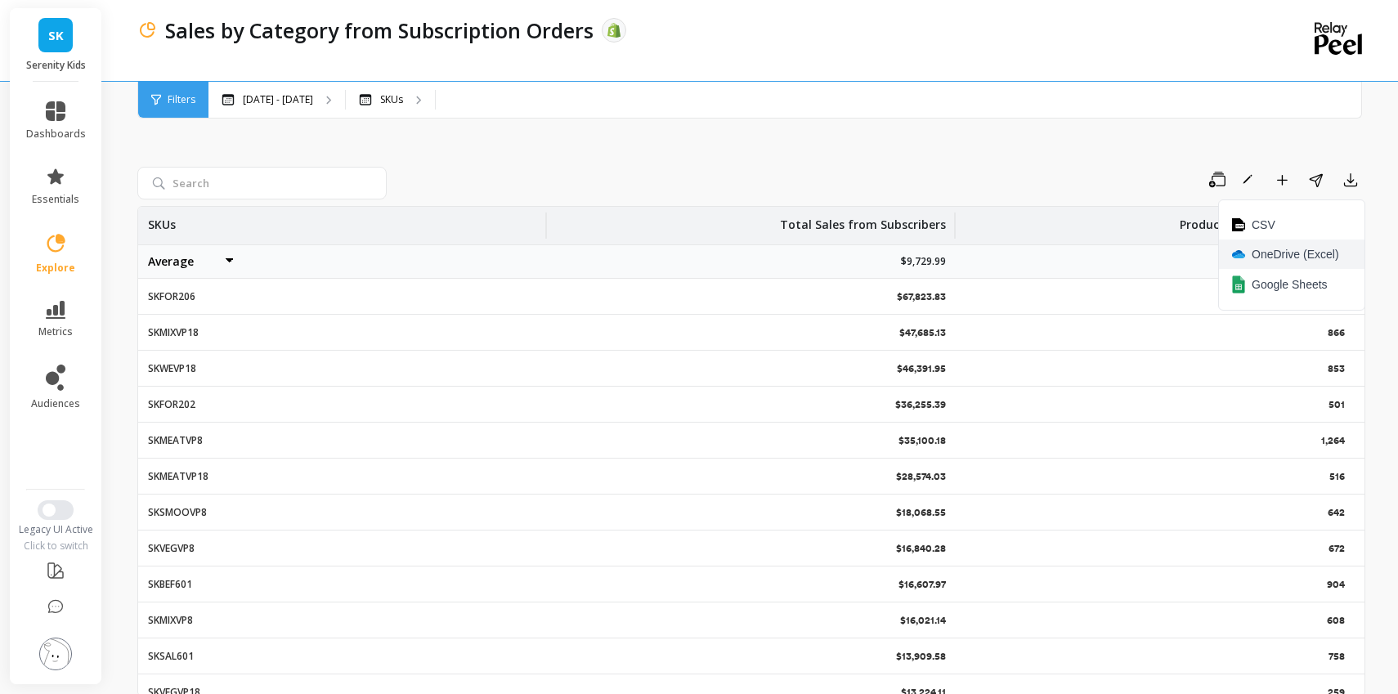
click at [1302, 240] on button "OneDrive (Excel)" at bounding box center [1292, 254] width 146 height 29
click at [1347, 185] on icon "button" at bounding box center [1350, 180] width 16 height 16
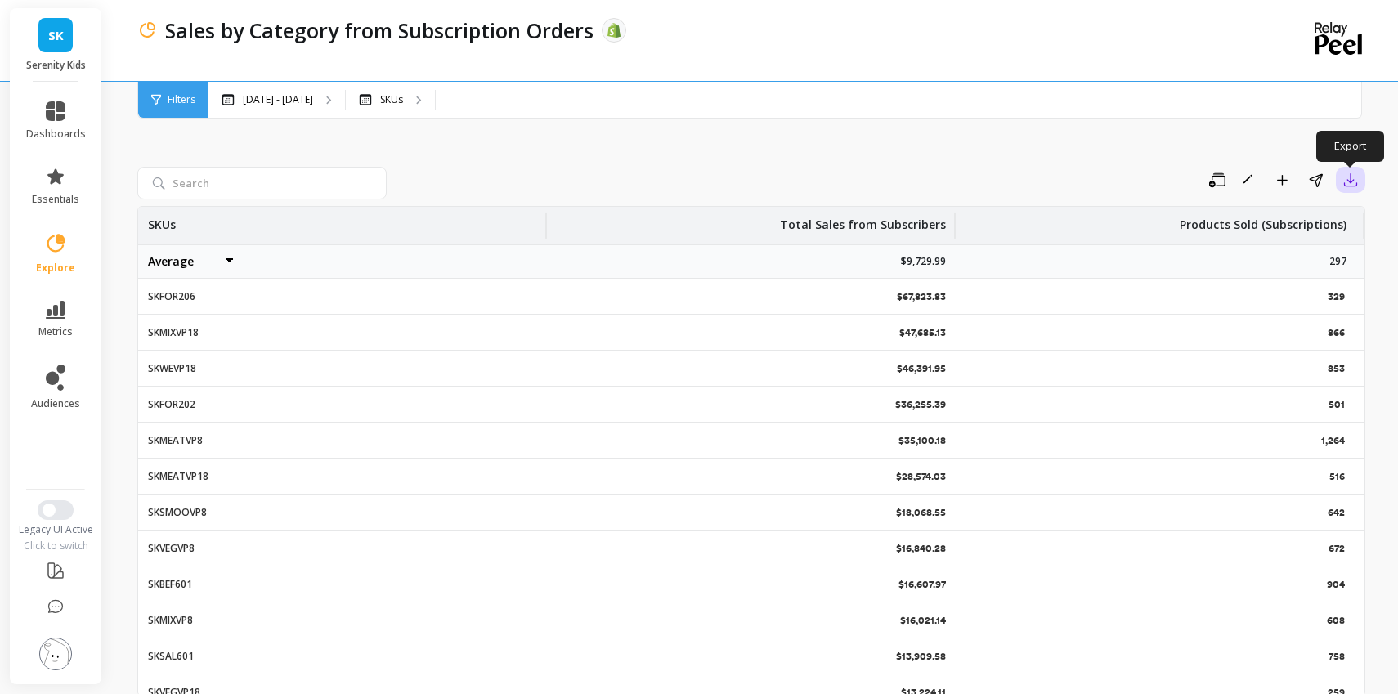
click at [1348, 183] on icon "button" at bounding box center [1350, 180] width 16 height 16
click at [1327, 216] on button "CSV" at bounding box center [1292, 224] width 146 height 29
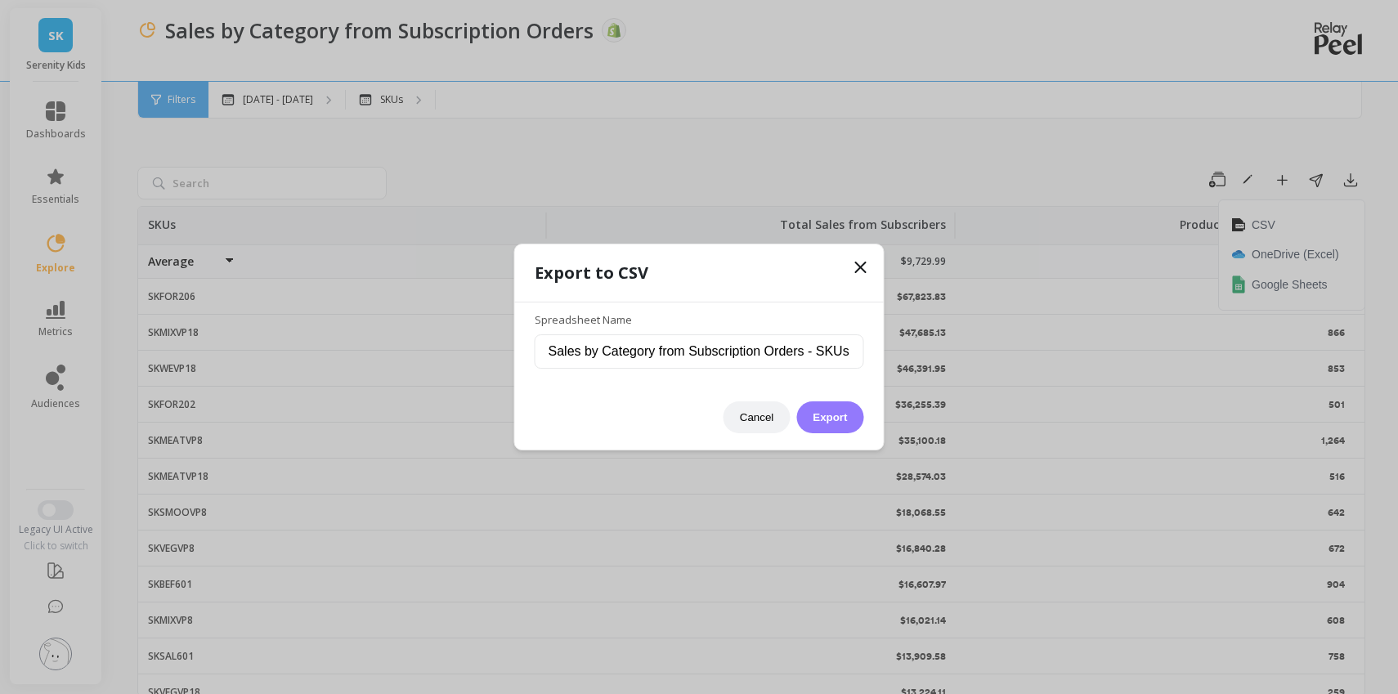
click at [851, 419] on button "Export" at bounding box center [829, 417] width 67 height 32
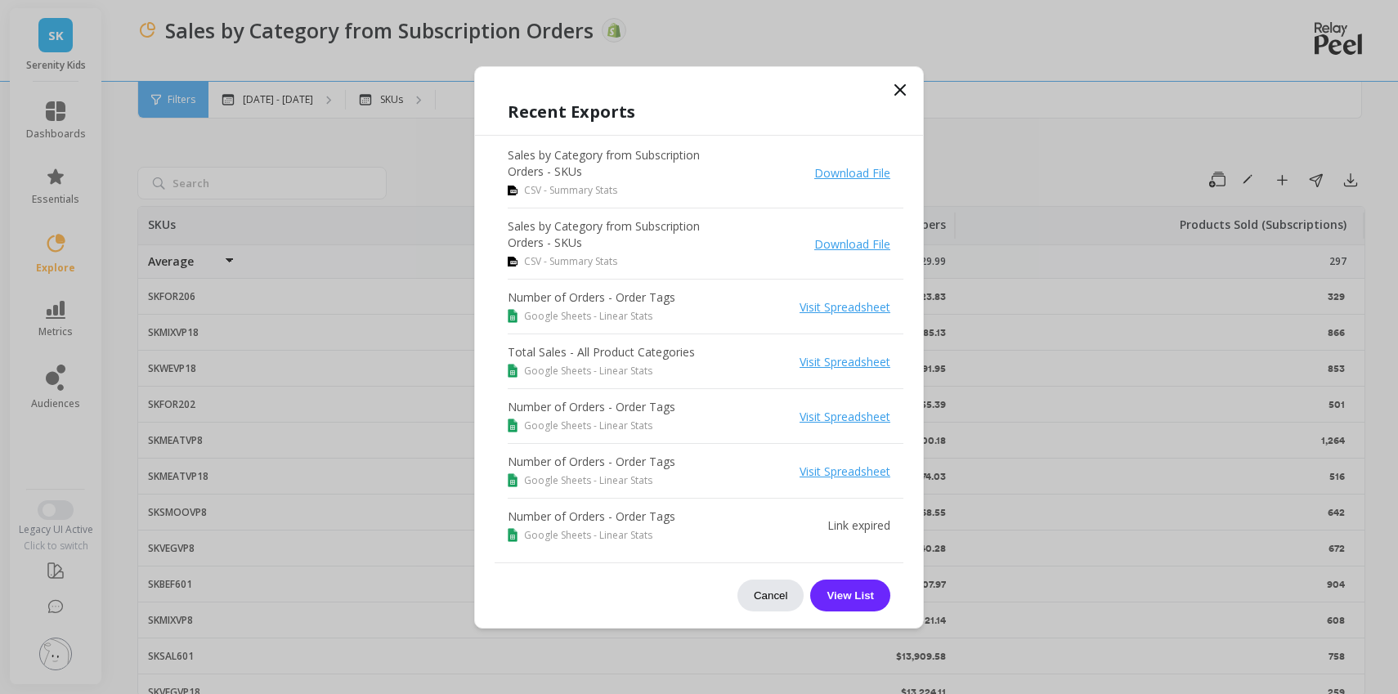
click at [762, 594] on button "Cancel" at bounding box center [770, 596] width 67 height 32
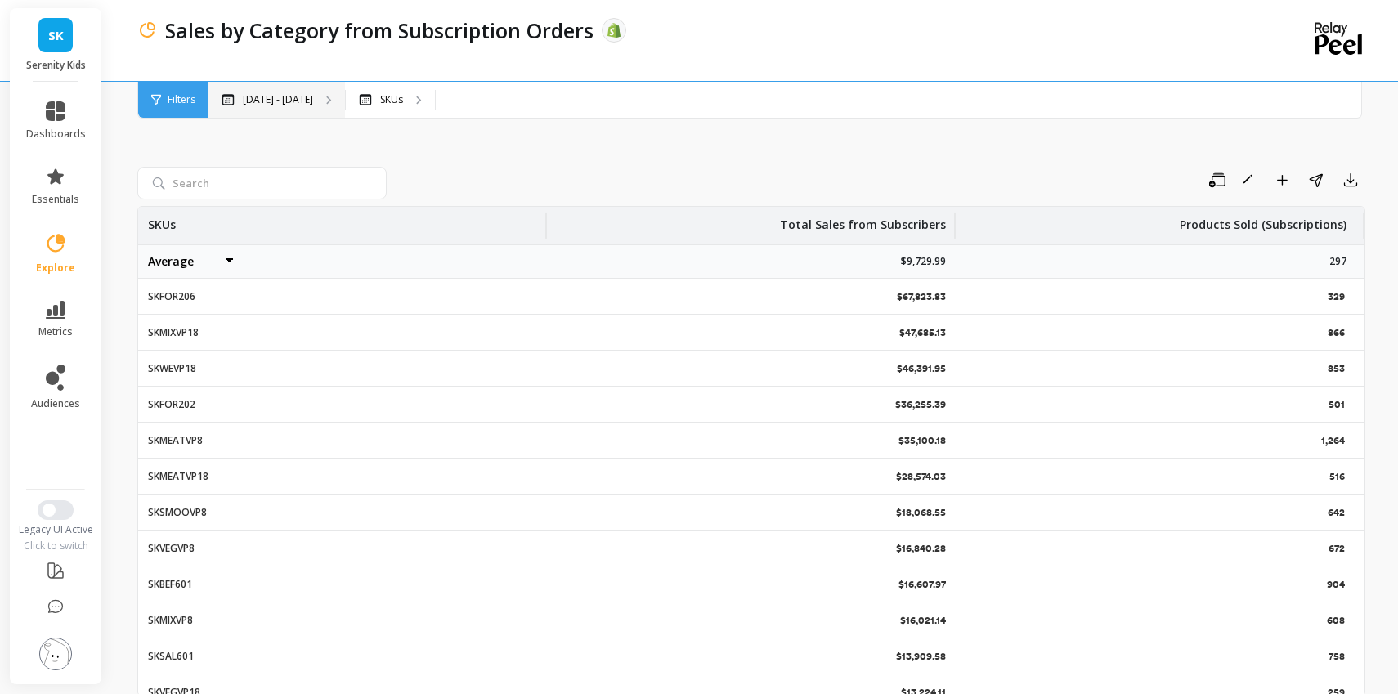
click at [291, 99] on p "[DATE] - [DATE]" at bounding box center [278, 99] width 70 height 13
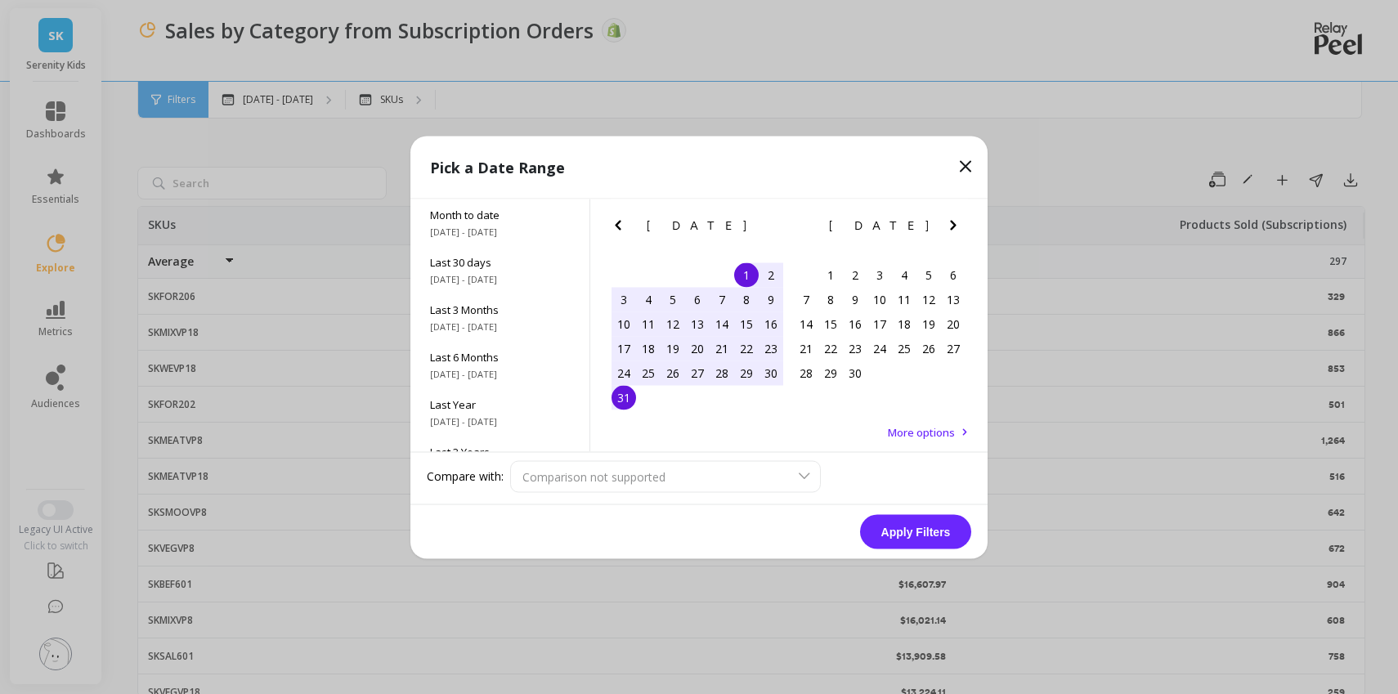
click at [615, 219] on icon "Previous Month" at bounding box center [618, 225] width 20 height 20
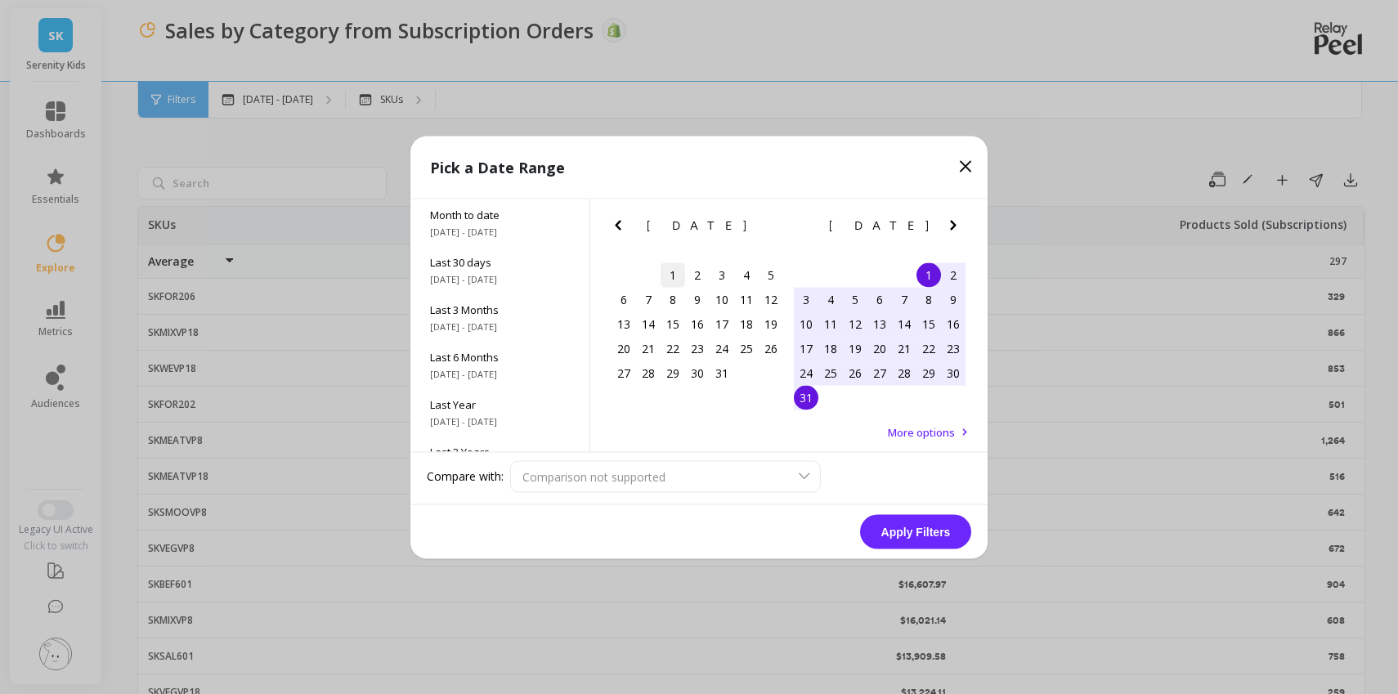
click at [678, 271] on div "1" at bounding box center [673, 274] width 25 height 25
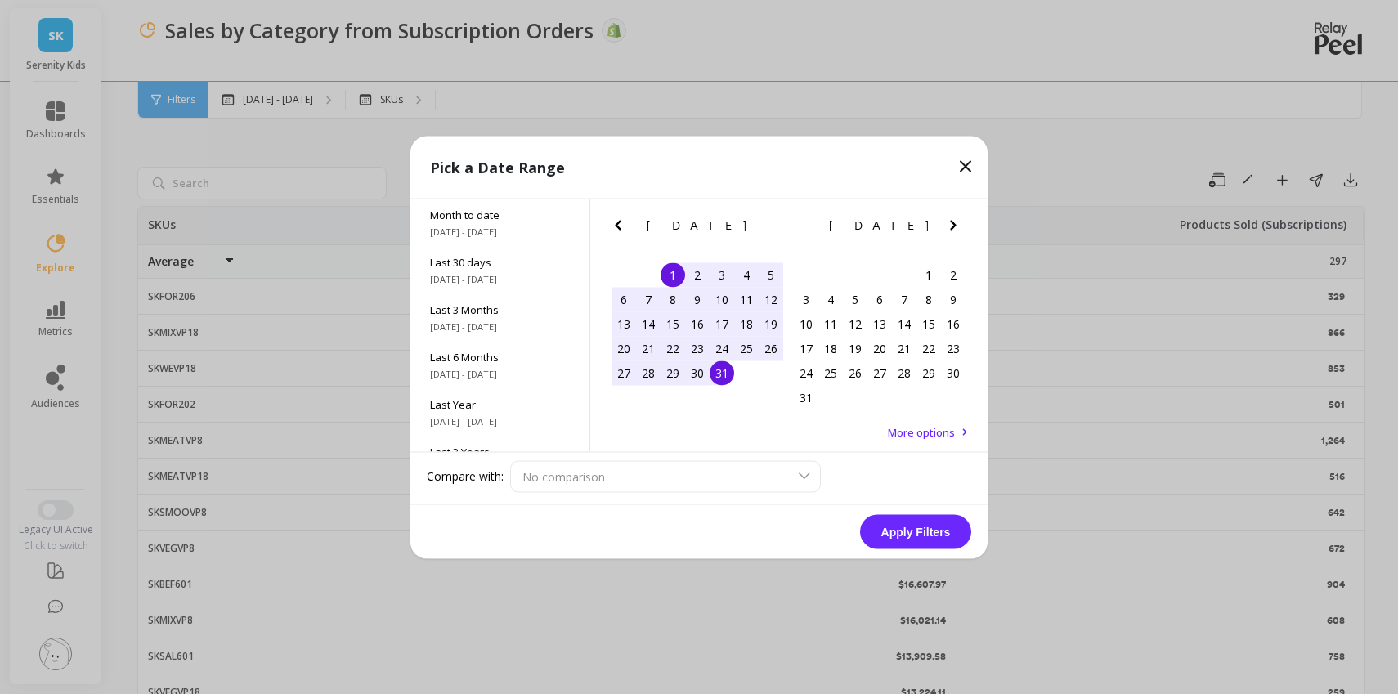
click at [723, 367] on div "31" at bounding box center [722, 373] width 25 height 25
click at [936, 524] on button "Apply Filters" at bounding box center [915, 531] width 111 height 34
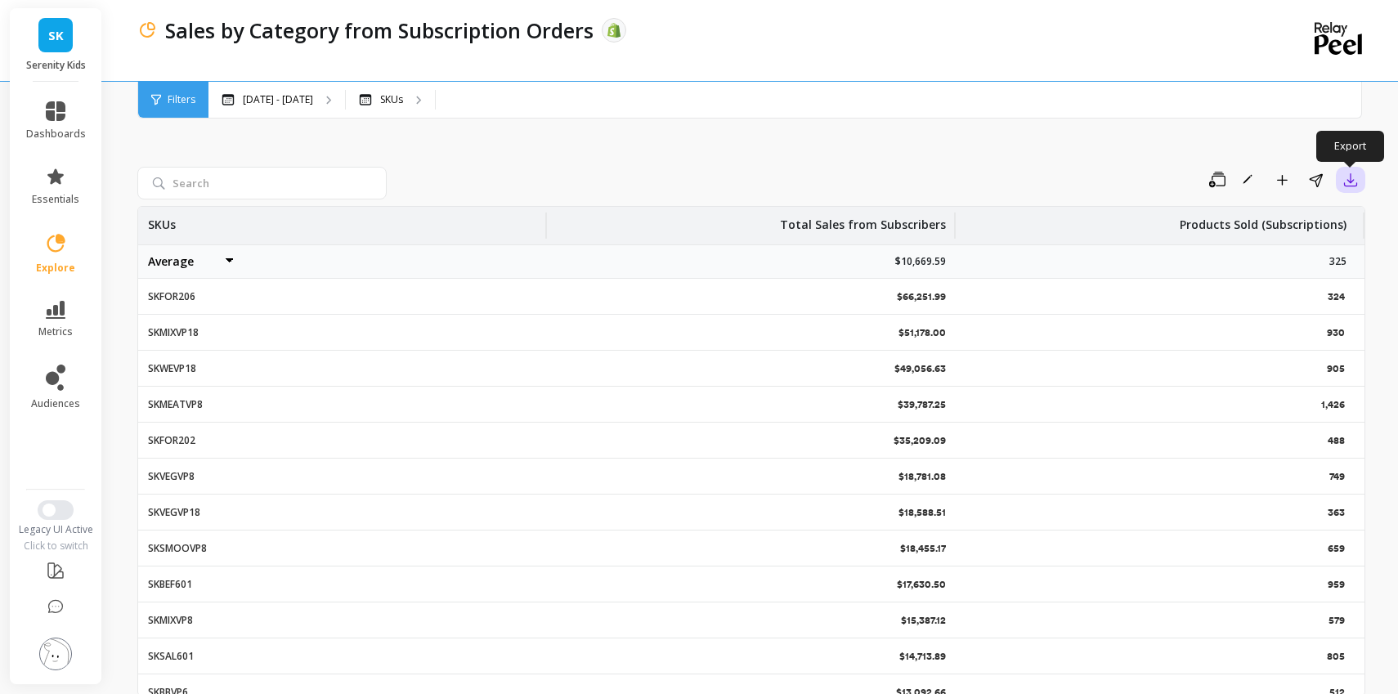
click at [1359, 179] on button "button" at bounding box center [1350, 180] width 29 height 26
click at [1345, 217] on button "CSV" at bounding box center [1292, 224] width 146 height 29
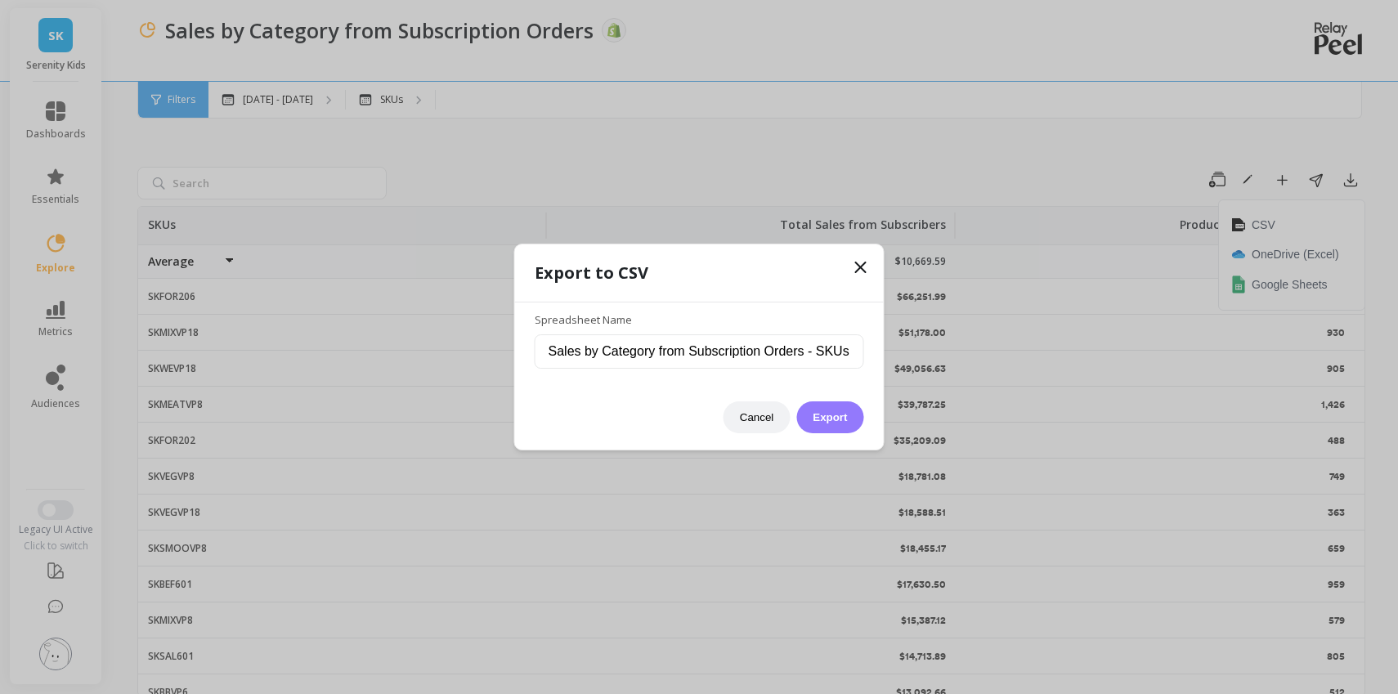
click at [851, 416] on button "Export" at bounding box center [829, 417] width 67 height 32
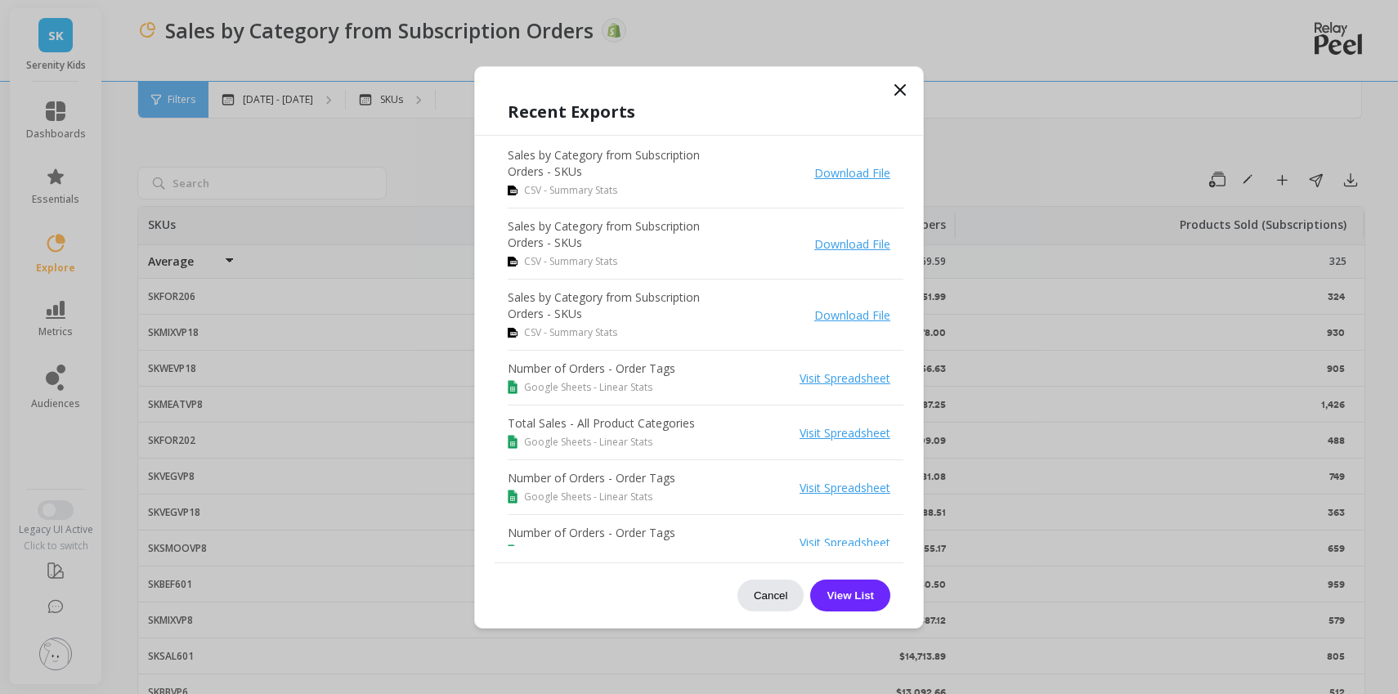
click at [773, 594] on button "Cancel" at bounding box center [770, 596] width 67 height 32
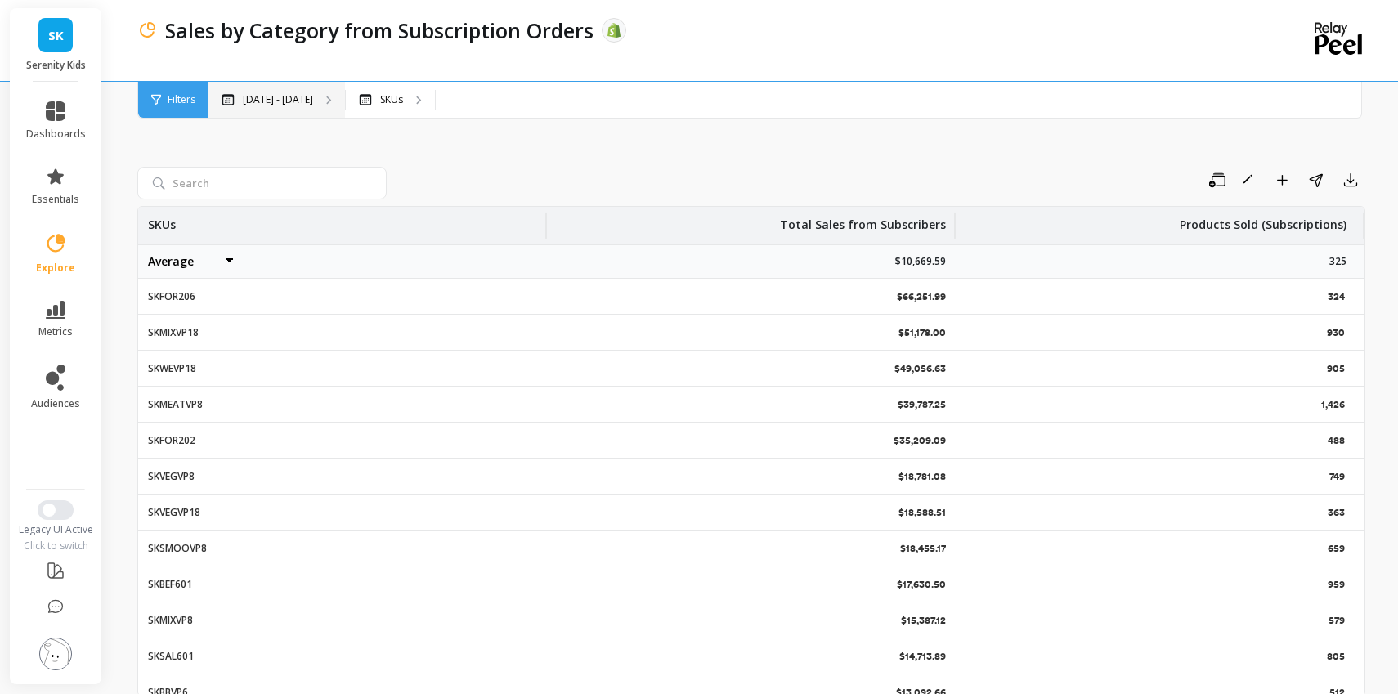
click at [239, 95] on div "[DATE] - [DATE]" at bounding box center [268, 99] width 92 height 13
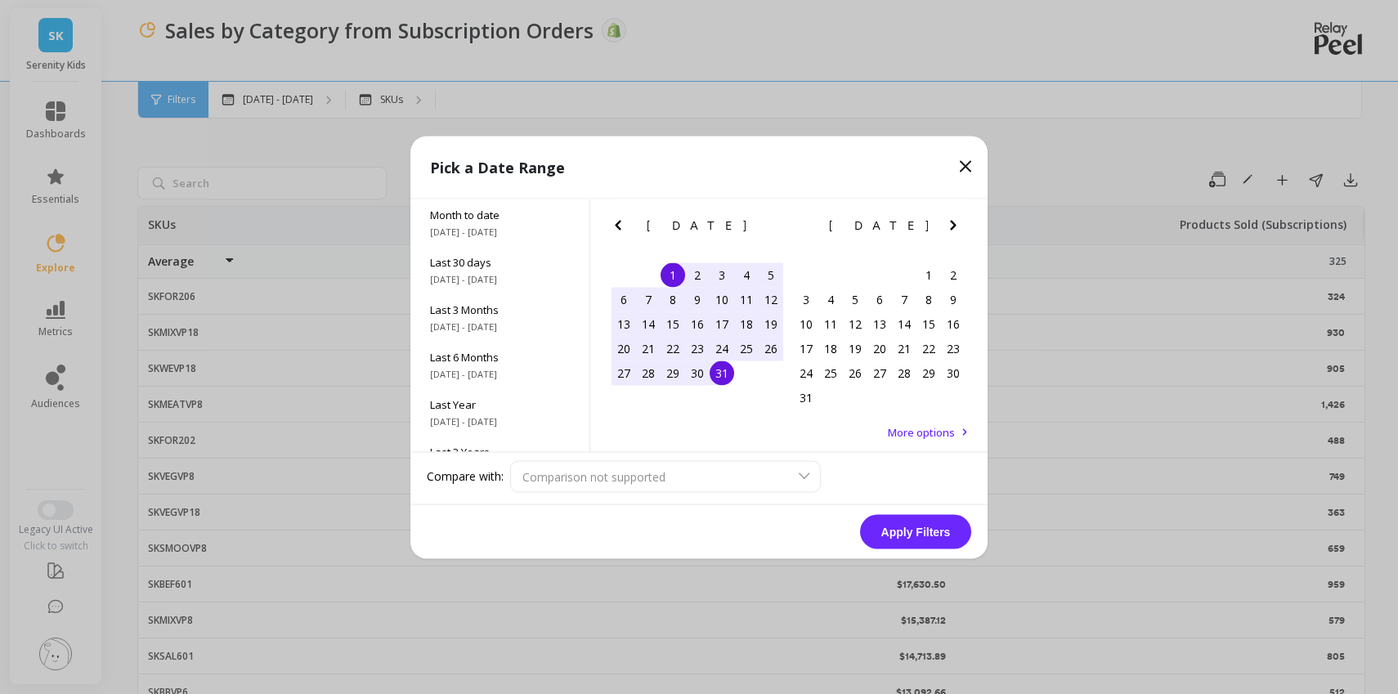
click at [619, 222] on icon "Previous Month" at bounding box center [618, 225] width 6 height 10
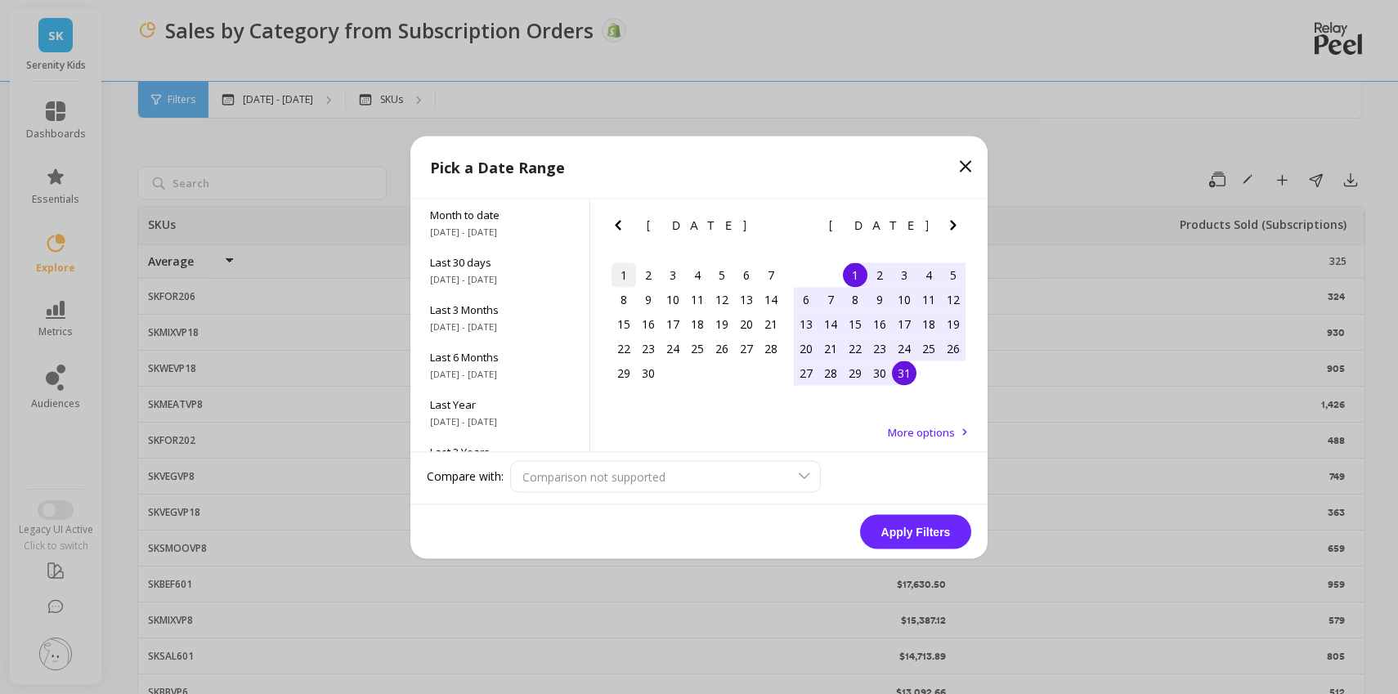
click at [629, 269] on div "1" at bounding box center [623, 274] width 25 height 25
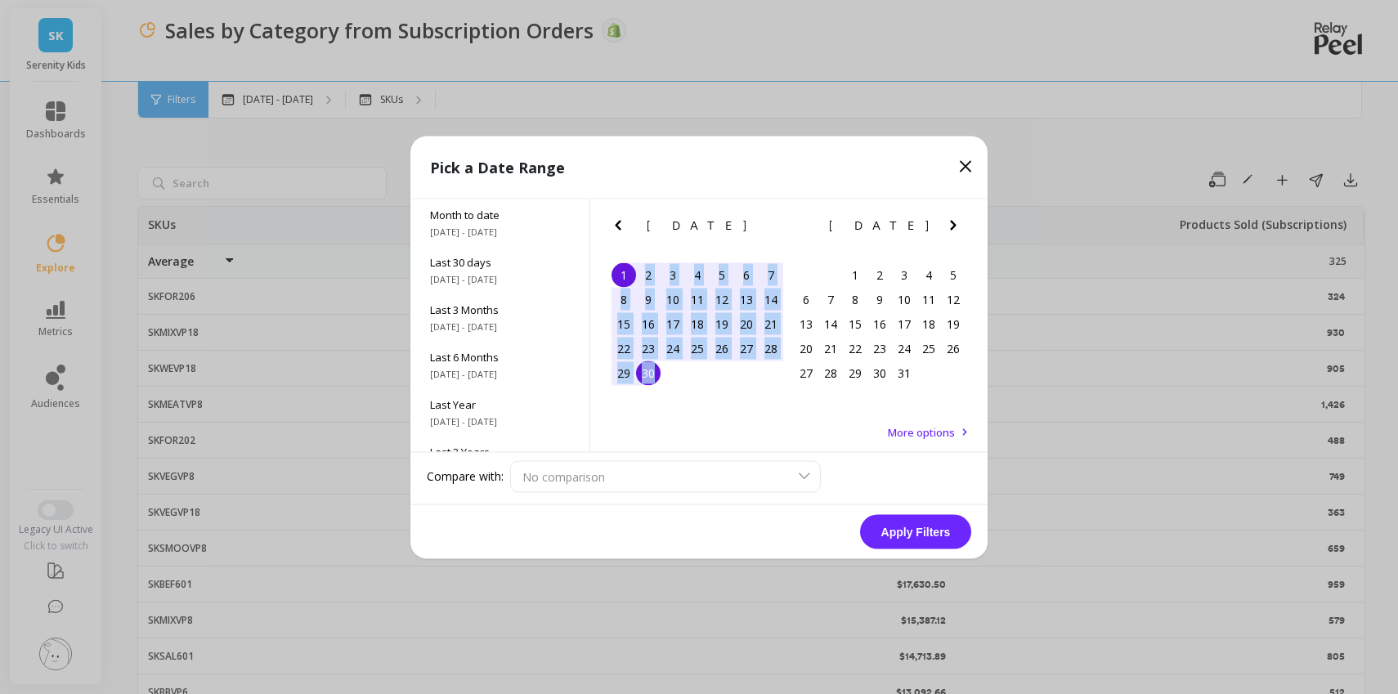
click at [656, 374] on div "30" at bounding box center [648, 373] width 25 height 25
click at [928, 520] on button "Apply Filters" at bounding box center [915, 531] width 111 height 34
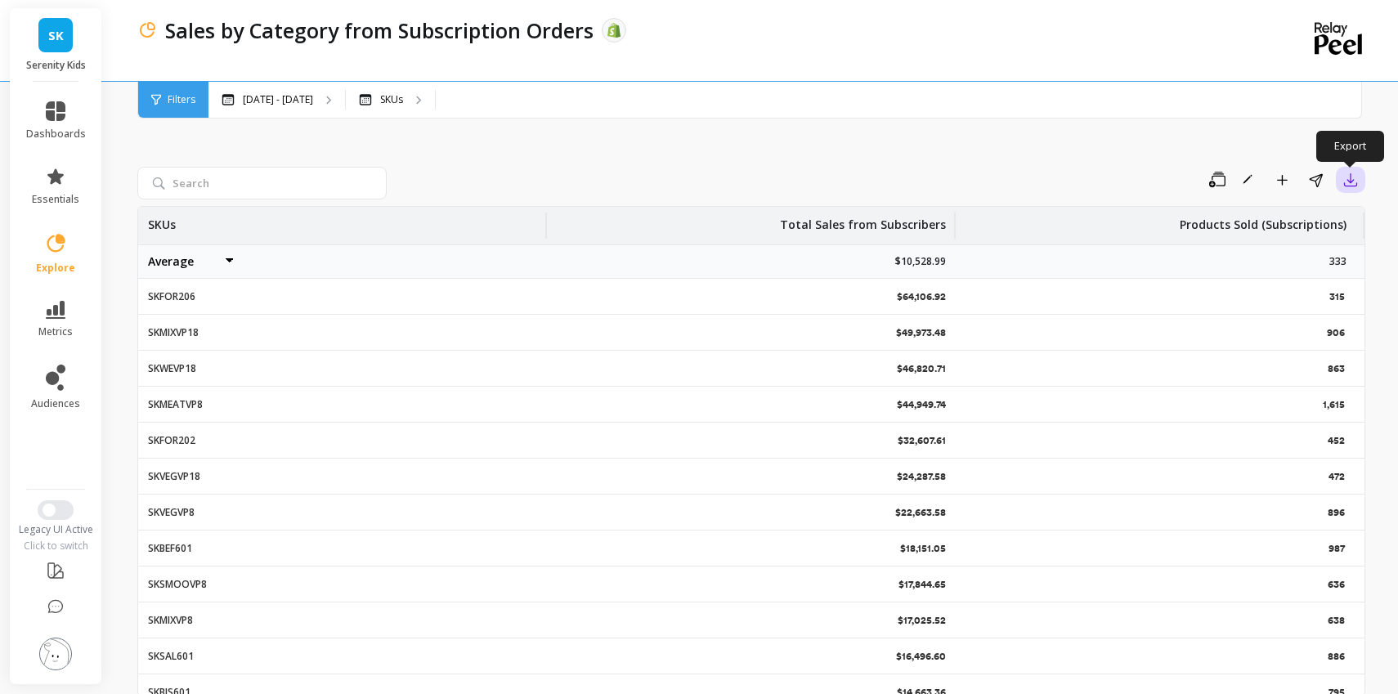
click at [1339, 180] on button "button" at bounding box center [1350, 180] width 29 height 26
click at [1332, 222] on button "CSV" at bounding box center [1292, 224] width 146 height 29
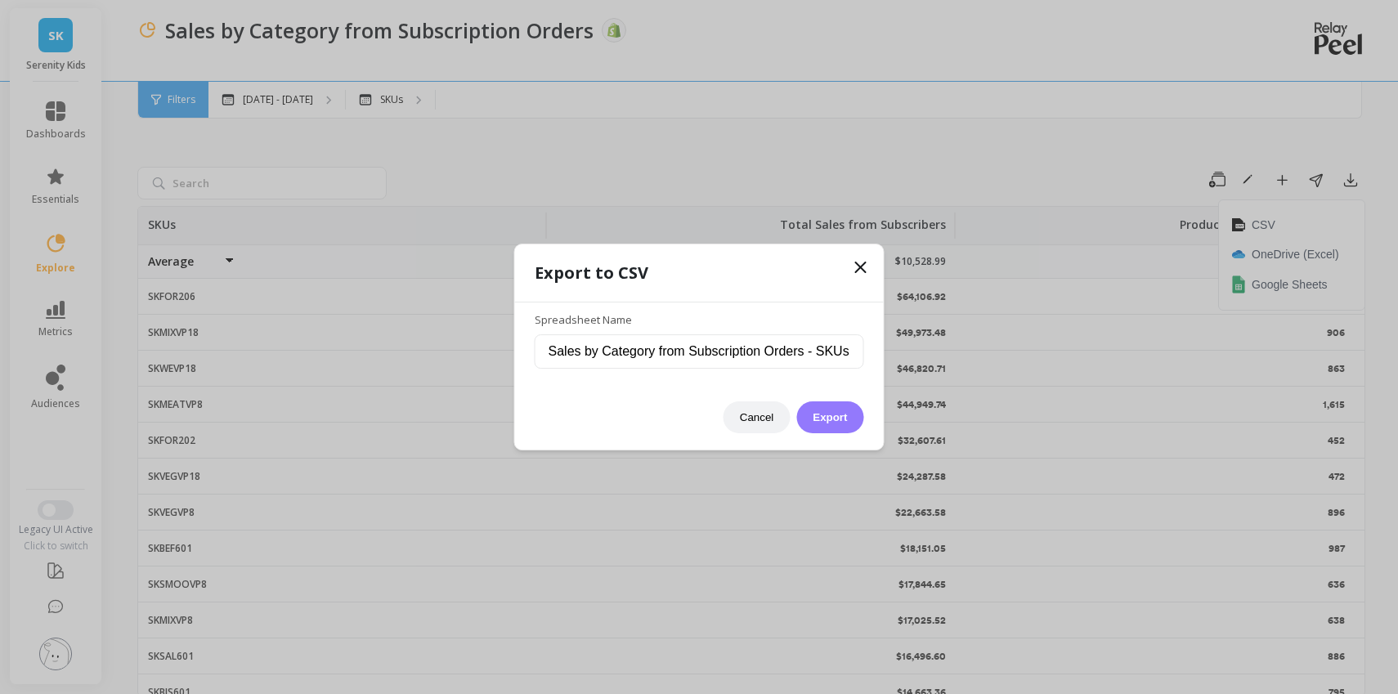
click at [840, 410] on button "Export" at bounding box center [829, 417] width 67 height 32
